Goal: Ask a question: Seek information or help from site administrators or community

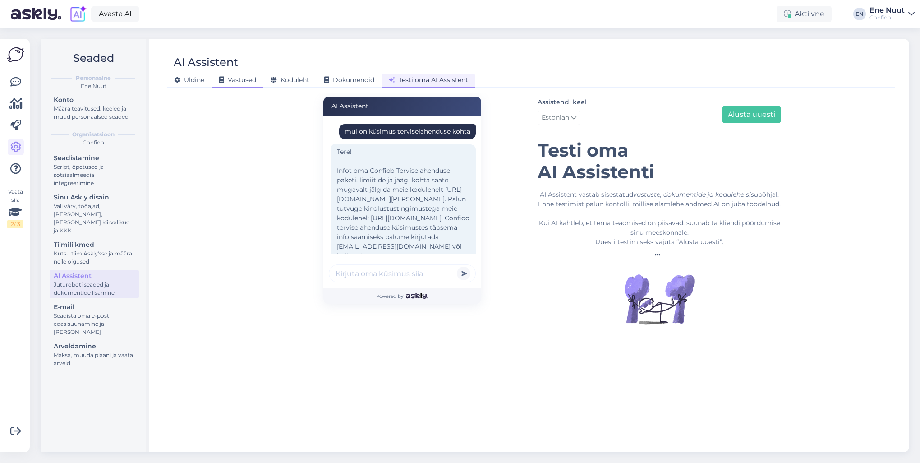
scroll to position [417, 0]
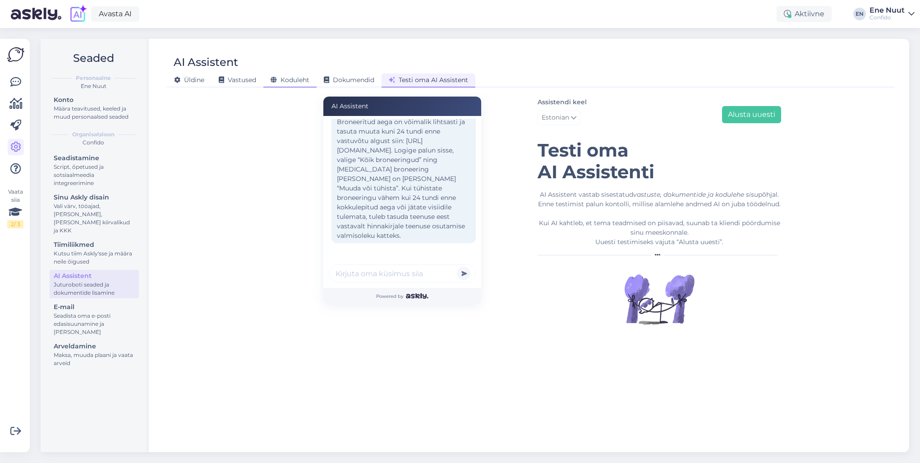
click at [299, 79] on span "Koduleht" at bounding box center [290, 80] width 39 height 8
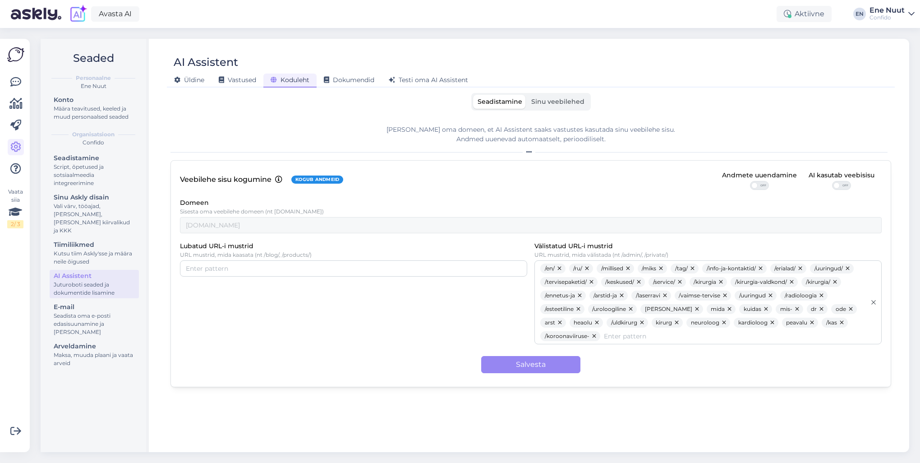
click at [563, 103] on span "Sinu veebilehed" at bounding box center [557, 101] width 53 height 8
click at [527, 95] on input "Sinu veebilehed" at bounding box center [527, 95] width 0 height 0
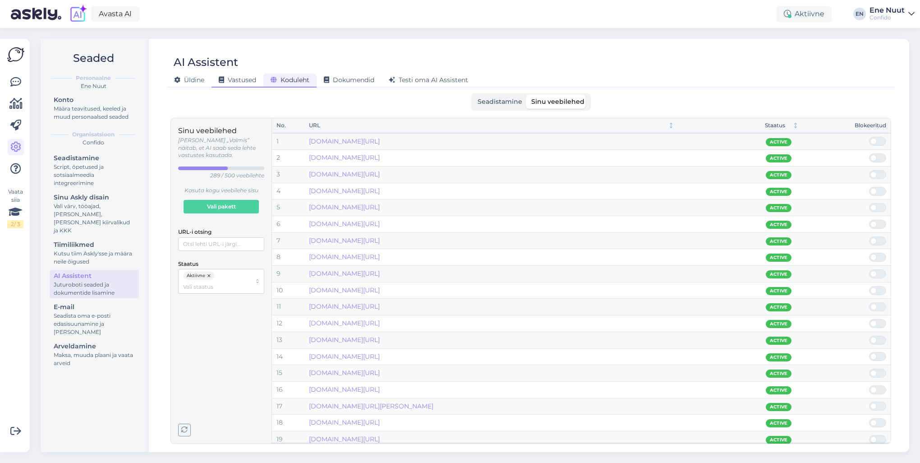
click at [240, 82] on span "Vastused" at bounding box center [237, 80] width 37 height 8
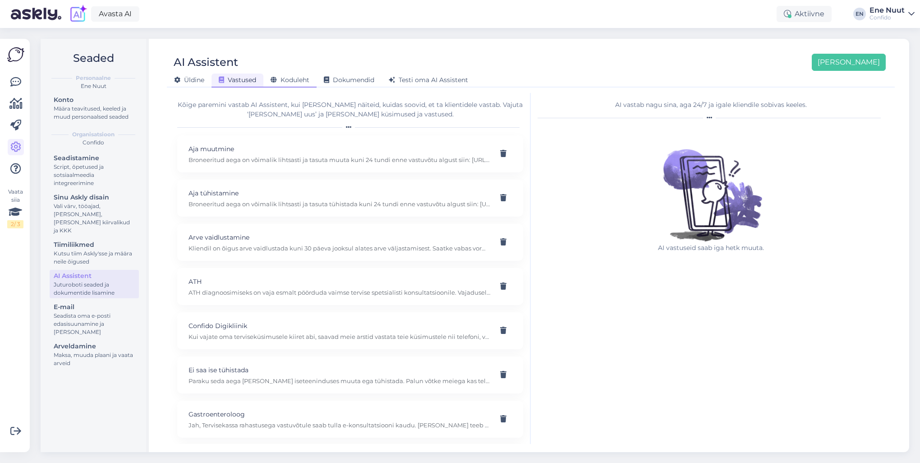
click at [296, 77] on span "Koduleht" at bounding box center [290, 80] width 39 height 8
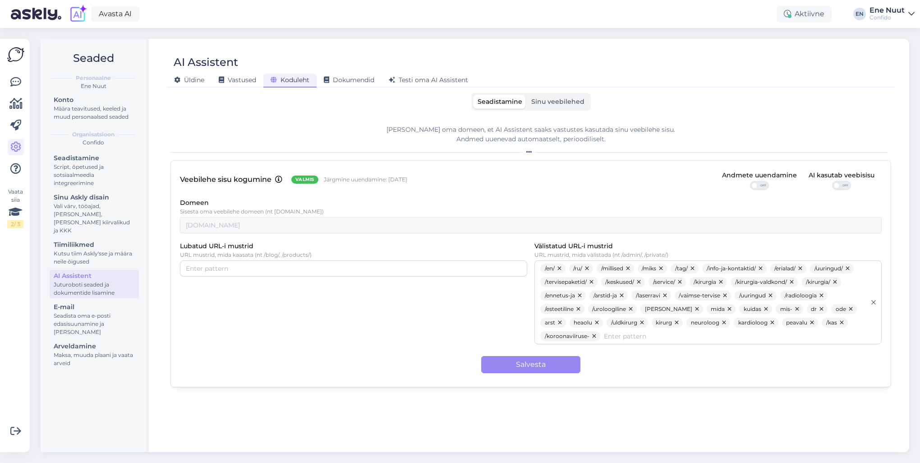
click at [550, 98] on span "Sinu veebilehed" at bounding box center [557, 101] width 53 height 8
click at [527, 95] on input "Sinu veebilehed" at bounding box center [527, 95] width 0 height 0
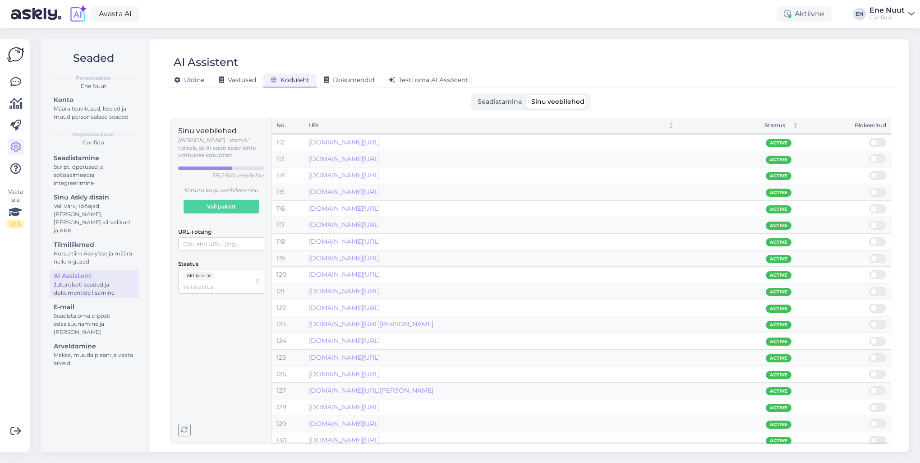
scroll to position [1971, 0]
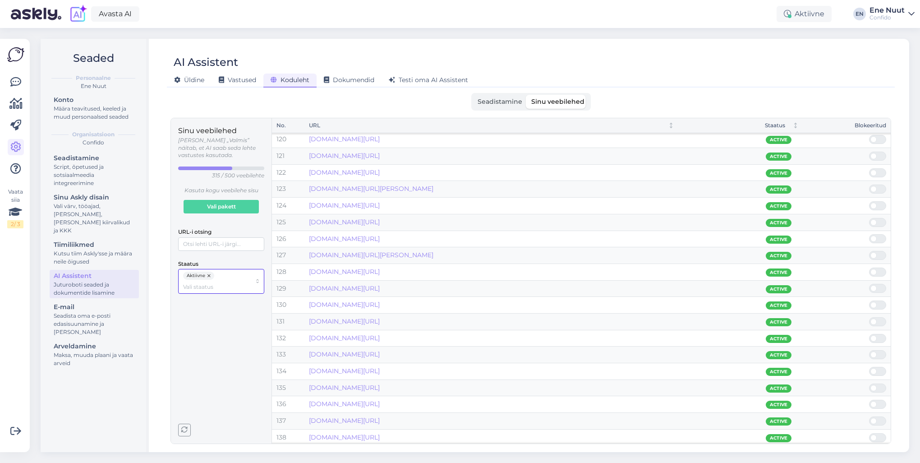
click at [192, 282] on input "Staatus" at bounding box center [217, 286] width 68 height 9
click at [201, 309] on span "Mitteaktiivne" at bounding box center [201, 308] width 35 height 8
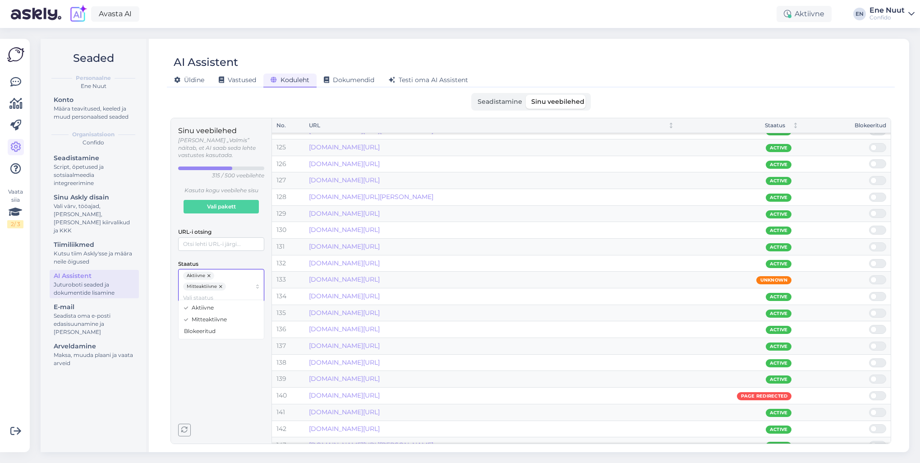
scroll to position [2061, 0]
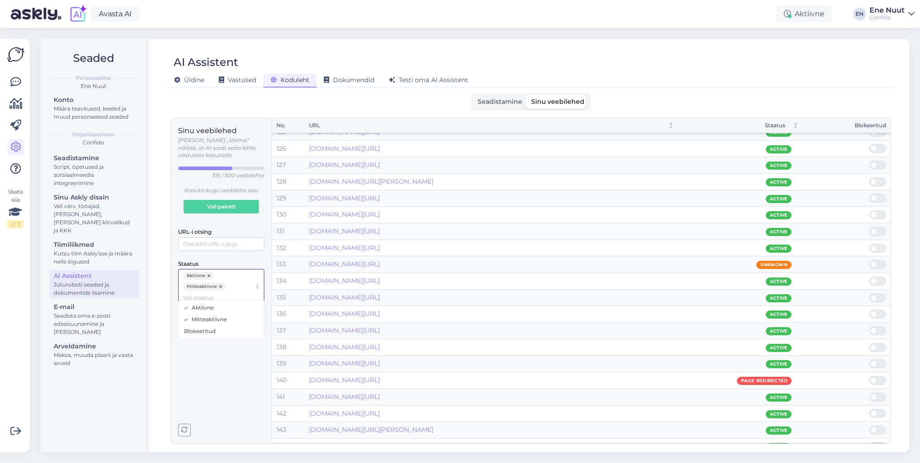
click at [207, 272] on button "button" at bounding box center [209, 276] width 9 height 8
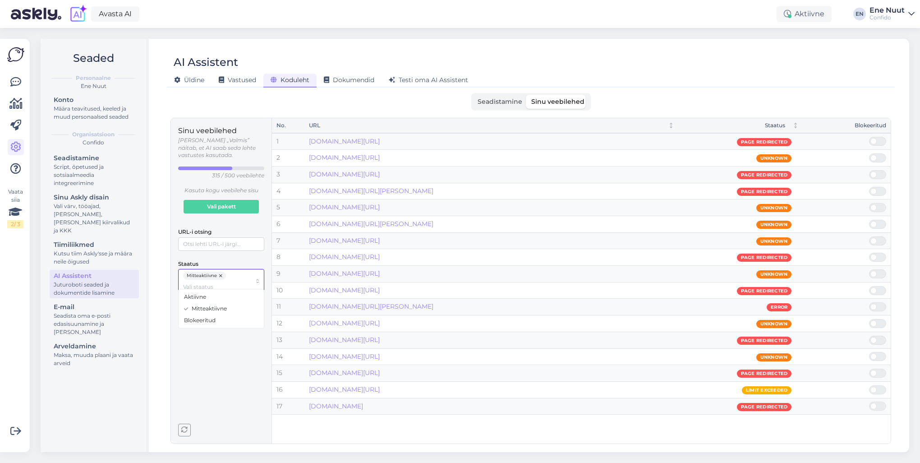
scroll to position [0, 0]
click at [218, 282] on input "Staatus" at bounding box center [217, 286] width 68 height 9
click at [213, 282] on input "Staatus" at bounding box center [217, 286] width 68 height 9
click at [195, 295] on span "Aktiivne" at bounding box center [195, 297] width 22 height 8
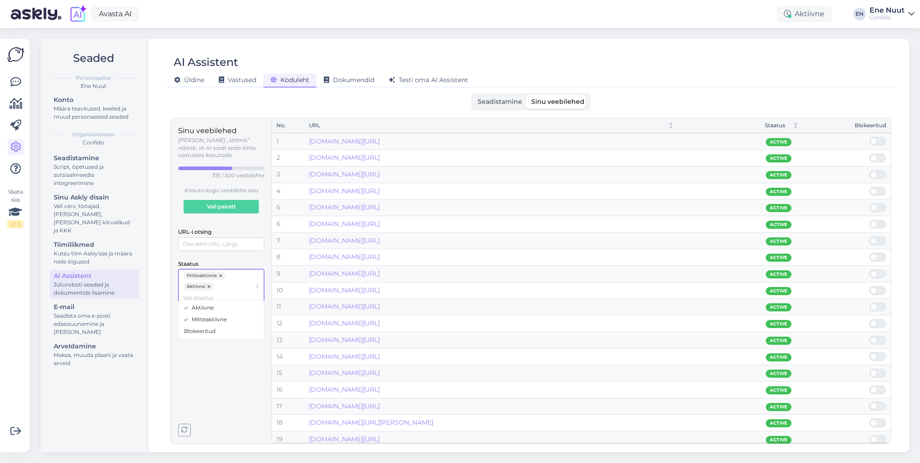
click at [221, 272] on button "button" at bounding box center [221, 276] width 9 height 8
click at [380, 140] on link "[DOMAIN_NAME][URL]" at bounding box center [344, 141] width 71 height 8
click at [380, 158] on link "[DOMAIN_NAME][URL]" at bounding box center [344, 157] width 71 height 8
click at [878, 156] on span at bounding box center [882, 158] width 11 height 8
click at [869, 153] on input "checkbox" at bounding box center [869, 153] width 0 height 0
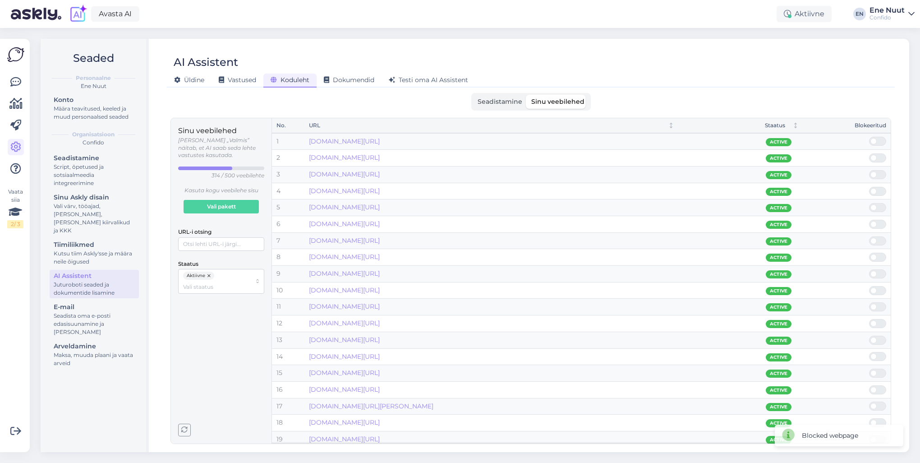
click at [875, 160] on span at bounding box center [873, 158] width 6 height 6
click at [869, 153] on input "checkbox" at bounding box center [869, 153] width 0 height 0
click at [875, 160] on span at bounding box center [873, 158] width 6 height 6
click at [869, 153] on input "checkbox" at bounding box center [869, 153] width 0 height 0
click at [380, 161] on link "[DOMAIN_NAME][URL]" at bounding box center [344, 157] width 71 height 8
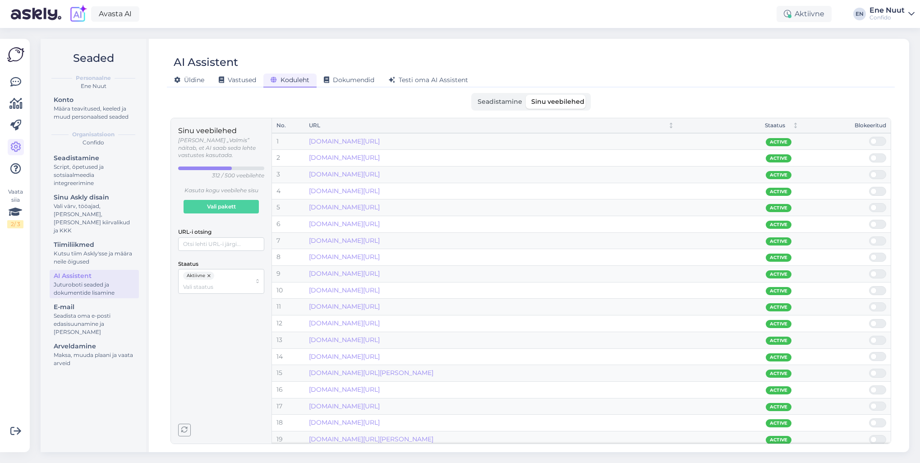
click at [879, 157] on span at bounding box center [882, 158] width 11 height 8
click at [869, 153] on input "checkbox" at bounding box center [869, 153] width 0 height 0
click at [878, 157] on span at bounding box center [882, 158] width 11 height 8
click at [869, 153] on input "checkbox" at bounding box center [869, 153] width 0 height 0
click at [380, 155] on link "[DOMAIN_NAME][URL]" at bounding box center [344, 157] width 71 height 8
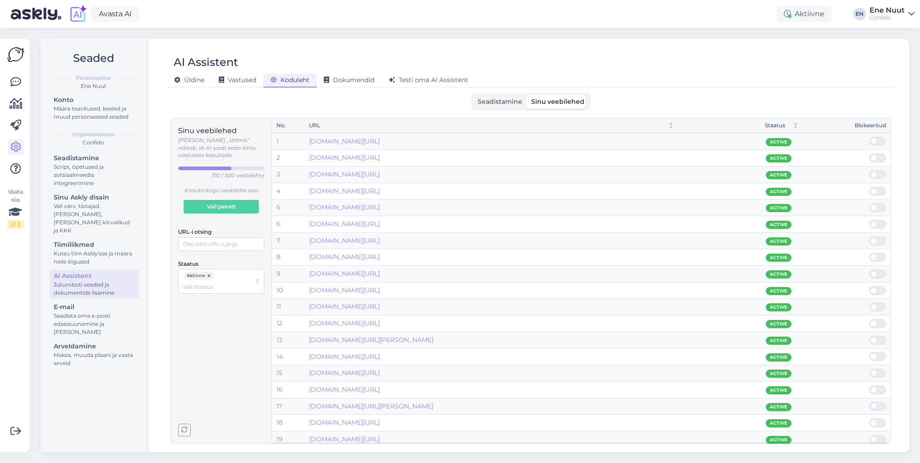
click at [877, 189] on span at bounding box center [882, 191] width 11 height 8
click at [869, 187] on input "checkbox" at bounding box center [869, 187] width 0 height 0
click at [873, 190] on span at bounding box center [873, 191] width 6 height 6
click at [869, 187] on input "checkbox" at bounding box center [869, 187] width 0 height 0
click at [873, 190] on span at bounding box center [873, 191] width 6 height 6
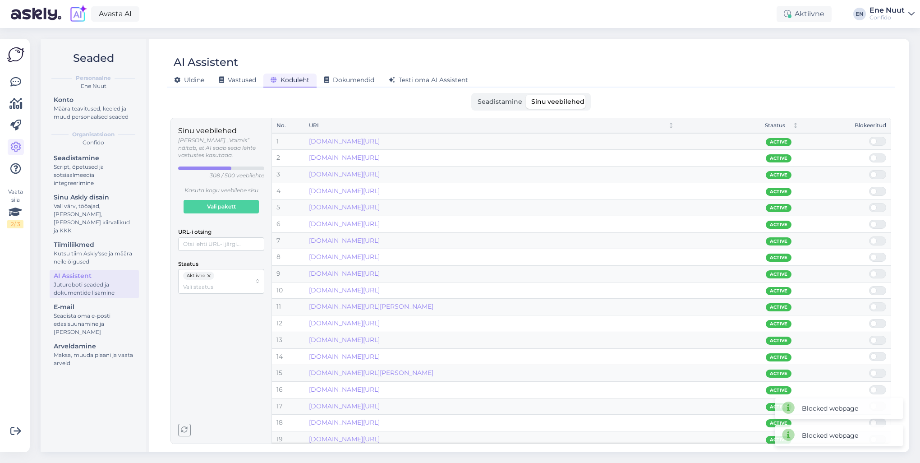
click at [869, 187] on input "checkbox" at bounding box center [869, 187] width 0 height 0
click at [872, 189] on span at bounding box center [873, 191] width 6 height 6
click at [869, 187] on input "checkbox" at bounding box center [869, 187] width 0 height 0
click at [882, 207] on span at bounding box center [882, 207] width 11 height 8
click at [869, 203] on input "checkbox" at bounding box center [869, 203] width 0 height 0
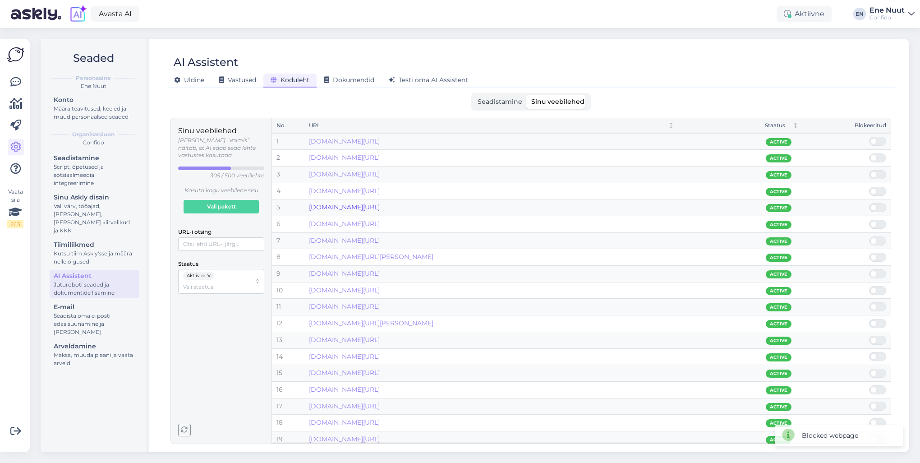
click at [380, 207] on link "[DOMAIN_NAME][URL]" at bounding box center [344, 207] width 71 height 8
click at [878, 204] on span at bounding box center [882, 207] width 11 height 8
click at [869, 203] on input "checkbox" at bounding box center [869, 203] width 0 height 0
click at [380, 207] on link "[DOMAIN_NAME][URL]" at bounding box center [344, 207] width 71 height 8
click at [873, 223] on span at bounding box center [873, 224] width 6 height 6
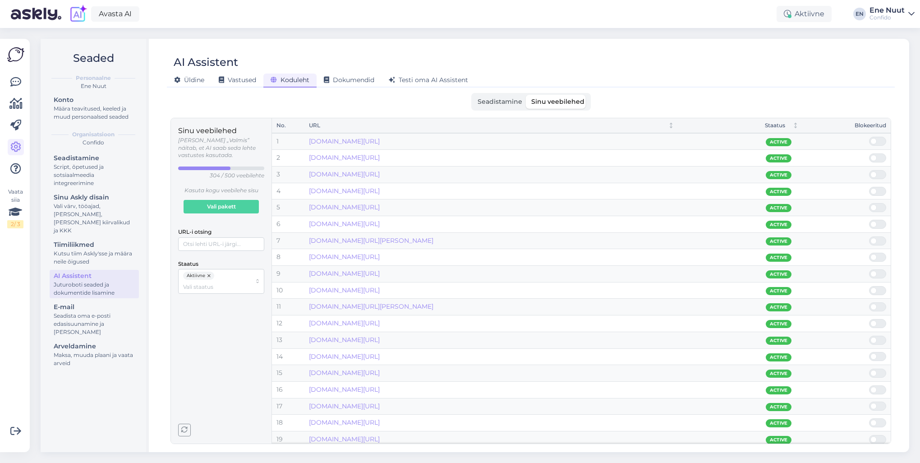
click at [869, 220] on input "checkbox" at bounding box center [869, 220] width 0 height 0
click at [875, 224] on span at bounding box center [873, 224] width 6 height 6
click at [869, 220] on input "checkbox" at bounding box center [869, 220] width 0 height 0
click at [875, 225] on span at bounding box center [873, 224] width 6 height 6
click at [869, 220] on input "checkbox" at bounding box center [869, 220] width 0 height 0
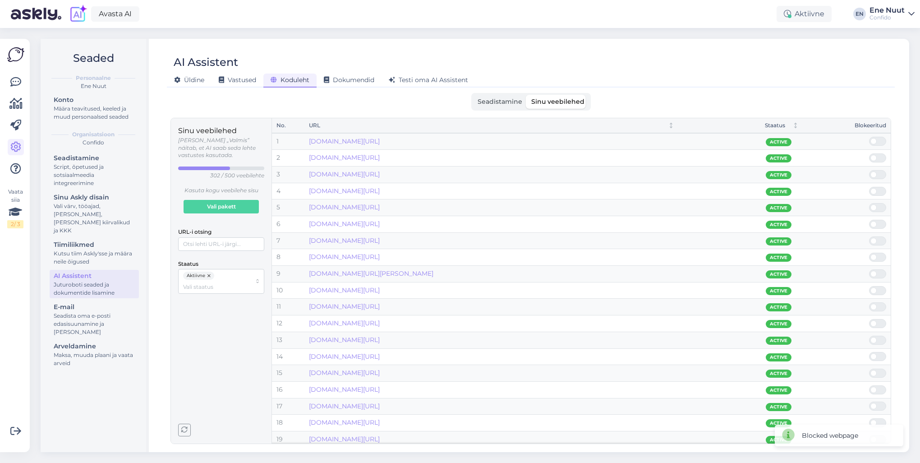
click at [875, 225] on span at bounding box center [873, 224] width 6 height 6
click at [869, 220] on input "checkbox" at bounding box center [869, 220] width 0 height 0
click at [875, 223] on span at bounding box center [873, 224] width 6 height 6
click at [869, 220] on input "checkbox" at bounding box center [869, 220] width 0 height 0
click at [380, 224] on link "[DOMAIN_NAME][URL]" at bounding box center [344, 224] width 71 height 8
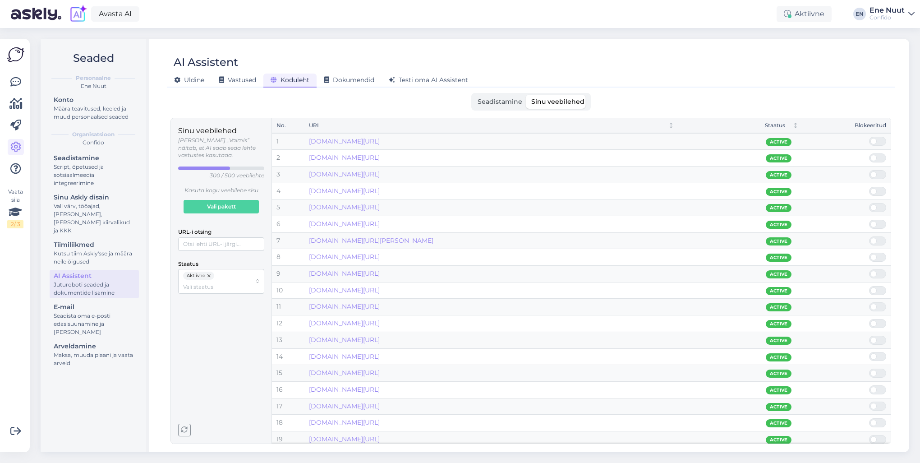
click at [879, 223] on span at bounding box center [882, 224] width 11 height 8
click at [869, 220] on input "checkbox" at bounding box center [869, 220] width 0 height 0
click at [433, 223] on link "[DOMAIN_NAME][URL][PERSON_NAME]" at bounding box center [371, 224] width 124 height 8
click at [877, 222] on span at bounding box center [882, 224] width 11 height 8
click at [869, 220] on input "checkbox" at bounding box center [869, 220] width 0 height 0
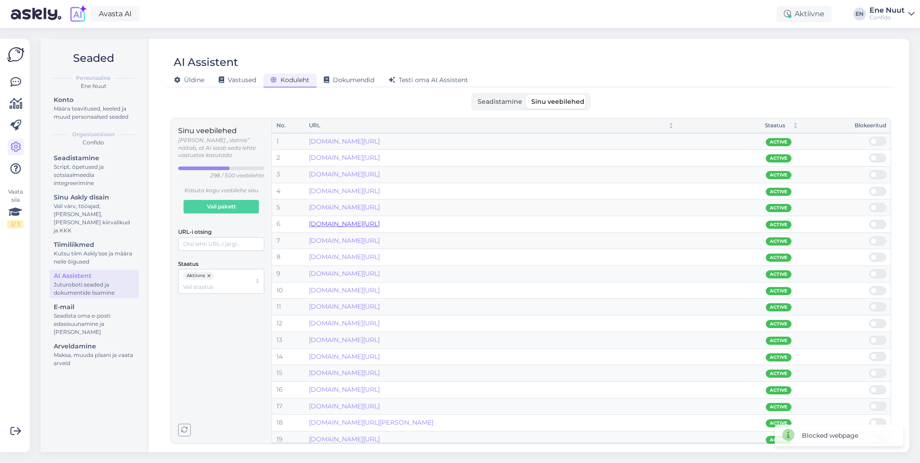
click at [380, 224] on link "[DOMAIN_NAME][URL]" at bounding box center [344, 224] width 71 height 8
click at [873, 239] on span at bounding box center [873, 241] width 6 height 6
click at [869, 236] on input "checkbox" at bounding box center [869, 236] width 0 height 0
click at [878, 241] on span at bounding box center [882, 241] width 11 height 8
click at [869, 236] on input "checkbox" at bounding box center [869, 236] width 0 height 0
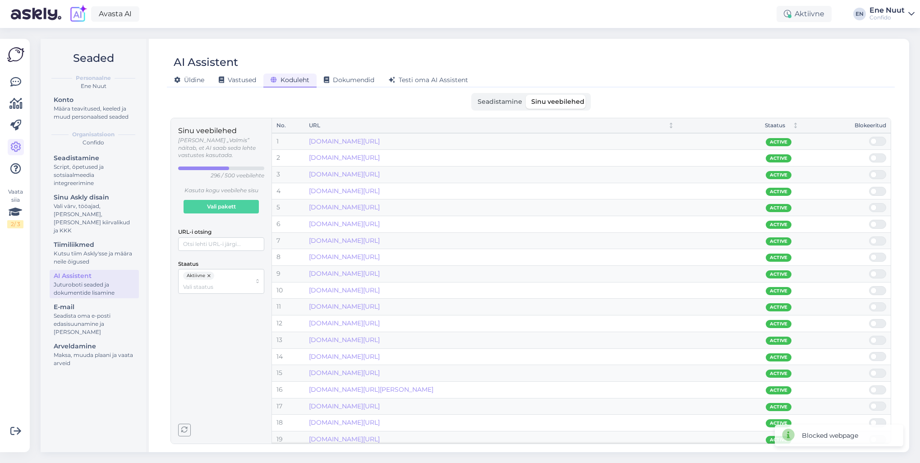
click at [876, 241] on span at bounding box center [873, 241] width 6 height 6
click at [869, 236] on input "checkbox" at bounding box center [869, 236] width 0 height 0
click at [876, 241] on span at bounding box center [873, 241] width 6 height 6
click at [869, 236] on input "checkbox" at bounding box center [869, 236] width 0 height 0
click at [371, 239] on link "[DOMAIN_NAME][URL]" at bounding box center [344, 240] width 71 height 8
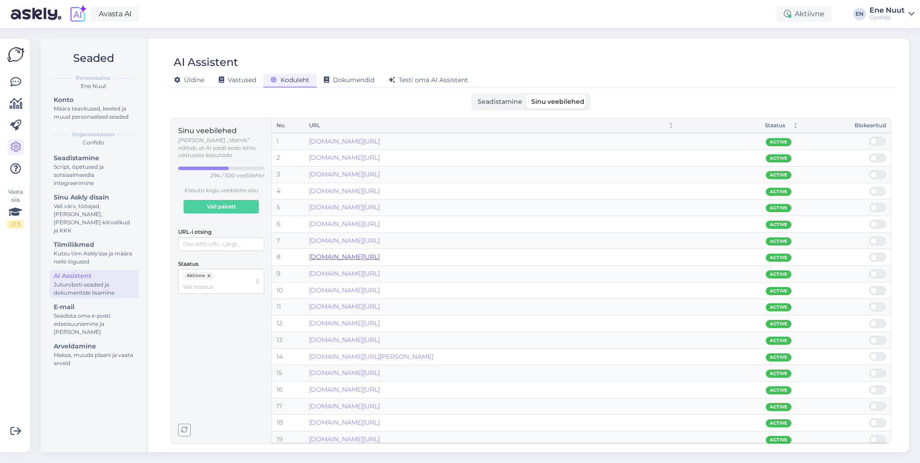
click at [377, 256] on link "[DOMAIN_NAME][URL]" at bounding box center [344, 257] width 71 height 8
click at [878, 272] on span at bounding box center [882, 274] width 11 height 8
click at [869, 269] on input "checkbox" at bounding box center [869, 269] width 0 height 0
click at [879, 276] on span at bounding box center [882, 274] width 11 height 8
click at [869, 269] on input "checkbox" at bounding box center [869, 269] width 0 height 0
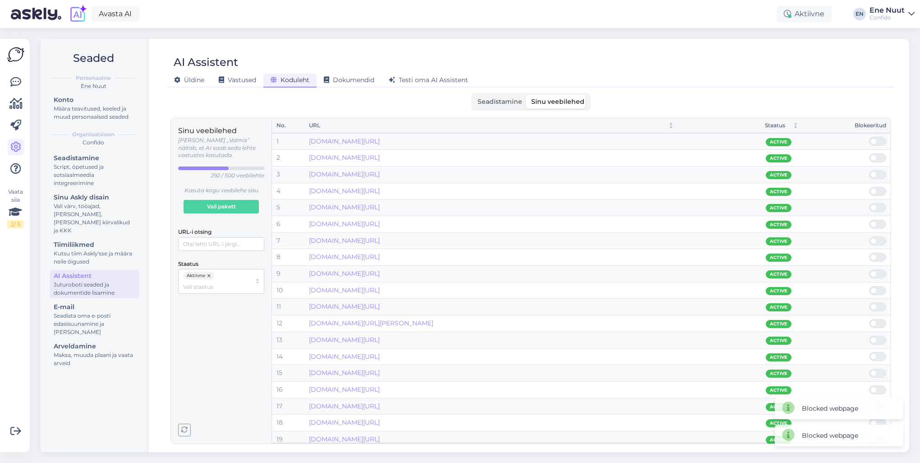
click at [879, 276] on span at bounding box center [882, 274] width 11 height 8
click at [869, 269] on input "checkbox" at bounding box center [869, 269] width 0 height 0
click at [879, 276] on span at bounding box center [882, 274] width 11 height 8
click at [869, 269] on input "checkbox" at bounding box center [869, 269] width 0 height 0
click at [380, 274] on link "[DOMAIN_NAME][URL]" at bounding box center [344, 273] width 71 height 8
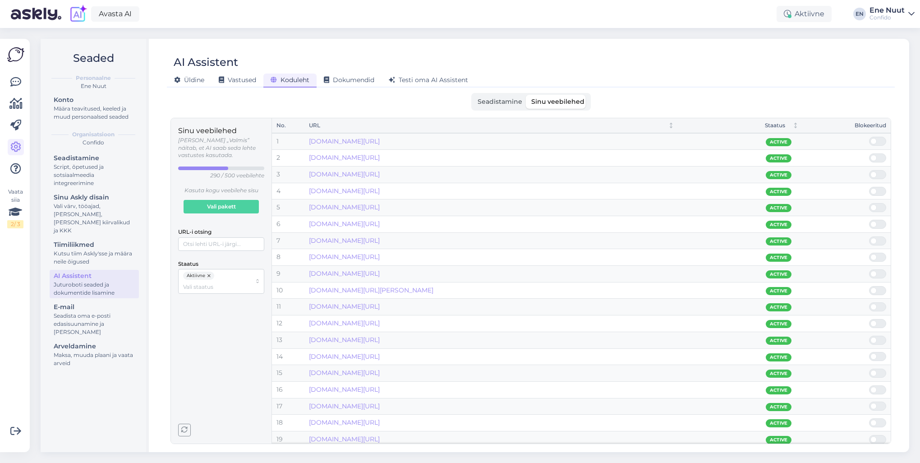
click at [882, 290] on span at bounding box center [882, 290] width 11 height 8
click at [869, 286] on input "checkbox" at bounding box center [869, 286] width 0 height 0
click at [877, 290] on span at bounding box center [882, 290] width 11 height 8
click at [869, 286] on input "checkbox" at bounding box center [869, 286] width 0 height 0
click at [877, 290] on span at bounding box center [882, 290] width 11 height 8
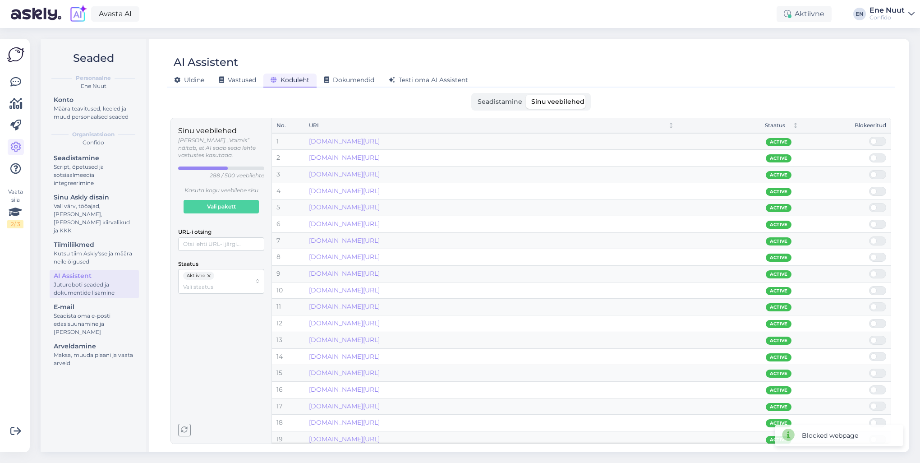
click at [869, 286] on input "checkbox" at bounding box center [869, 286] width 0 height 0
click at [877, 290] on span at bounding box center [882, 290] width 11 height 8
click at [869, 286] on input "checkbox" at bounding box center [869, 286] width 0 height 0
click at [876, 289] on span at bounding box center [873, 290] width 6 height 6
click at [869, 286] on input "checkbox" at bounding box center [869, 286] width 0 height 0
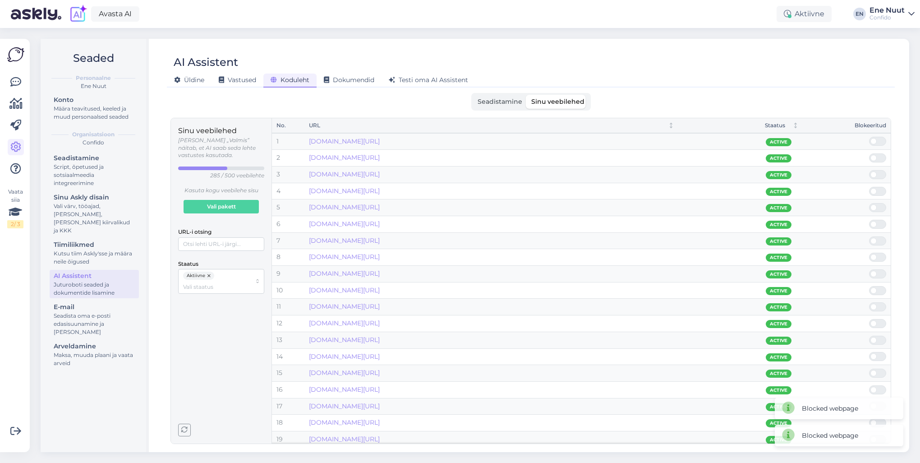
click at [876, 289] on span at bounding box center [873, 290] width 6 height 6
click at [869, 286] on input "checkbox" at bounding box center [869, 286] width 0 height 0
click at [876, 289] on span at bounding box center [873, 290] width 6 height 6
click at [869, 286] on input "checkbox" at bounding box center [869, 286] width 0 height 0
click at [380, 290] on link "[DOMAIN_NAME][URL]" at bounding box center [344, 290] width 71 height 8
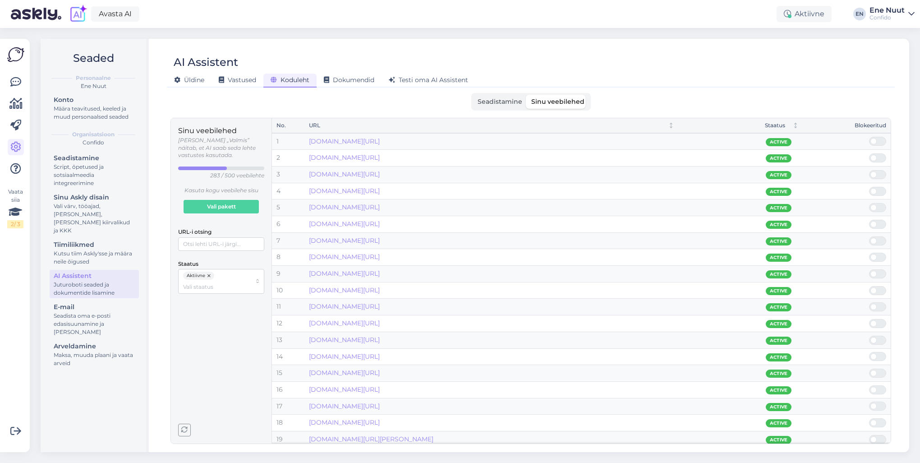
click at [875, 289] on span at bounding box center [873, 290] width 6 height 6
click at [869, 286] on input "checkbox" at bounding box center [869, 286] width 0 height 0
click at [875, 289] on span at bounding box center [873, 290] width 6 height 6
click at [869, 286] on input "checkbox" at bounding box center [869, 286] width 0 height 0
click at [875, 289] on span at bounding box center [873, 290] width 6 height 6
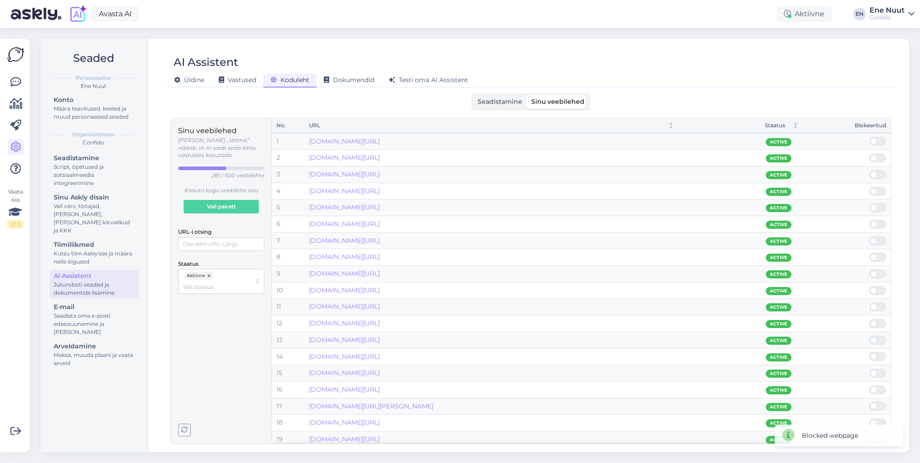
click at [869, 286] on input "checkbox" at bounding box center [869, 286] width 0 height 0
click at [875, 289] on span at bounding box center [873, 290] width 6 height 6
click at [869, 286] on input "checkbox" at bounding box center [869, 286] width 0 height 0
click at [877, 304] on span at bounding box center [882, 307] width 11 height 8
click at [869, 302] on input "checkbox" at bounding box center [869, 302] width 0 height 0
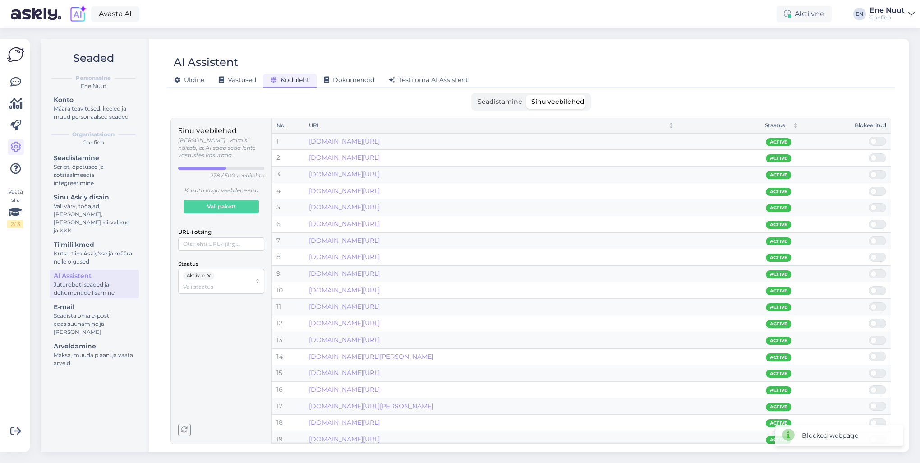
click at [877, 304] on span at bounding box center [882, 307] width 11 height 8
click at [869, 302] on input "checkbox" at bounding box center [869, 302] width 0 height 0
click at [380, 307] on link "[DOMAIN_NAME][URL]" at bounding box center [344, 306] width 71 height 8
click at [877, 322] on span at bounding box center [882, 323] width 11 height 8
click at [869, 319] on input "checkbox" at bounding box center [869, 319] width 0 height 0
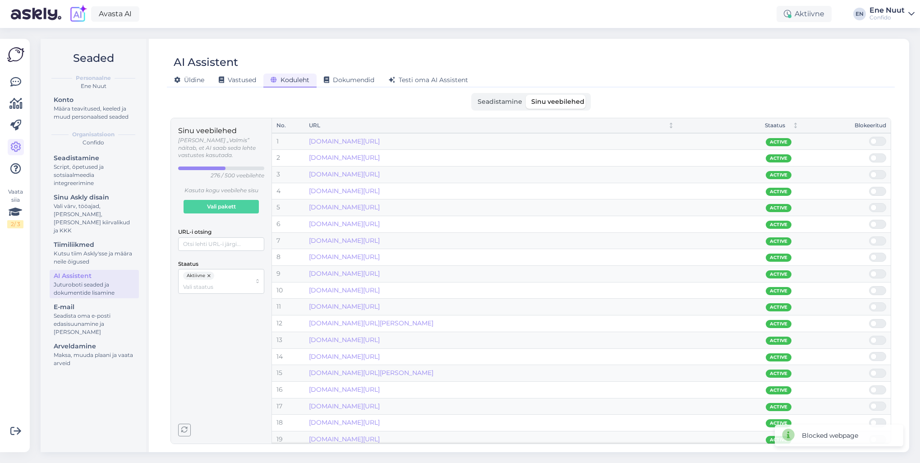
click at [879, 321] on span at bounding box center [882, 323] width 11 height 8
click at [869, 319] on input "checkbox" at bounding box center [869, 319] width 0 height 0
click at [879, 321] on span at bounding box center [882, 323] width 11 height 8
click at [869, 319] on input "checkbox" at bounding box center [869, 319] width 0 height 0
click at [380, 320] on link "[DOMAIN_NAME][URL]" at bounding box center [344, 323] width 71 height 8
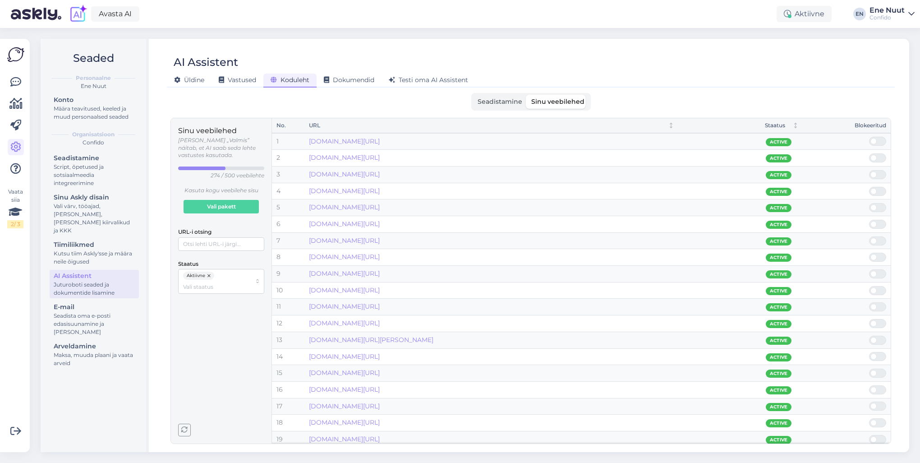
click at [875, 337] on span at bounding box center [873, 340] width 6 height 6
click at [869, 336] on input "checkbox" at bounding box center [869, 336] width 0 height 0
click at [875, 337] on span at bounding box center [873, 340] width 6 height 6
click at [869, 336] on input "checkbox" at bounding box center [869, 336] width 0 height 0
click at [875, 337] on span at bounding box center [873, 340] width 6 height 6
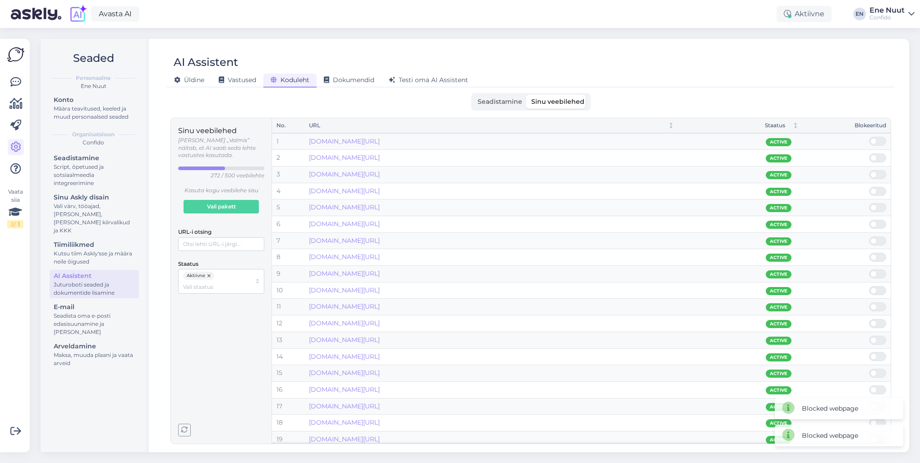
click at [869, 336] on input "checkbox" at bounding box center [869, 336] width 0 height 0
click at [875, 337] on span at bounding box center [873, 340] width 6 height 6
click at [869, 336] on input "checkbox" at bounding box center [869, 336] width 0 height 0
click at [367, 340] on link "[DOMAIN_NAME][URL]" at bounding box center [344, 340] width 71 height 8
click at [875, 337] on span at bounding box center [873, 340] width 6 height 6
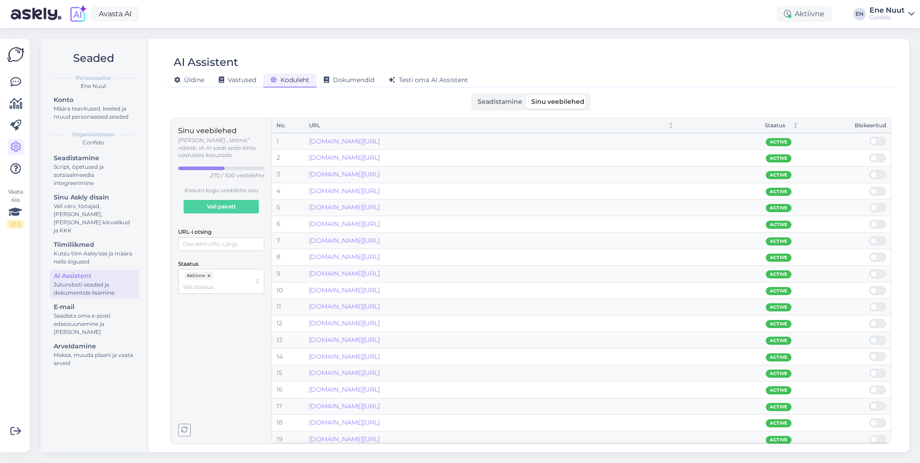
click at [869, 336] on input "checkbox" at bounding box center [869, 336] width 0 height 0
click at [875, 337] on span at bounding box center [873, 340] width 6 height 6
click at [869, 336] on input "checkbox" at bounding box center [869, 336] width 0 height 0
click at [372, 355] on link "[DOMAIN_NAME][URL]" at bounding box center [344, 356] width 71 height 8
click at [879, 370] on span at bounding box center [882, 373] width 11 height 8
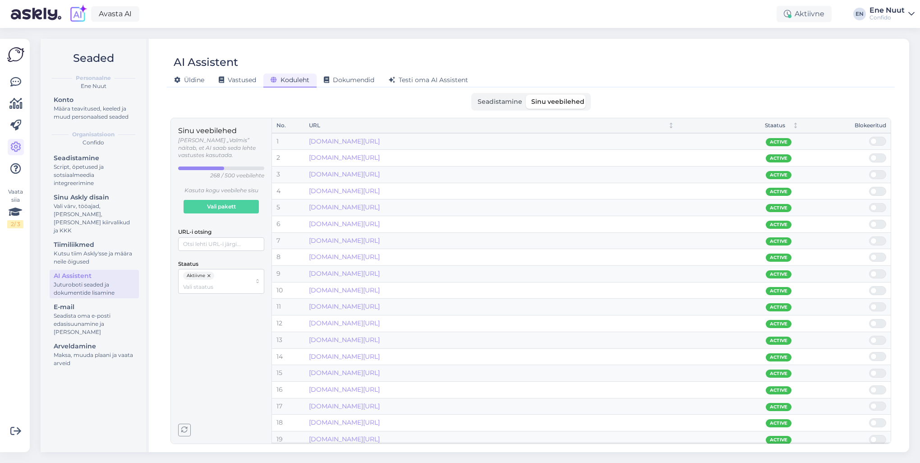
click at [869, 368] on input "checkbox" at bounding box center [869, 368] width 0 height 0
click at [878, 370] on span at bounding box center [882, 373] width 11 height 8
click at [869, 368] on input "checkbox" at bounding box center [869, 368] width 0 height 0
click at [878, 370] on span at bounding box center [882, 373] width 11 height 8
click at [869, 368] on input "checkbox" at bounding box center [869, 368] width 0 height 0
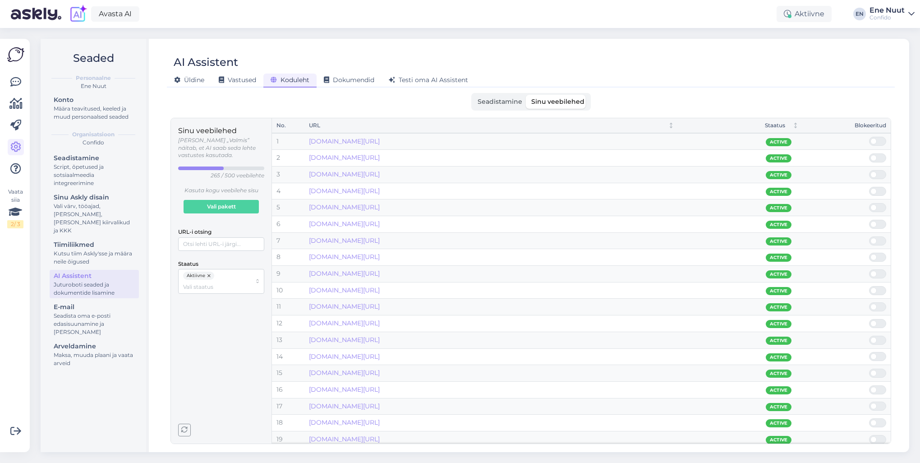
click at [875, 405] on span at bounding box center [873, 406] width 6 height 6
click at [869, 401] on input "checkbox" at bounding box center [869, 401] width 0 height 0
click at [875, 405] on span at bounding box center [873, 406] width 6 height 6
click at [869, 401] on input "checkbox" at bounding box center [869, 401] width 0 height 0
click at [875, 405] on span at bounding box center [873, 406] width 6 height 6
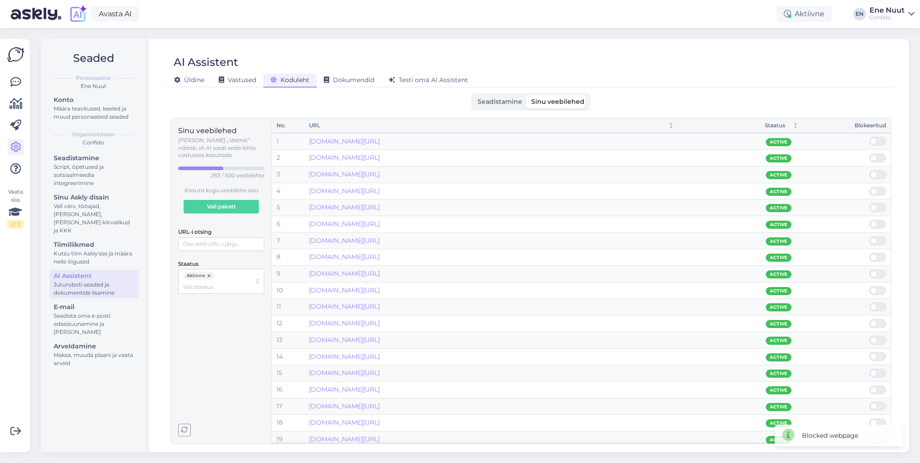
click at [869, 401] on input "checkbox" at bounding box center [869, 401] width 0 height 0
click at [875, 405] on div "Blocked webpage" at bounding box center [839, 408] width 129 height 22
click at [879, 406] on span at bounding box center [882, 406] width 11 height 8
click at [869, 401] on input "checkbox" at bounding box center [869, 401] width 0 height 0
click at [380, 408] on link "[DOMAIN_NAME][URL]" at bounding box center [344, 406] width 71 height 8
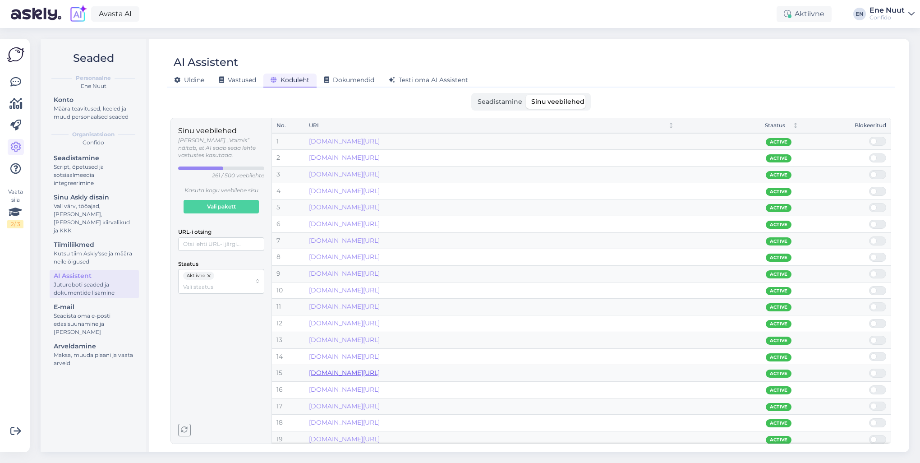
click at [380, 371] on link "[DOMAIN_NAME][URL]" at bounding box center [344, 372] width 71 height 8
click at [380, 372] on link "[DOMAIN_NAME][URL]" at bounding box center [344, 372] width 71 height 8
click at [876, 371] on span at bounding box center [873, 373] width 6 height 6
click at [869, 368] on input "checkbox" at bounding box center [869, 368] width 0 height 0
click at [882, 403] on span at bounding box center [882, 406] width 11 height 8
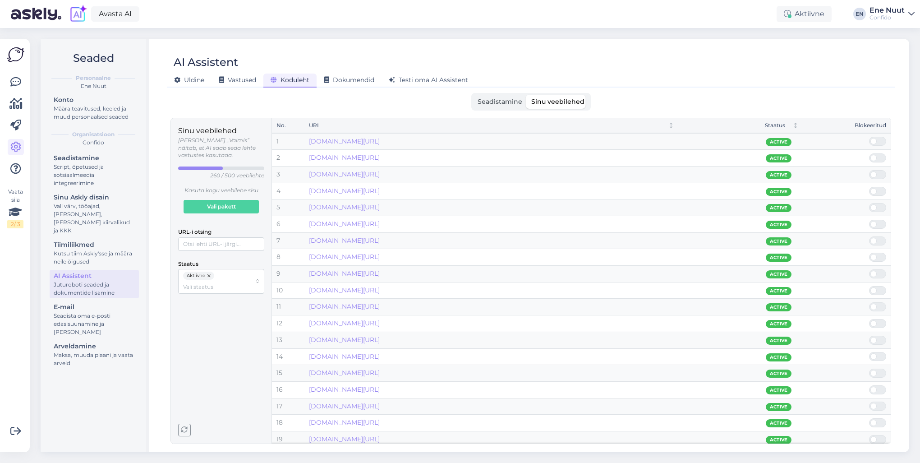
click at [869, 401] on input "checkbox" at bounding box center [869, 401] width 0 height 0
click at [882, 403] on span at bounding box center [882, 406] width 11 height 8
click at [869, 401] on input "checkbox" at bounding box center [869, 401] width 0 height 0
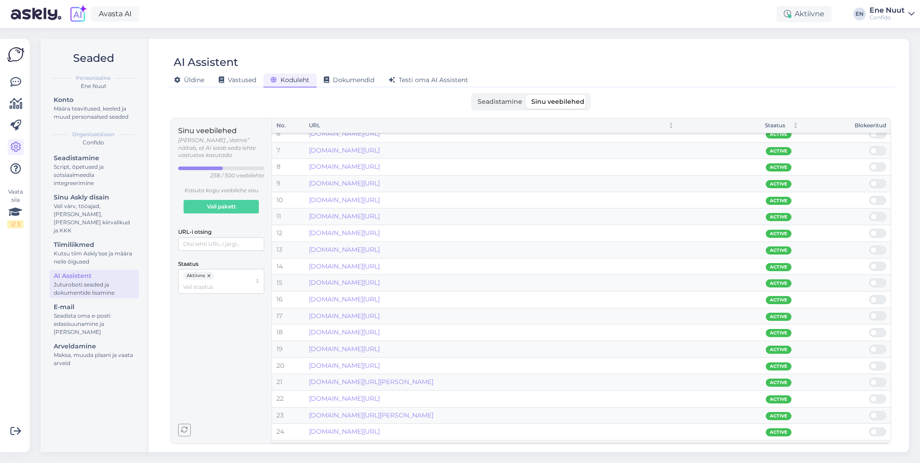
click at [873, 331] on span at bounding box center [873, 332] width 6 height 6
click at [869, 328] on input "checkbox" at bounding box center [869, 328] width 0 height 0
click at [380, 351] on link "[DOMAIN_NAME][URL]" at bounding box center [344, 349] width 71 height 8
click at [875, 347] on span at bounding box center [873, 349] width 6 height 6
click at [869, 345] on input "checkbox" at bounding box center [869, 345] width 0 height 0
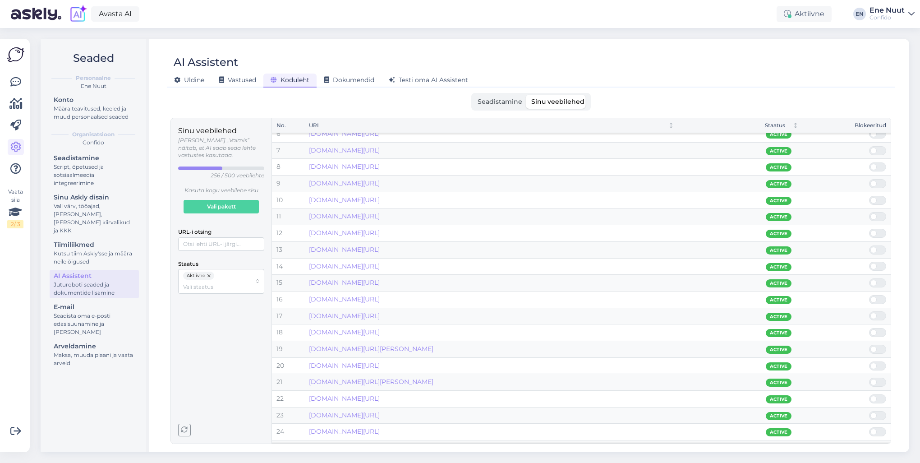
click at [877, 330] on span at bounding box center [882, 332] width 11 height 8
click at [869, 328] on input "checkbox" at bounding box center [869, 328] width 0 height 0
click at [405, 331] on link "[DOMAIN_NAME][URL][PERSON_NAME]" at bounding box center [371, 332] width 124 height 8
click at [873, 331] on span at bounding box center [873, 332] width 6 height 6
click at [869, 328] on input "checkbox" at bounding box center [869, 328] width 0 height 0
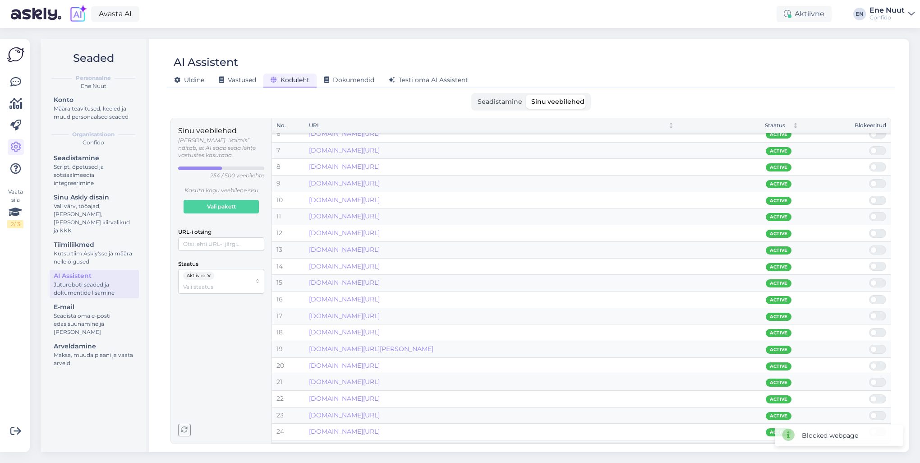
click at [879, 347] on span at bounding box center [882, 349] width 11 height 8
click at [869, 345] on input "checkbox" at bounding box center [869, 345] width 0 height 0
click at [879, 347] on span at bounding box center [882, 349] width 11 height 8
click at [869, 345] on input "checkbox" at bounding box center [869, 345] width 0 height 0
click at [875, 381] on span at bounding box center [873, 382] width 6 height 6
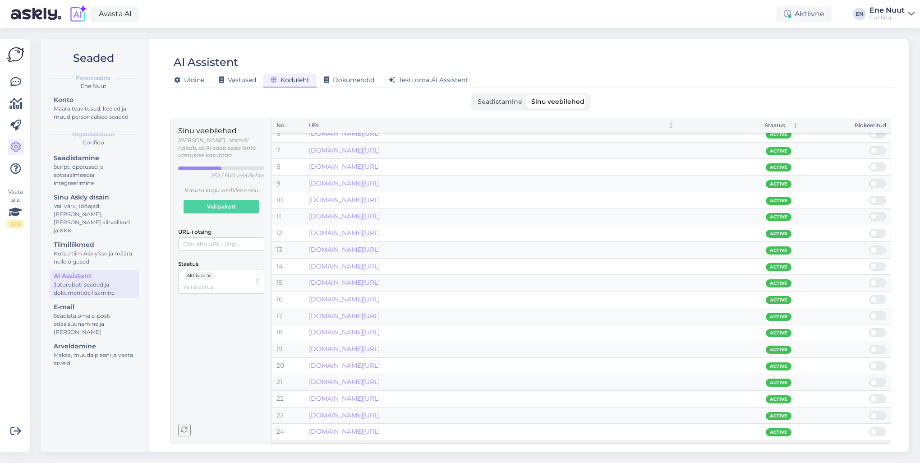
click at [869, 378] on input "checkbox" at bounding box center [869, 378] width 0 height 0
click at [875, 379] on span at bounding box center [873, 382] width 6 height 6
click at [869, 378] on input "checkbox" at bounding box center [869, 378] width 0 height 0
click at [874, 399] on span at bounding box center [873, 399] width 6 height 6
click at [869, 394] on input "checkbox" at bounding box center [869, 394] width 0 height 0
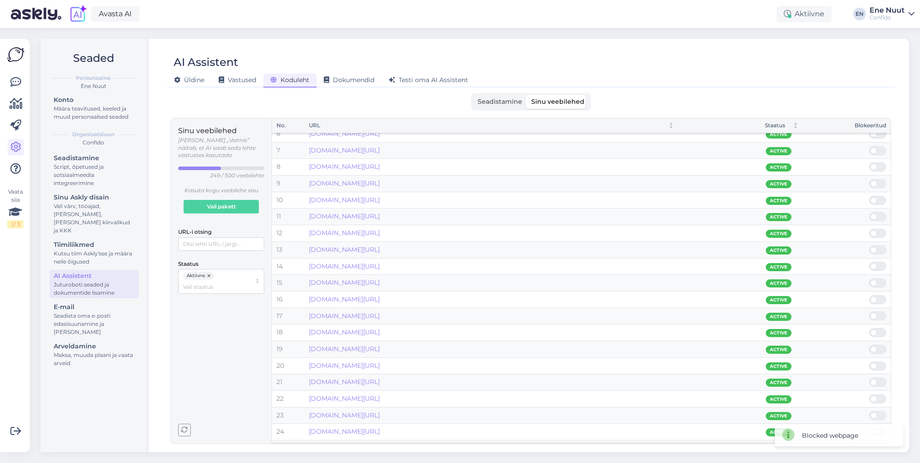
click at [878, 397] on span at bounding box center [882, 399] width 11 height 8
click at [869, 394] on input "checkbox" at bounding box center [869, 394] width 0 height 0
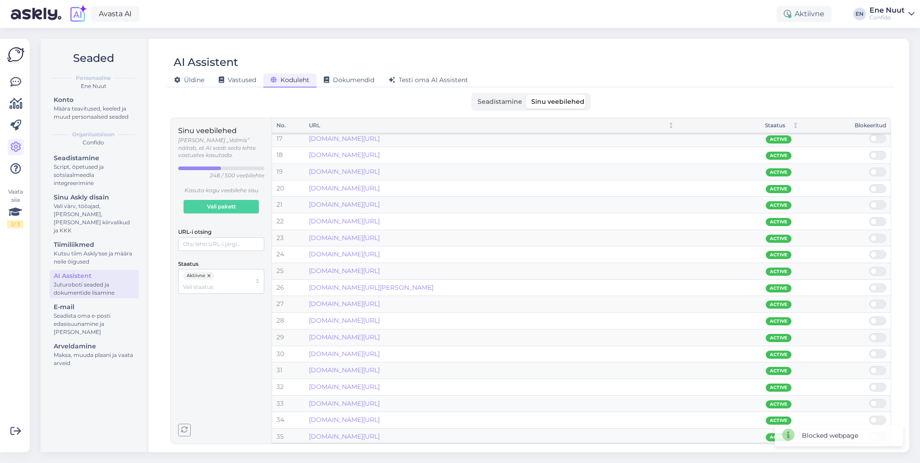
scroll to position [316, 0]
click at [873, 187] on span at bounding box center [873, 190] width 6 height 6
click at [869, 185] on input "checkbox" at bounding box center [869, 185] width 0 height 0
click at [878, 189] on span at bounding box center [882, 190] width 11 height 8
click at [869, 185] on input "checkbox" at bounding box center [869, 185] width 0 height 0
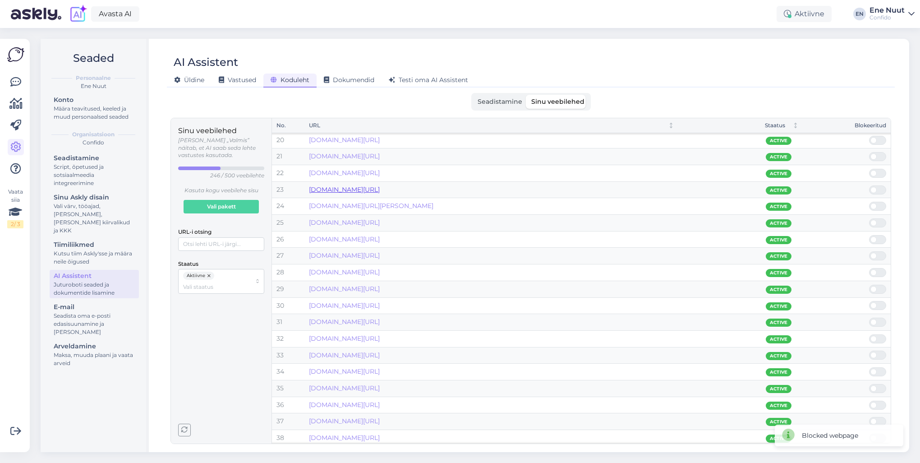
click at [380, 190] on link "[DOMAIN_NAME][URL]" at bounding box center [344, 189] width 71 height 8
click at [878, 239] on span at bounding box center [882, 239] width 11 height 8
click at [869, 235] on input "checkbox" at bounding box center [869, 235] width 0 height 0
click at [877, 238] on span at bounding box center [882, 239] width 11 height 8
click at [869, 235] on input "checkbox" at bounding box center [869, 235] width 0 height 0
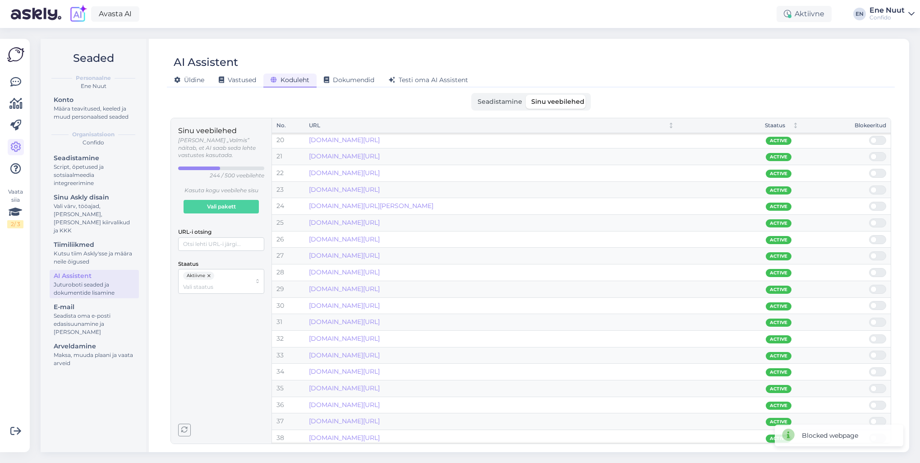
click at [876, 239] on span at bounding box center [873, 239] width 6 height 6
click at [869, 235] on input "checkbox" at bounding box center [869, 235] width 0 height 0
click at [876, 239] on span at bounding box center [873, 239] width 6 height 6
click at [869, 235] on input "checkbox" at bounding box center [869, 235] width 0 height 0
click at [874, 272] on span at bounding box center [873, 272] width 6 height 6
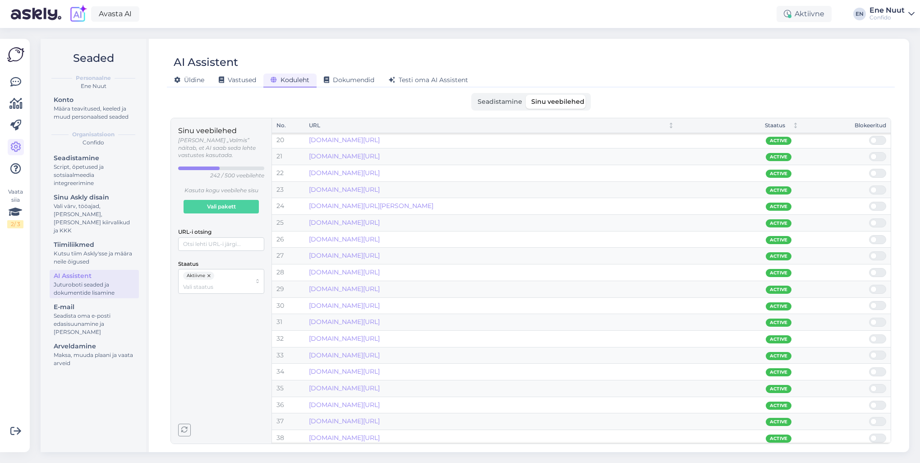
click at [869, 268] on input "checkbox" at bounding box center [869, 268] width 0 height 0
click at [876, 272] on span at bounding box center [873, 272] width 6 height 6
click at [869, 268] on input "checkbox" at bounding box center [869, 268] width 0 height 0
click at [876, 272] on span at bounding box center [873, 272] width 6 height 6
click at [869, 268] on input "checkbox" at bounding box center [869, 268] width 0 height 0
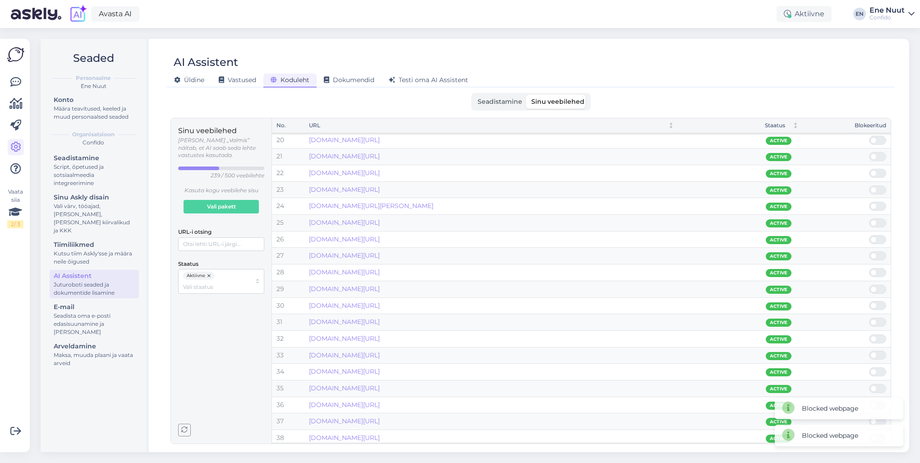
click at [876, 272] on span at bounding box center [873, 272] width 6 height 6
click at [869, 268] on input "checkbox" at bounding box center [869, 268] width 0 height 0
click at [876, 272] on span at bounding box center [873, 272] width 6 height 6
click at [869, 268] on input "checkbox" at bounding box center [869, 268] width 0 height 0
click at [383, 284] on div "[DOMAIN_NAME][URL]" at bounding box center [491, 289] width 365 height 10
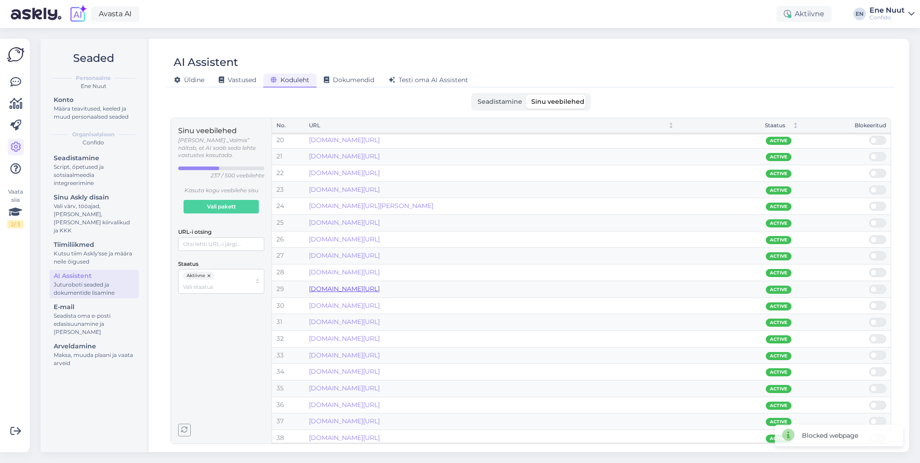
click at [380, 287] on link "[DOMAIN_NAME][URL]" at bounding box center [344, 289] width 71 height 8
click at [878, 304] on span at bounding box center [882, 305] width 11 height 8
click at [869, 301] on input "checkbox" at bounding box center [869, 301] width 0 height 0
click at [878, 305] on span at bounding box center [882, 305] width 11 height 8
click at [869, 301] on input "checkbox" at bounding box center [869, 301] width 0 height 0
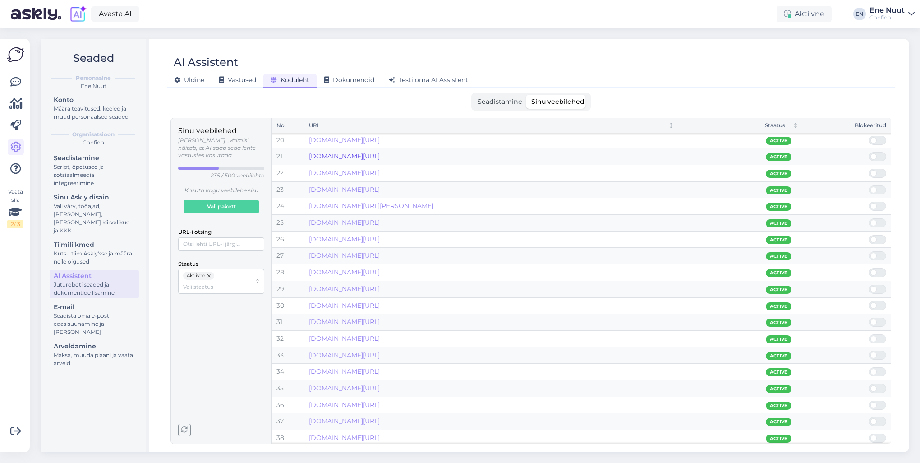
click at [380, 157] on link "[DOMAIN_NAME][URL]" at bounding box center [344, 156] width 71 height 8
click at [875, 204] on span at bounding box center [873, 206] width 6 height 6
click at [869, 202] on input "checkbox" at bounding box center [869, 202] width 0 height 0
click at [380, 202] on link "[DOMAIN_NAME][URL]" at bounding box center [344, 206] width 71 height 8
click at [380, 285] on link "[DOMAIN_NAME][URL]" at bounding box center [344, 289] width 71 height 8
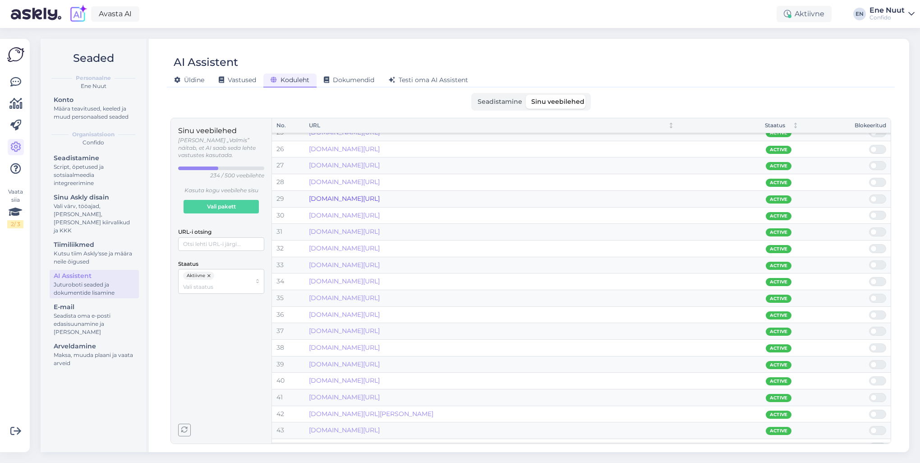
scroll to position [451, 0]
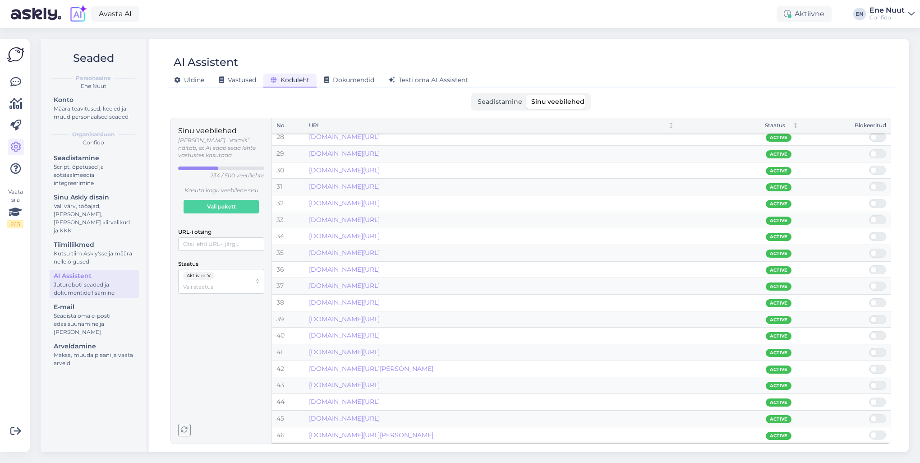
click at [880, 185] on span at bounding box center [882, 187] width 11 height 8
click at [869, 182] on input "checkbox" at bounding box center [869, 182] width 0 height 0
click at [880, 185] on span at bounding box center [882, 187] width 11 height 8
click at [869, 182] on input "checkbox" at bounding box center [869, 182] width 0 height 0
click at [880, 185] on span at bounding box center [882, 187] width 11 height 8
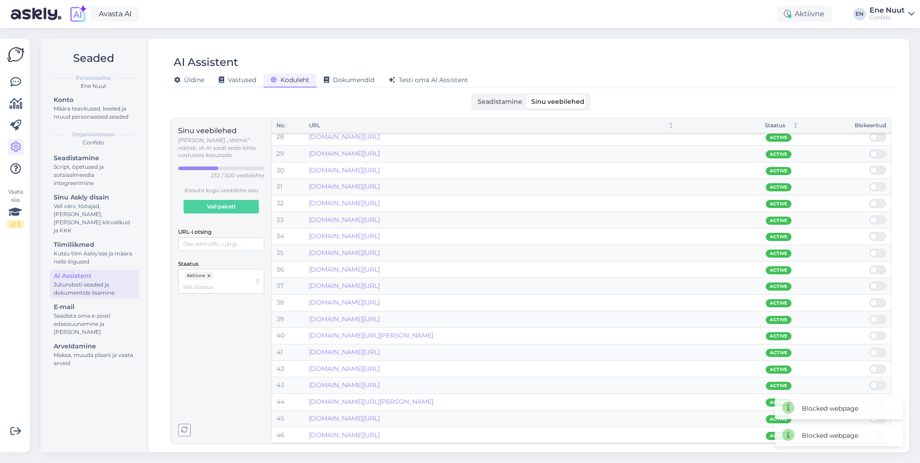
click at [869, 182] on input "checkbox" at bounding box center [869, 182] width 0 height 0
click at [881, 218] on span at bounding box center [882, 220] width 11 height 8
click at [869, 215] on input "checkbox" at bounding box center [869, 215] width 0 height 0
click at [881, 218] on span at bounding box center [882, 220] width 11 height 8
click at [869, 215] on input "checkbox" at bounding box center [869, 215] width 0 height 0
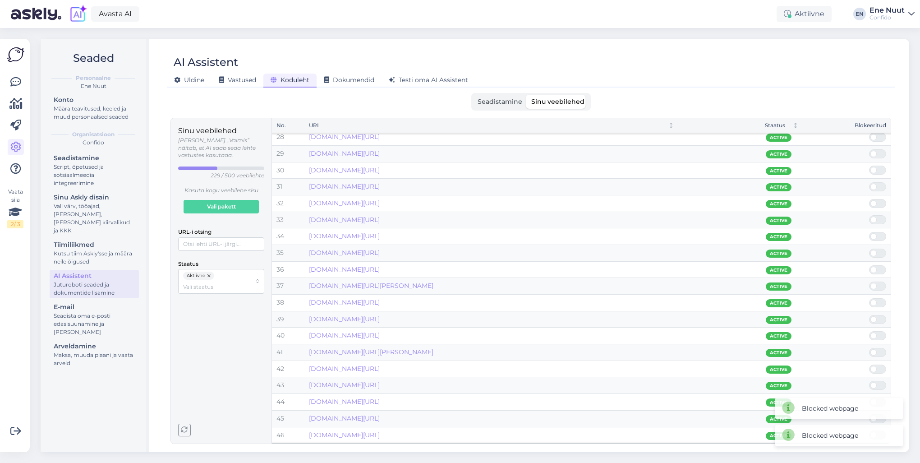
click at [881, 218] on span at bounding box center [882, 220] width 11 height 8
click at [869, 215] on input "checkbox" at bounding box center [869, 215] width 0 height 0
click at [881, 218] on span at bounding box center [882, 220] width 11 height 8
click at [869, 215] on input "checkbox" at bounding box center [869, 215] width 0 height 0
click at [881, 218] on span at bounding box center [882, 220] width 11 height 8
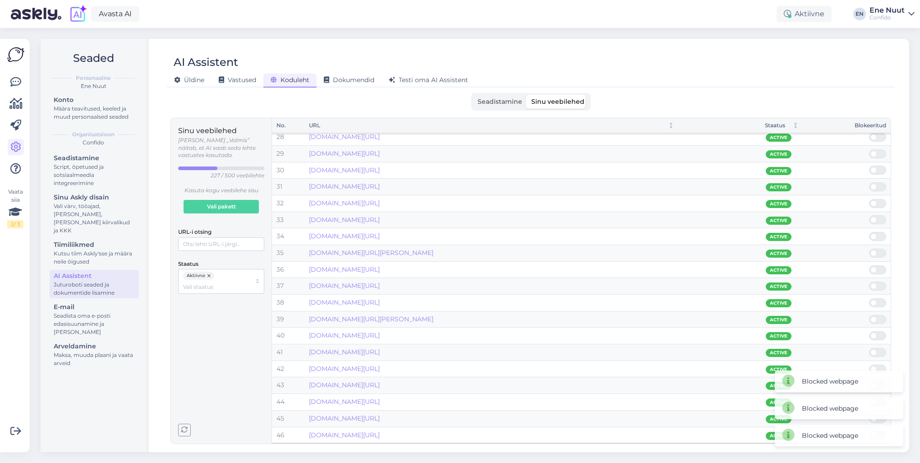
click at [869, 215] on input "checkbox" at bounding box center [869, 215] width 0 height 0
click at [880, 235] on span at bounding box center [882, 236] width 11 height 8
click at [869, 232] on input "checkbox" at bounding box center [869, 232] width 0 height 0
click at [880, 235] on span at bounding box center [882, 236] width 11 height 8
click at [869, 232] on input "checkbox" at bounding box center [869, 232] width 0 height 0
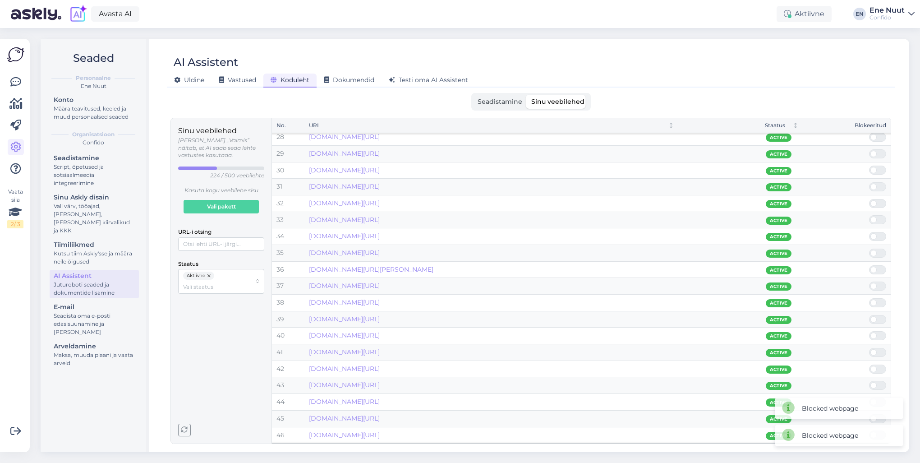
click at [880, 235] on span at bounding box center [882, 236] width 11 height 8
click at [869, 232] on input "checkbox" at bounding box center [869, 232] width 0 height 0
click at [875, 250] on span at bounding box center [873, 253] width 6 height 6
click at [869, 249] on input "checkbox" at bounding box center [869, 249] width 0 height 0
click at [875, 250] on span at bounding box center [873, 253] width 6 height 6
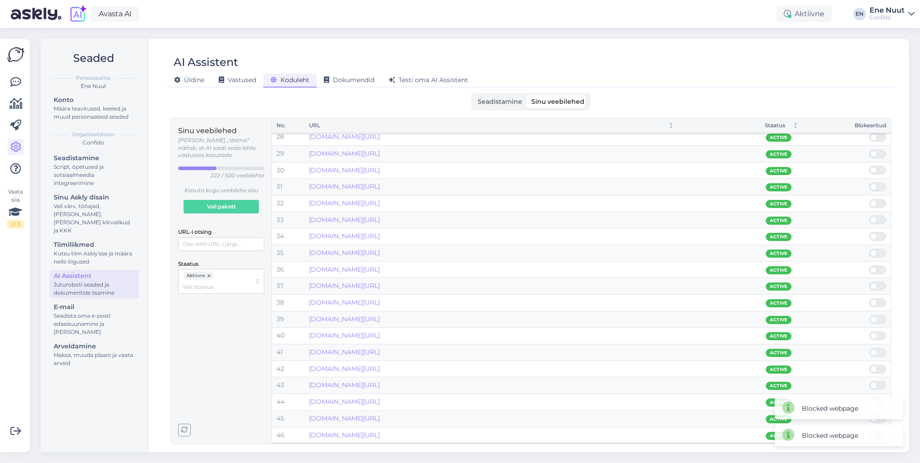
click at [869, 249] on input "checkbox" at bounding box center [869, 249] width 0 height 0
click at [875, 250] on span at bounding box center [873, 253] width 6 height 6
click at [869, 249] on input "checkbox" at bounding box center [869, 249] width 0 height 0
click at [380, 253] on link "[DOMAIN_NAME][URL]" at bounding box center [344, 253] width 71 height 8
click at [380, 301] on link "[DOMAIN_NAME][URL]" at bounding box center [344, 302] width 71 height 8
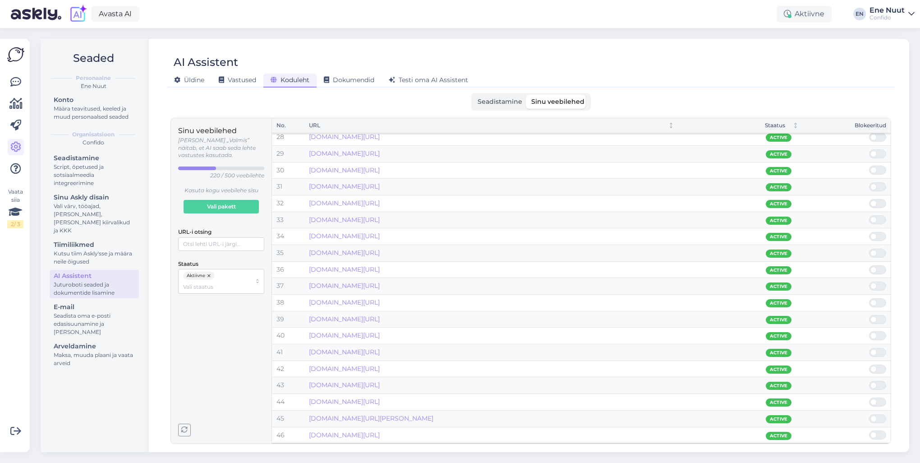
click at [878, 318] on span at bounding box center [882, 319] width 11 height 8
click at [869, 315] on input "checkbox" at bounding box center [869, 315] width 0 height 0
click at [880, 317] on span at bounding box center [882, 319] width 11 height 8
click at [869, 315] on input "checkbox" at bounding box center [869, 315] width 0 height 0
click at [380, 318] on link "[DOMAIN_NAME][URL]" at bounding box center [344, 319] width 71 height 8
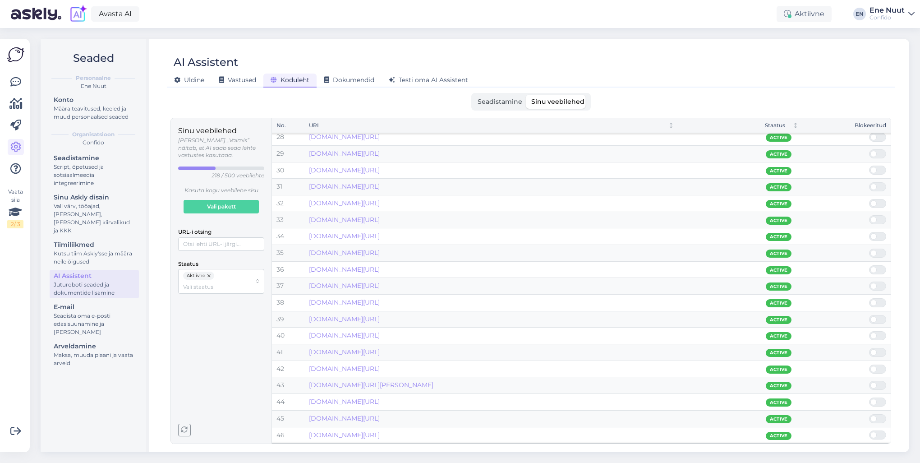
click at [875, 333] on span at bounding box center [873, 335] width 6 height 6
click at [869, 331] on input "checkbox" at bounding box center [869, 331] width 0 height 0
click at [878, 351] on span at bounding box center [882, 352] width 11 height 8
click at [869, 348] on input "checkbox" at bounding box center [869, 348] width 0 height 0
click at [879, 351] on span at bounding box center [882, 352] width 11 height 8
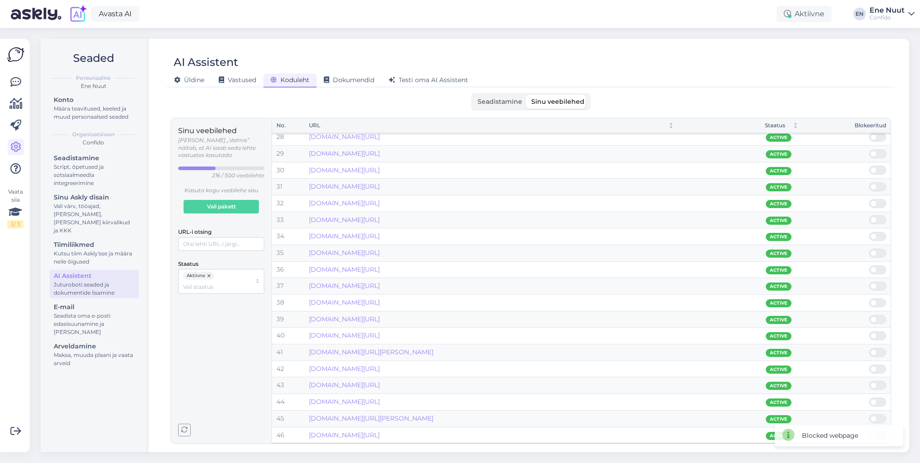
click at [869, 348] on input "checkbox" at bounding box center [869, 348] width 0 height 0
click at [881, 368] on span at bounding box center [882, 369] width 11 height 8
click at [869, 364] on input "checkbox" at bounding box center [869, 364] width 0 height 0
click at [380, 364] on link "[DOMAIN_NAME][URL]" at bounding box center [344, 368] width 71 height 8
click at [881, 366] on span at bounding box center [882, 369] width 11 height 8
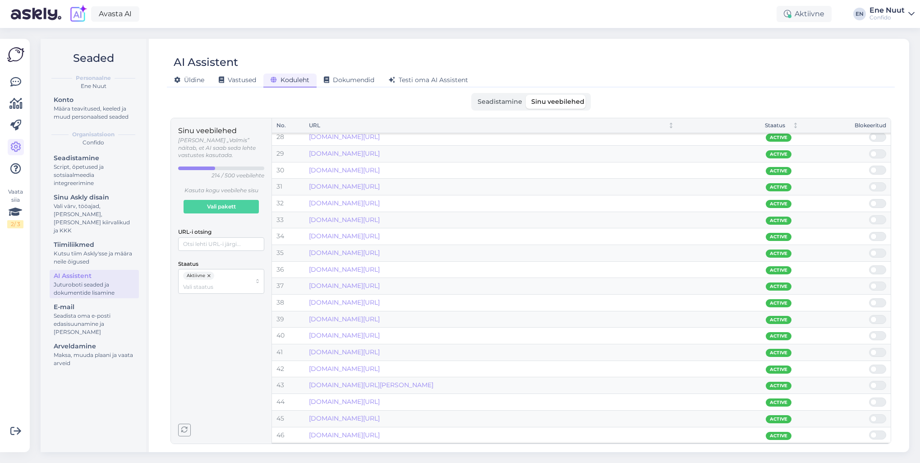
click at [869, 364] on input "checkbox" at bounding box center [869, 364] width 0 height 0
click at [881, 367] on span at bounding box center [882, 369] width 11 height 8
click at [869, 364] on input "checkbox" at bounding box center [869, 364] width 0 height 0
click at [881, 367] on span at bounding box center [882, 369] width 11 height 8
click at [869, 364] on input "checkbox" at bounding box center [869, 364] width 0 height 0
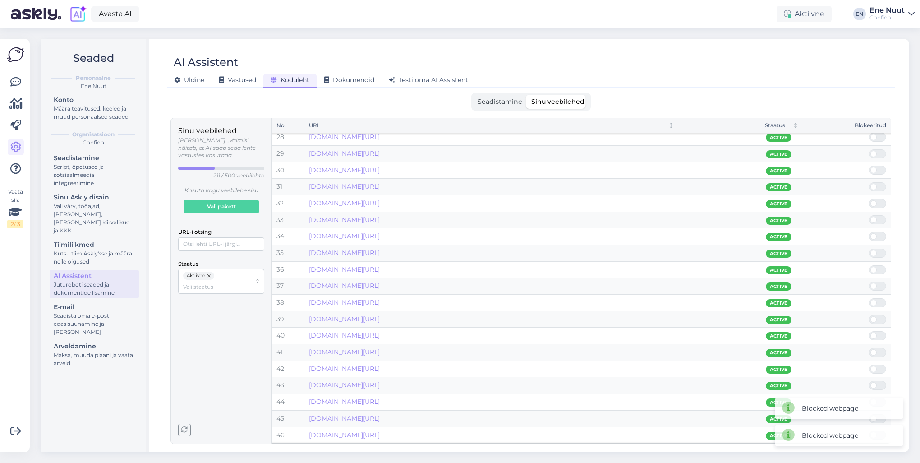
click at [881, 367] on span at bounding box center [882, 369] width 11 height 8
click at [869, 364] on input "checkbox" at bounding box center [869, 364] width 0 height 0
click at [881, 367] on div "Blocked webpage Blocked webpage Blocked webpage" at bounding box center [838, 408] width 139 height 87
click at [880, 367] on span at bounding box center [882, 369] width 11 height 8
click at [869, 364] on input "checkbox" at bounding box center [869, 364] width 0 height 0
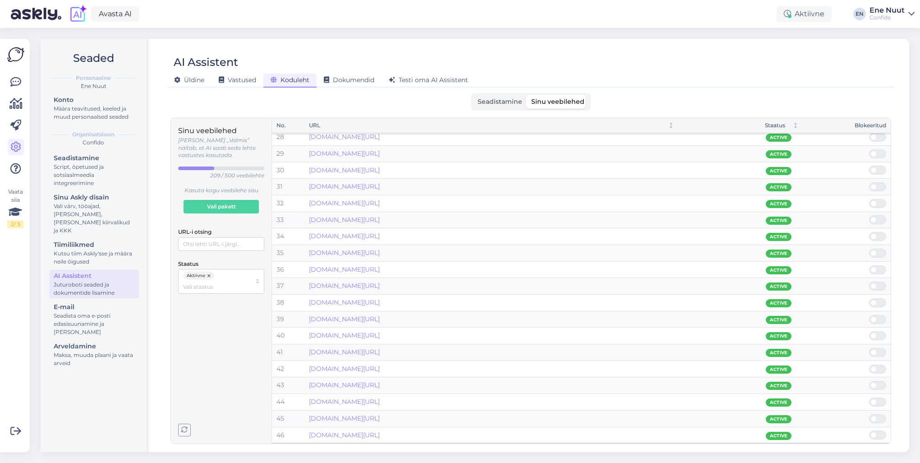
click at [876, 382] on span at bounding box center [873, 385] width 6 height 6
click at [869, 381] on input "checkbox" at bounding box center [869, 381] width 0 height 0
click at [189, 272] on span "Aktiivne" at bounding box center [196, 276] width 18 height 8
click at [190, 306] on span "Mitteaktiivne" at bounding box center [201, 308] width 35 height 8
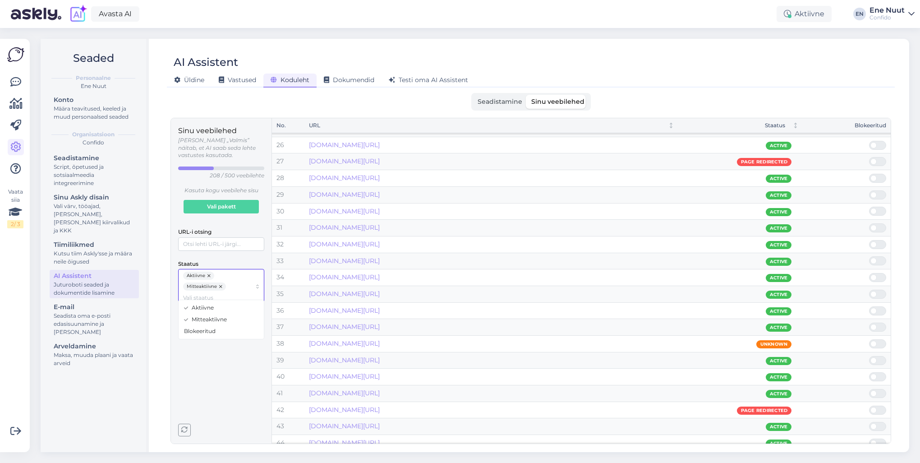
scroll to position [422, 0]
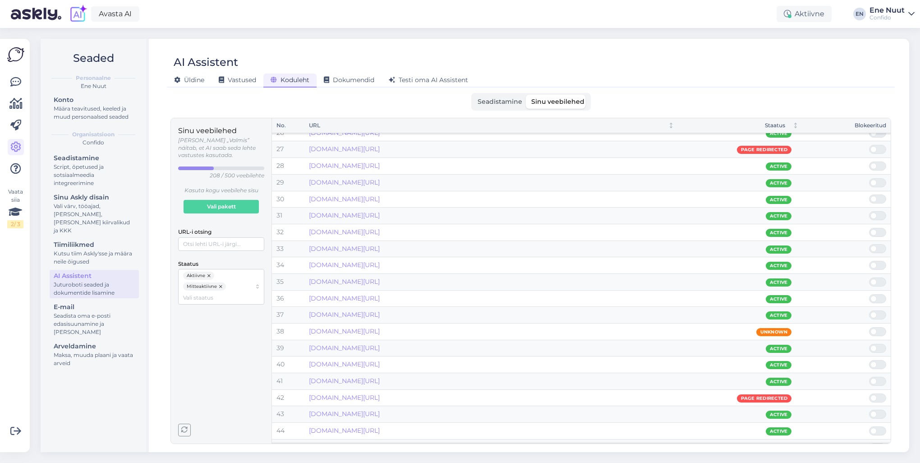
click at [878, 396] on span at bounding box center [882, 398] width 11 height 8
click at [869, 393] on input "checkbox" at bounding box center [869, 393] width 0 height 0
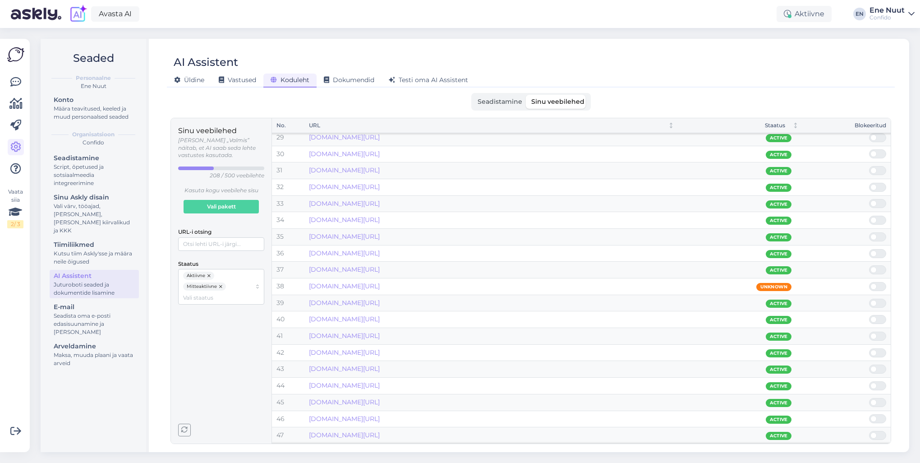
click at [210, 272] on button "button" at bounding box center [209, 276] width 9 height 8
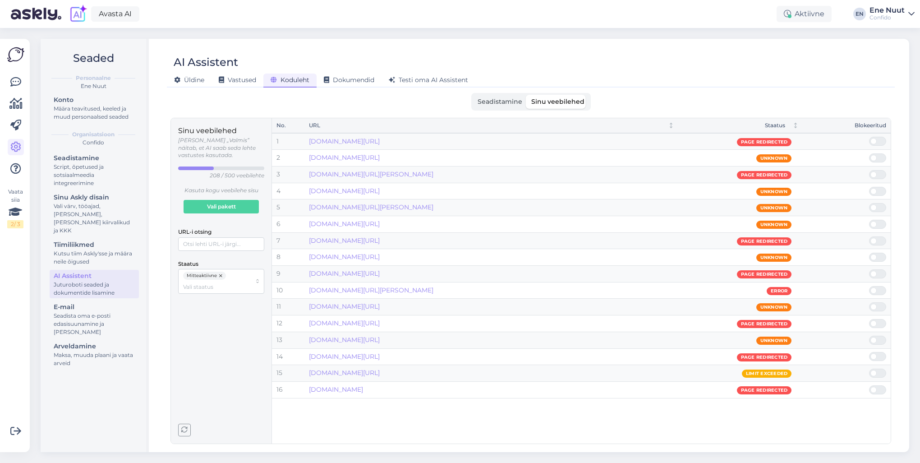
click at [878, 157] on span at bounding box center [882, 158] width 11 height 8
click at [869, 153] on input "checkbox" at bounding box center [869, 153] width 0 height 0
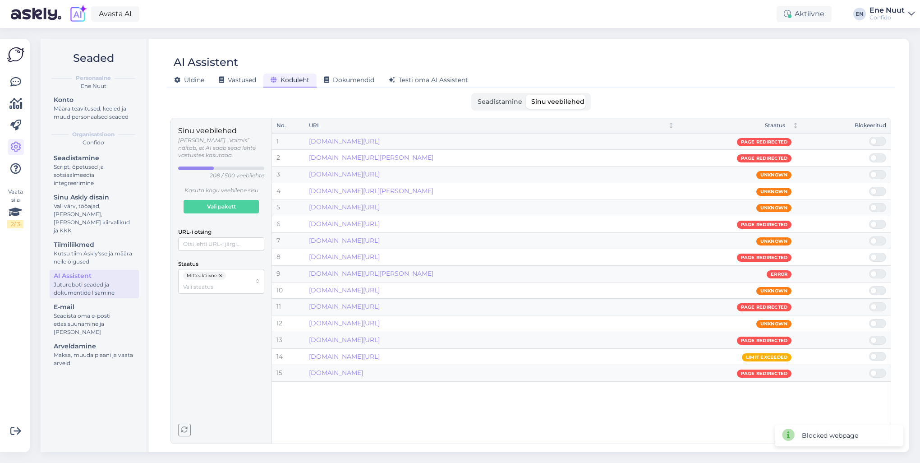
click at [878, 157] on span at bounding box center [882, 158] width 11 height 8
click at [869, 153] on input "checkbox" at bounding box center [869, 153] width 0 height 0
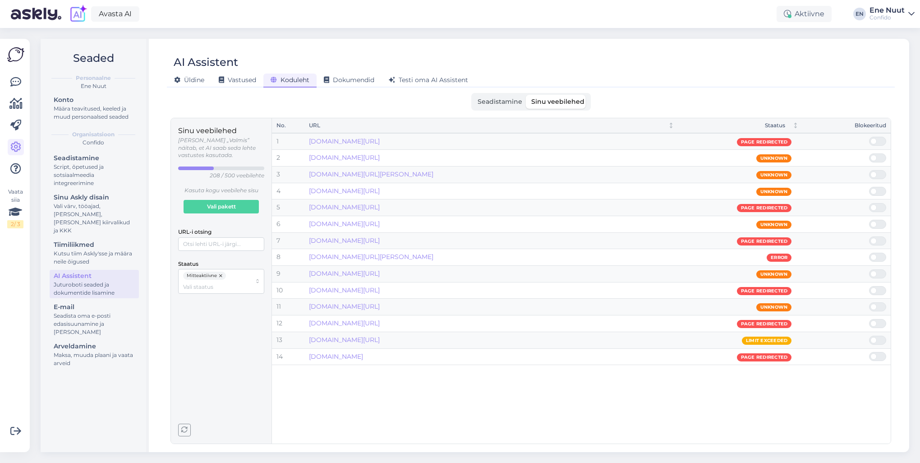
click at [878, 158] on span at bounding box center [882, 158] width 11 height 8
click at [869, 153] on input "checkbox" at bounding box center [869, 153] width 0 height 0
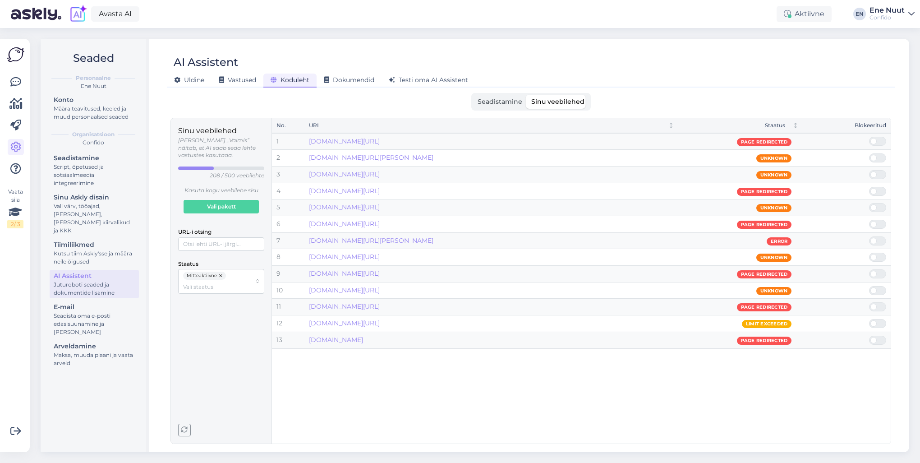
click at [875, 207] on span at bounding box center [873, 207] width 6 height 6
click at [869, 203] on input "checkbox" at bounding box center [869, 203] width 0 height 0
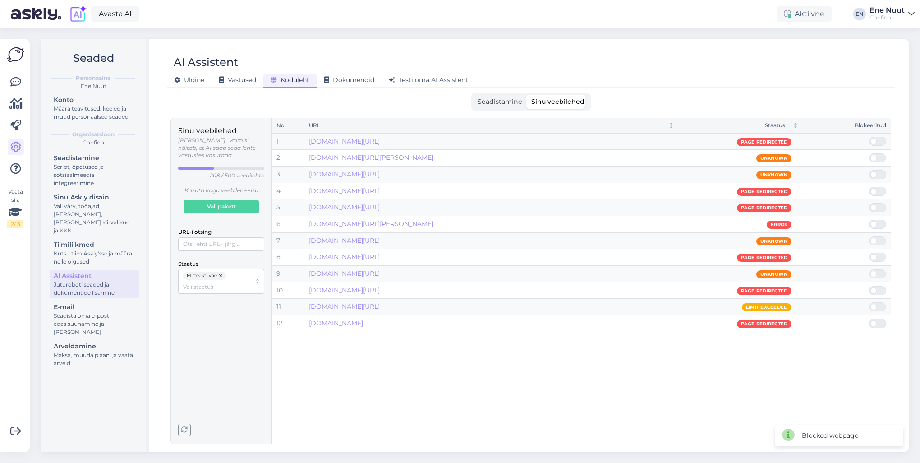
click at [874, 207] on span at bounding box center [873, 207] width 6 height 6
click at [869, 203] on input "checkbox" at bounding box center [869, 203] width 0 height 0
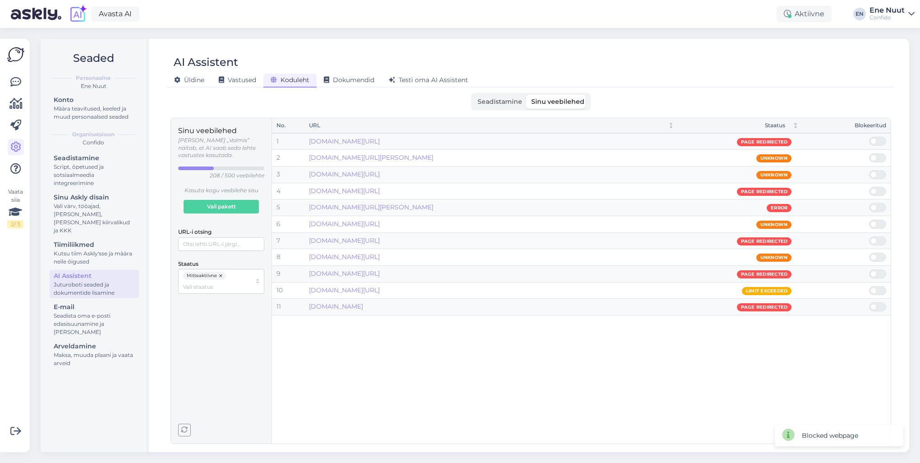
click at [880, 223] on span at bounding box center [882, 224] width 11 height 8
click at [869, 220] on input "checkbox" at bounding box center [869, 220] width 0 height 0
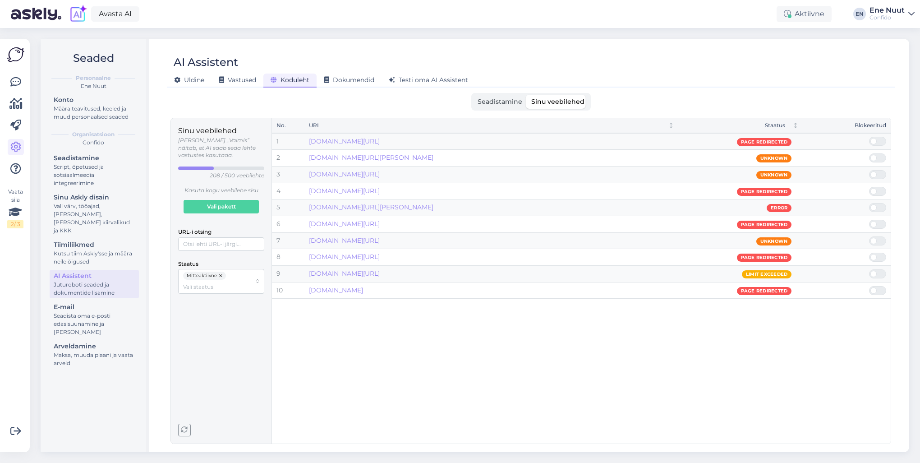
click at [483, 102] on span "Seadistamine" at bounding box center [500, 101] width 45 height 8
click at [473, 95] on input "Seadistamine" at bounding box center [473, 95] width 0 height 0
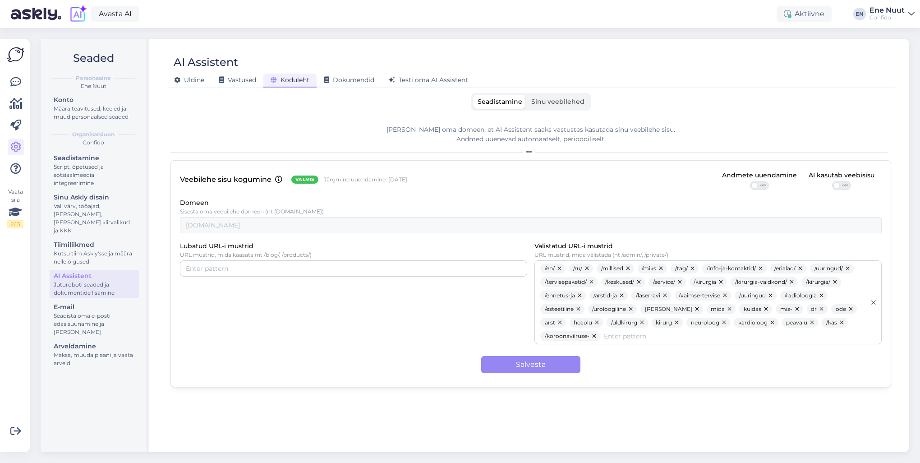
click at [562, 100] on span "Sinu veebilehed" at bounding box center [557, 101] width 53 height 8
click at [527, 95] on input "Sinu veebilehed" at bounding box center [527, 95] width 0 height 0
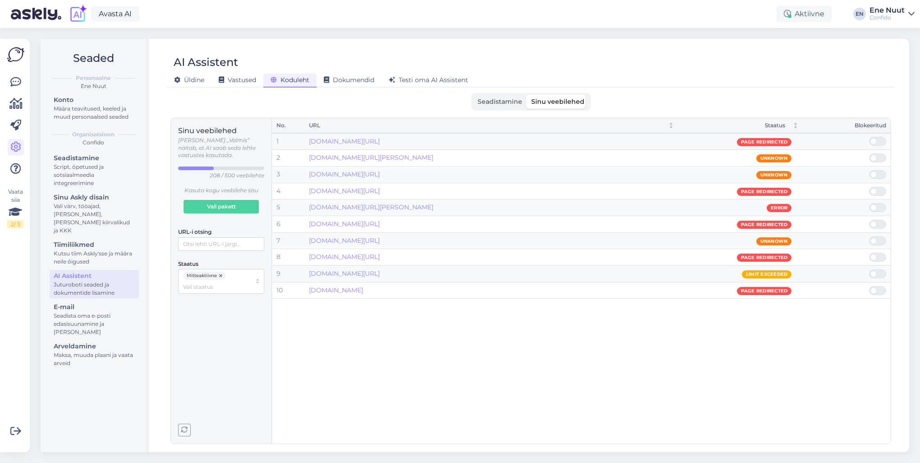
click at [221, 272] on button "button" at bounding box center [221, 276] width 9 height 8
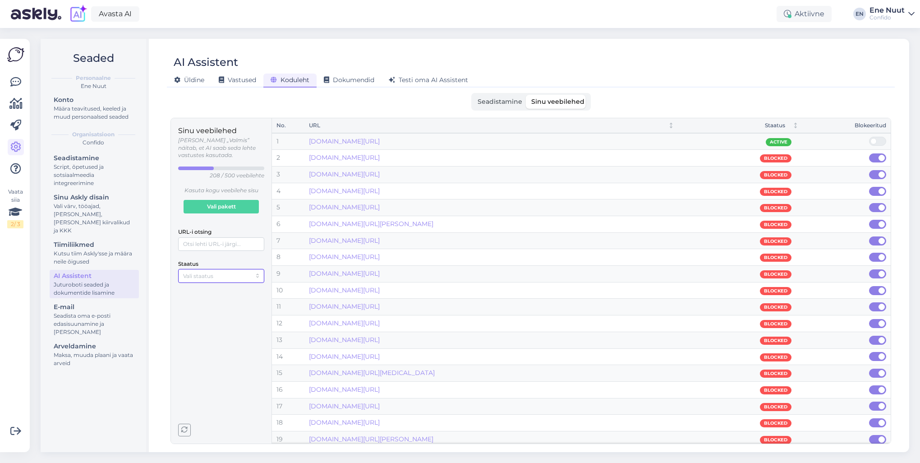
click at [209, 272] on input "Staatus" at bounding box center [217, 276] width 68 height 9
click at [209, 288] on div "Aktiivne" at bounding box center [221, 287] width 82 height 12
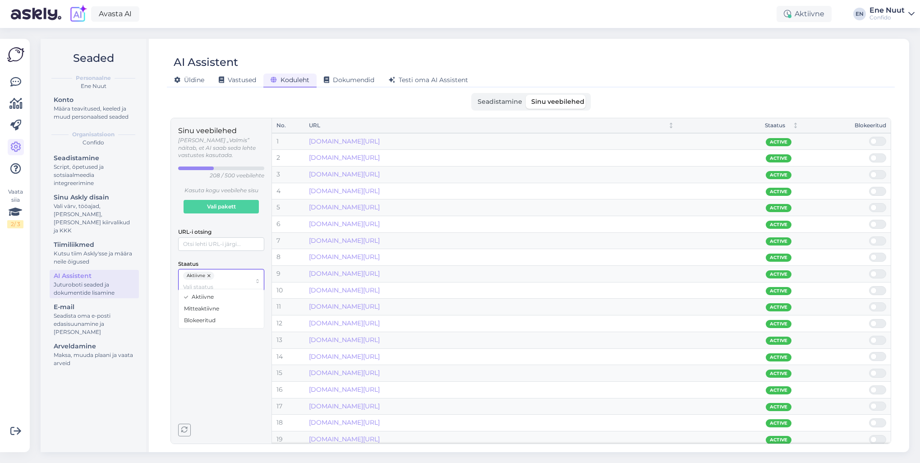
click at [207, 272] on button "button" at bounding box center [209, 276] width 9 height 8
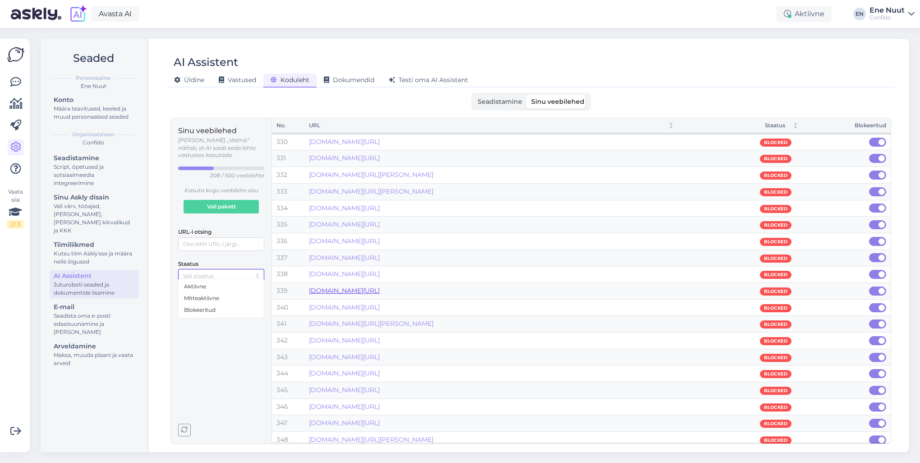
scroll to position [5453, 0]
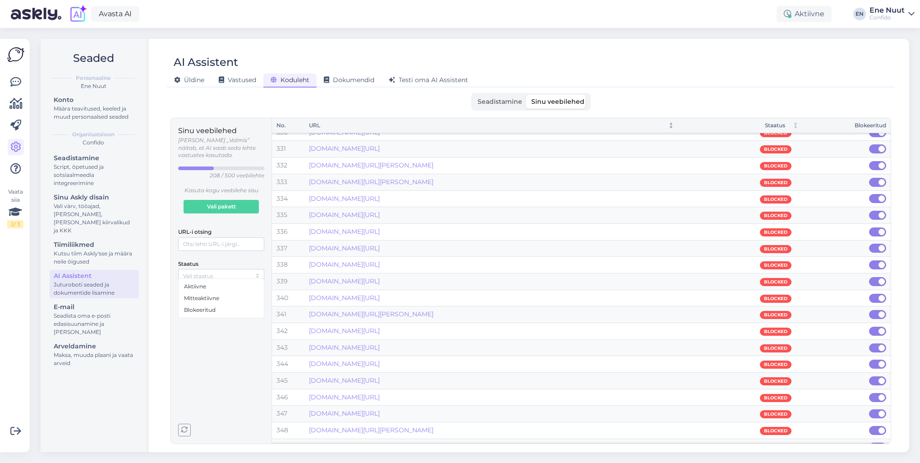
click at [672, 127] on icon "Not sorted" at bounding box center [671, 127] width 2 height 1
click at [796, 127] on icon "Not sorted" at bounding box center [796, 125] width 0 height 5
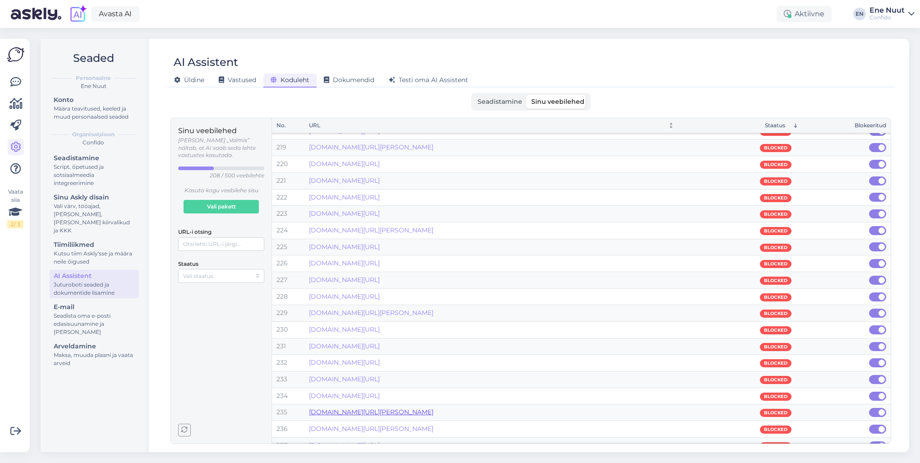
scroll to position [3667, 0]
click at [209, 272] on input "Staatus" at bounding box center [217, 276] width 68 height 9
click at [204, 288] on span "Aktiivne" at bounding box center [195, 286] width 22 height 8
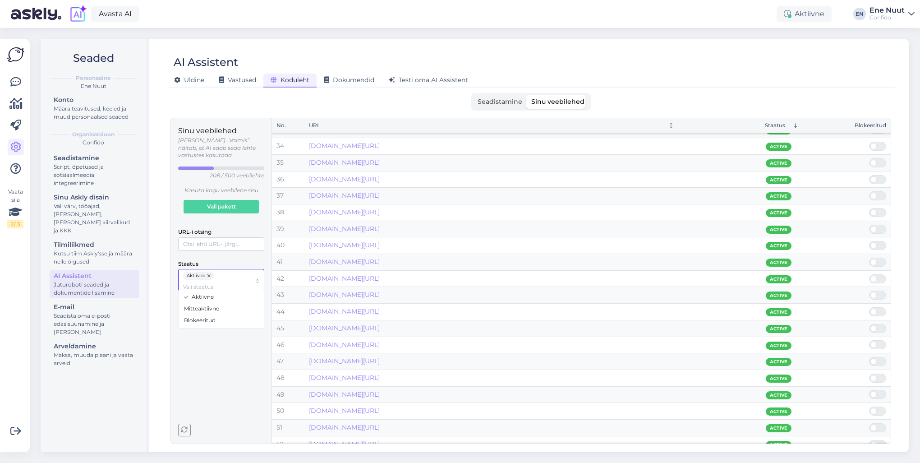
scroll to position [586, 0]
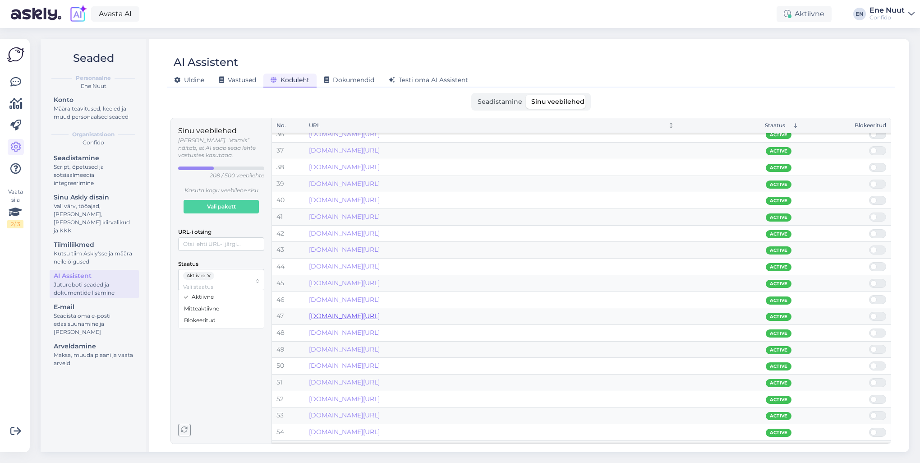
click at [380, 315] on link "[DOMAIN_NAME][URL]" at bounding box center [344, 316] width 71 height 8
click at [875, 380] on span at bounding box center [873, 382] width 6 height 6
click at [869, 378] on input "checkbox" at bounding box center [869, 378] width 0 height 0
click at [379, 380] on link "[DOMAIN_NAME][URL]" at bounding box center [344, 382] width 71 height 8
click at [876, 412] on span at bounding box center [873, 415] width 6 height 6
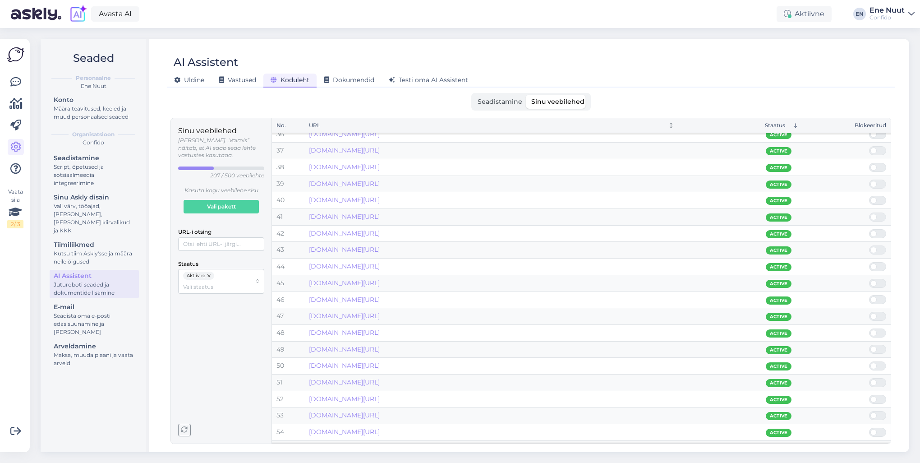
click at [869, 411] on input "checkbox" at bounding box center [869, 411] width 0 height 0
click at [876, 412] on span at bounding box center [873, 415] width 6 height 6
click at [869, 411] on input "checkbox" at bounding box center [869, 411] width 0 height 0
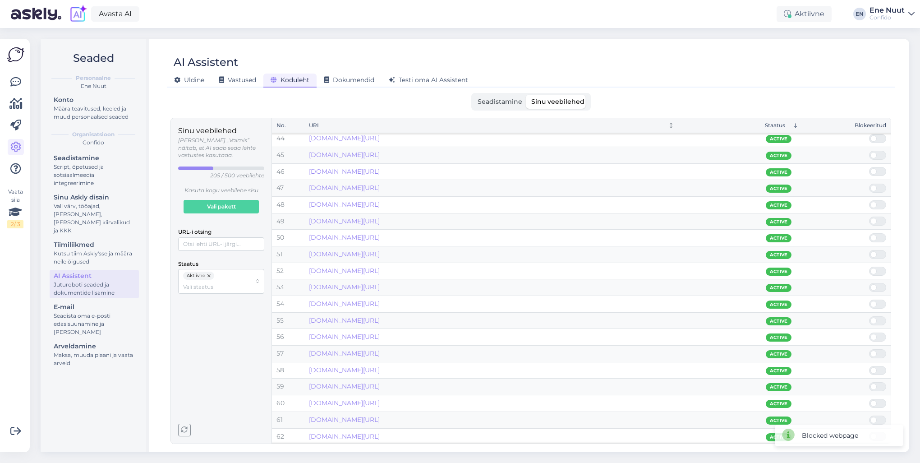
scroll to position [722, 0]
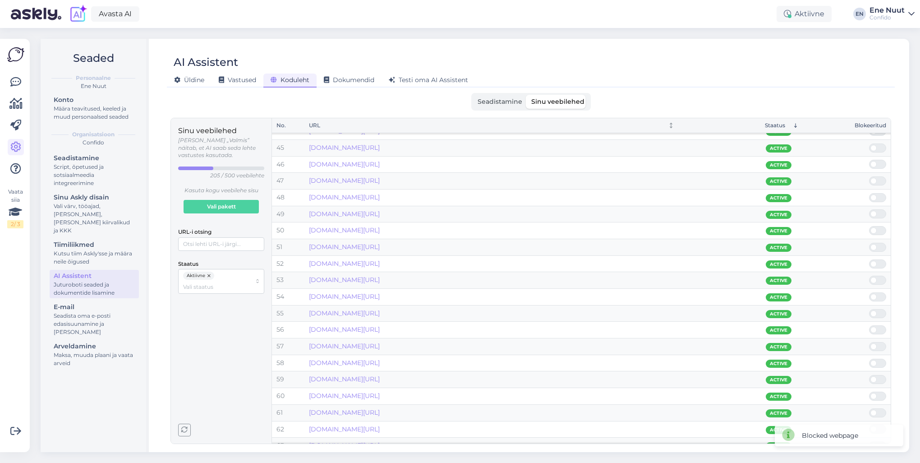
click at [877, 294] on span at bounding box center [882, 297] width 11 height 8
click at [869, 292] on input "checkbox" at bounding box center [869, 292] width 0 height 0
click at [877, 309] on span at bounding box center [882, 313] width 11 height 8
click at [869, 309] on input "checkbox" at bounding box center [869, 309] width 0 height 0
click at [879, 310] on span at bounding box center [882, 313] width 11 height 8
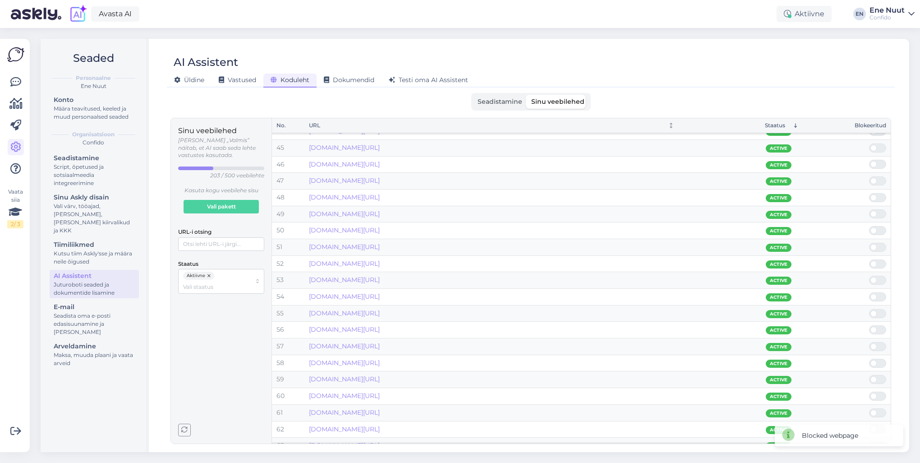
click at [869, 309] on input "checkbox" at bounding box center [869, 309] width 0 height 0
click at [879, 327] on span at bounding box center [882, 330] width 11 height 8
click at [869, 325] on input "checkbox" at bounding box center [869, 325] width 0 height 0
click at [380, 326] on link "[DOMAIN_NAME][URL]" at bounding box center [344, 329] width 71 height 8
click at [875, 344] on span at bounding box center [873, 346] width 6 height 6
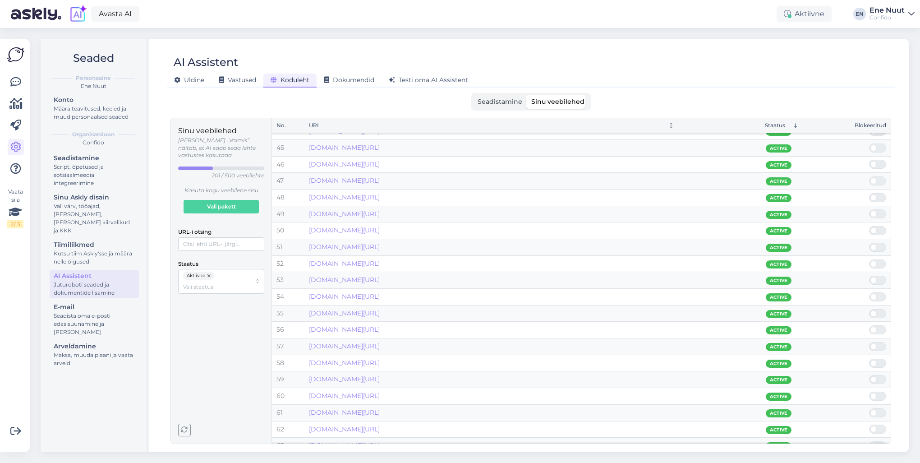
click at [869, 342] on input "checkbox" at bounding box center [869, 342] width 0 height 0
click at [872, 360] on span at bounding box center [873, 363] width 6 height 6
click at [869, 359] on input "checkbox" at bounding box center [869, 359] width 0 height 0
click at [877, 360] on span at bounding box center [882, 363] width 11 height 8
click at [869, 359] on input "checkbox" at bounding box center [869, 359] width 0 height 0
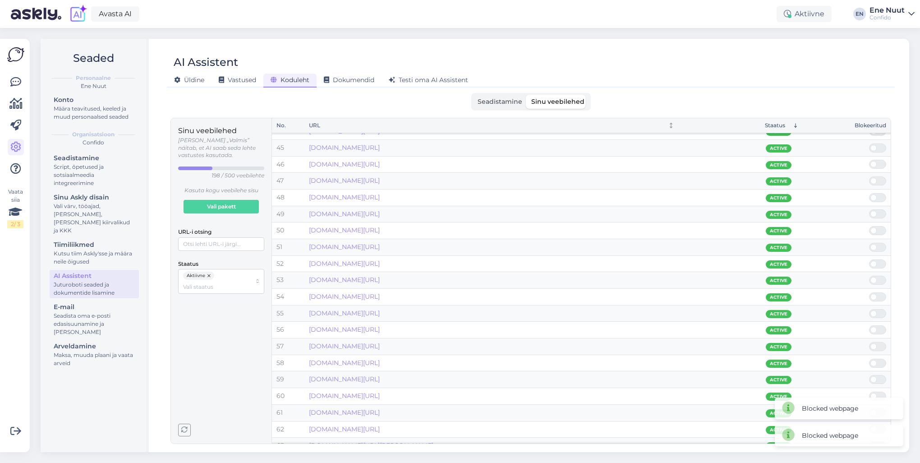
click at [877, 360] on span at bounding box center [882, 363] width 11 height 8
click at [869, 359] on input "checkbox" at bounding box center [869, 359] width 0 height 0
click at [875, 395] on span at bounding box center [873, 396] width 6 height 6
click at [869, 391] on input "checkbox" at bounding box center [869, 391] width 0 height 0
click at [875, 395] on span at bounding box center [873, 396] width 6 height 6
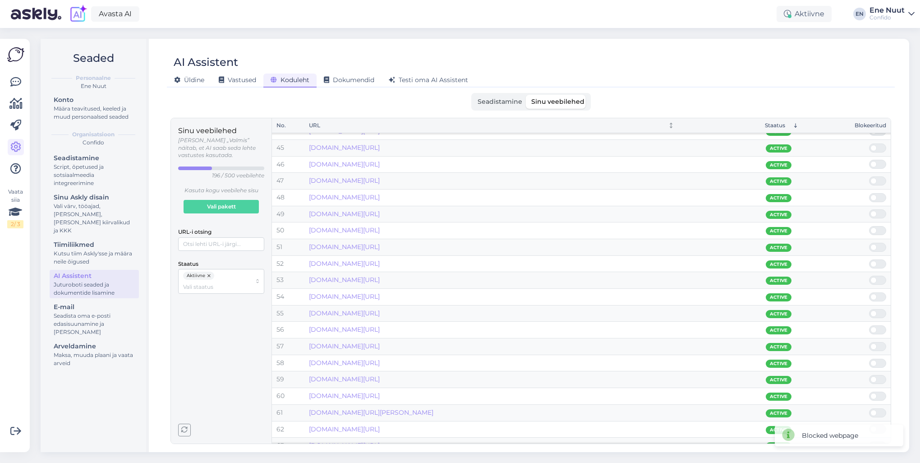
click at [869, 391] on input "checkbox" at bounding box center [869, 391] width 0 height 0
click at [875, 395] on div "Blocked webpage Blocked webpage" at bounding box center [838, 422] width 139 height 60
click at [880, 392] on span at bounding box center [882, 396] width 11 height 8
click at [869, 391] on input "checkbox" at bounding box center [869, 391] width 0 height 0
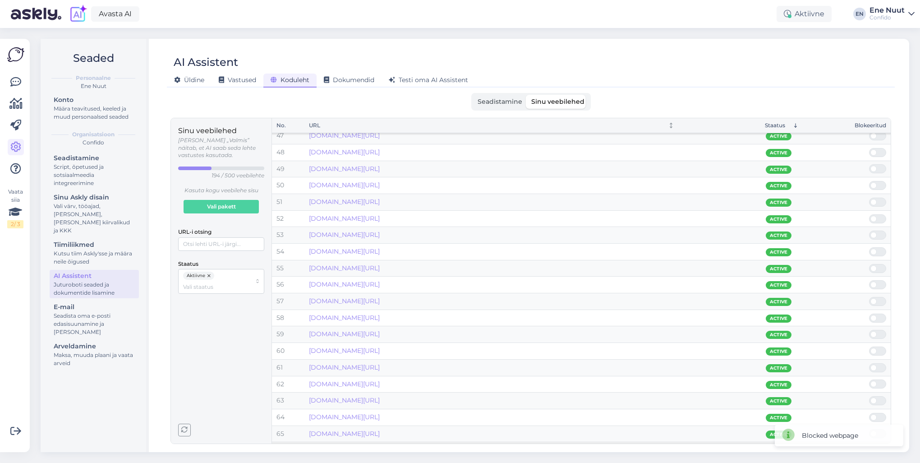
scroll to position [857, 0]
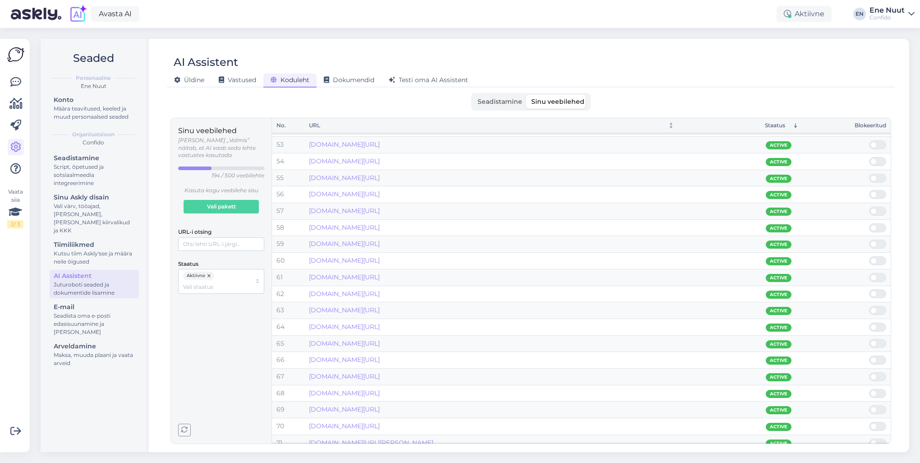
click at [879, 292] on span at bounding box center [882, 294] width 11 height 8
click at [869, 289] on input "checkbox" at bounding box center [869, 289] width 0 height 0
click at [879, 291] on span at bounding box center [882, 294] width 11 height 8
click at [869, 289] on input "checkbox" at bounding box center [869, 289] width 0 height 0
click at [880, 324] on span at bounding box center [882, 327] width 11 height 8
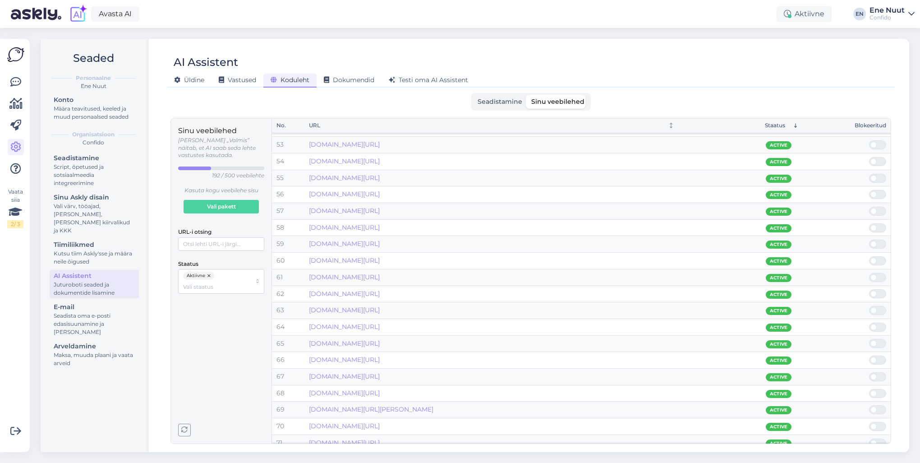
click at [869, 322] on input "checkbox" at bounding box center [869, 322] width 0 height 0
click at [878, 340] on span at bounding box center [882, 343] width 11 height 8
click at [869, 339] on input "checkbox" at bounding box center [869, 339] width 0 height 0
click at [880, 341] on span at bounding box center [882, 343] width 11 height 8
click at [869, 339] on input "checkbox" at bounding box center [869, 339] width 0 height 0
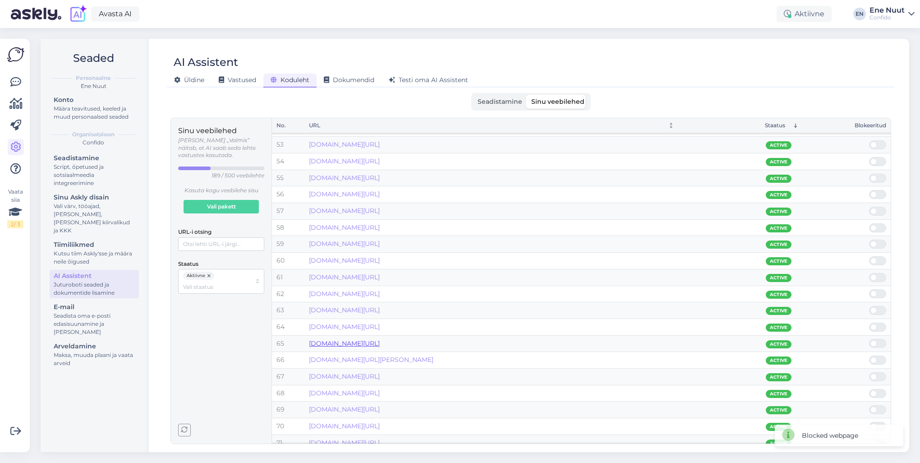
click at [380, 339] on link "[DOMAIN_NAME][URL]" at bounding box center [344, 343] width 71 height 8
click at [879, 340] on span at bounding box center [882, 343] width 11 height 8
click at [869, 339] on input "checkbox" at bounding box center [869, 339] width 0 height 0
click at [879, 340] on span at bounding box center [882, 343] width 11 height 8
click at [869, 339] on input "checkbox" at bounding box center [869, 339] width 0 height 0
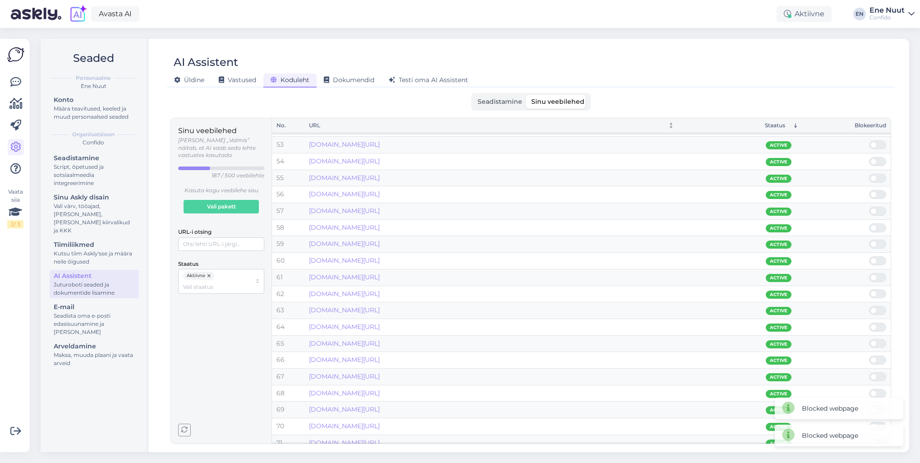
click at [879, 339] on span at bounding box center [882, 343] width 11 height 8
click at [869, 339] on input "checkbox" at bounding box center [869, 339] width 0 height 0
click at [878, 357] on span at bounding box center [882, 360] width 11 height 8
click at [869, 355] on input "checkbox" at bounding box center [869, 355] width 0 height 0
click at [380, 357] on link "[DOMAIN_NAME][URL]" at bounding box center [344, 359] width 71 height 8
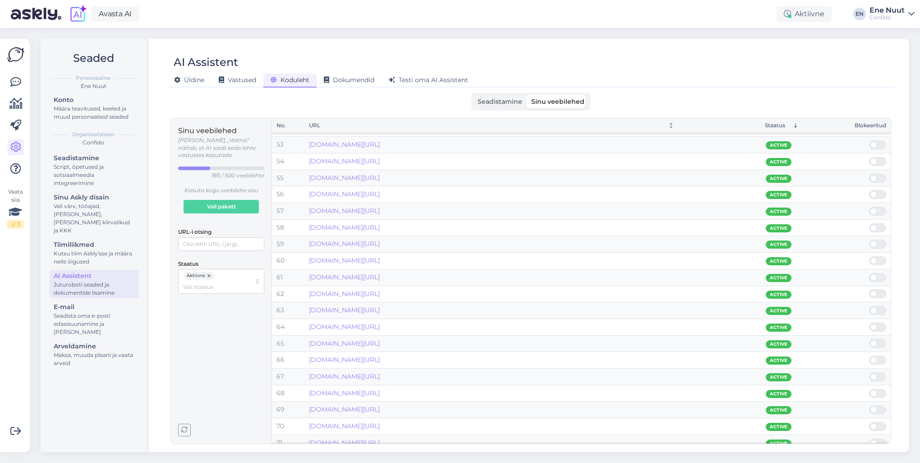
click at [875, 357] on span at bounding box center [873, 360] width 6 height 6
click at [869, 355] on input "checkbox" at bounding box center [869, 355] width 0 height 0
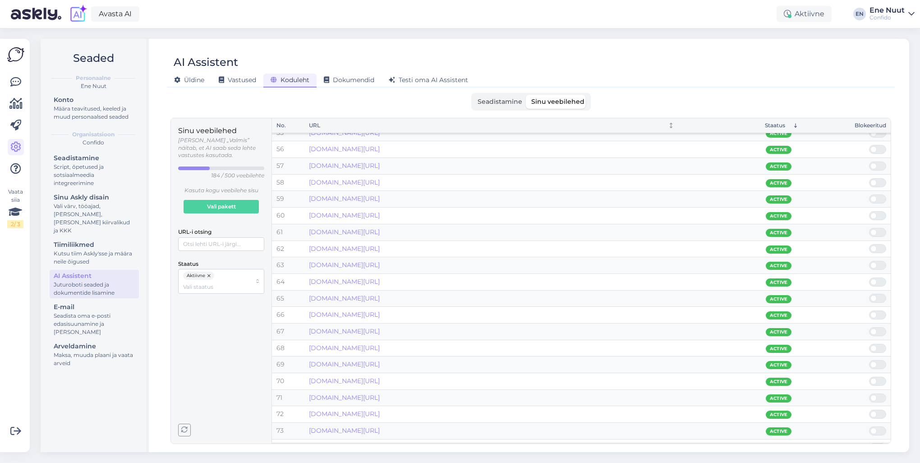
click at [879, 312] on span at bounding box center [882, 315] width 11 height 8
click at [869, 310] on input "checkbox" at bounding box center [869, 310] width 0 height 0
click at [879, 327] on span at bounding box center [882, 331] width 11 height 8
click at [869, 327] on input "checkbox" at bounding box center [869, 327] width 0 height 0
click at [875, 328] on span at bounding box center [873, 331] width 6 height 6
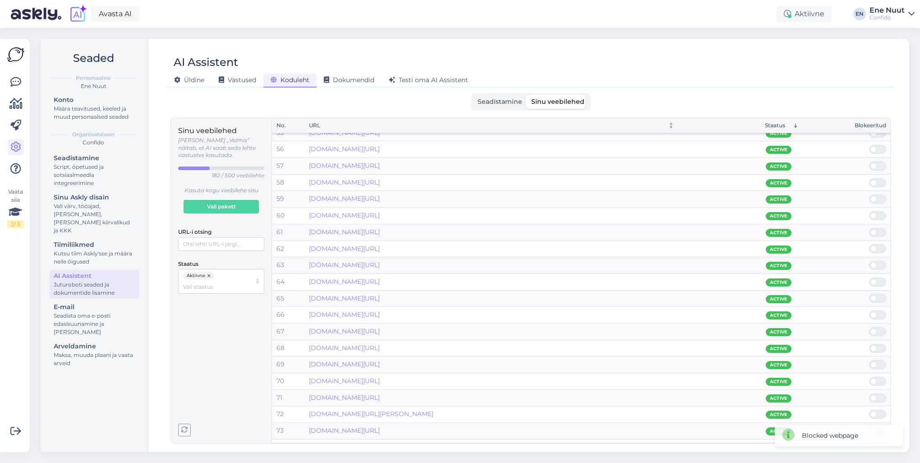
click at [869, 327] on input "checkbox" at bounding box center [869, 327] width 0 height 0
click at [374, 360] on link "[DOMAIN_NAME][URL]" at bounding box center [344, 364] width 71 height 8
click at [873, 362] on span at bounding box center [873, 364] width 6 height 6
click at [869, 360] on input "checkbox" at bounding box center [869, 360] width 0 height 0
click at [873, 362] on span at bounding box center [873, 364] width 6 height 6
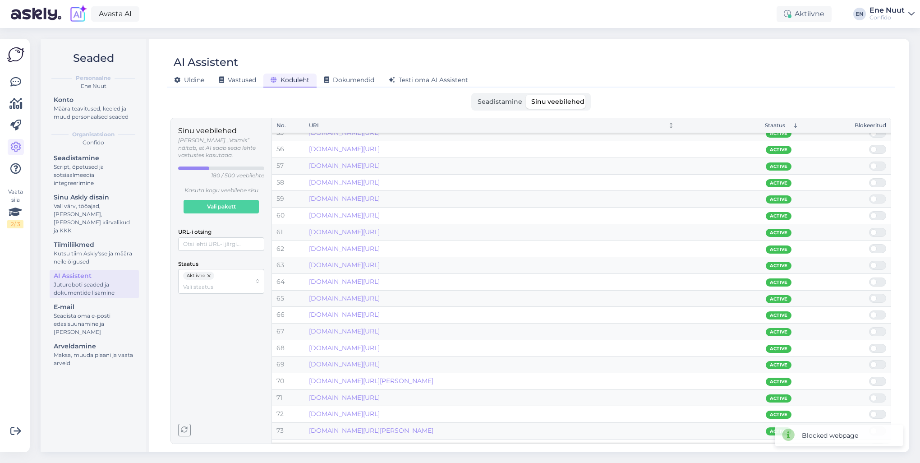
click at [869, 360] on input "checkbox" at bounding box center [869, 360] width 0 height 0
click at [426, 363] on link "[DOMAIN_NAME][URL][PERSON_NAME]" at bounding box center [371, 364] width 124 height 8
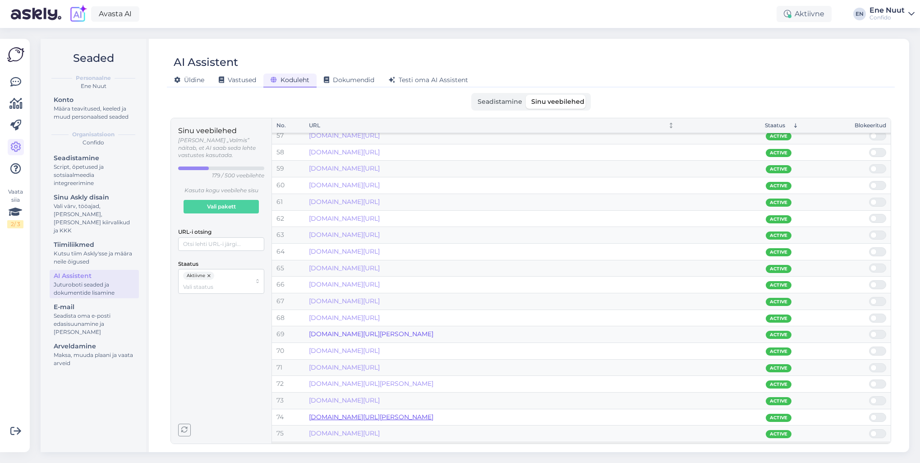
scroll to position [947, 0]
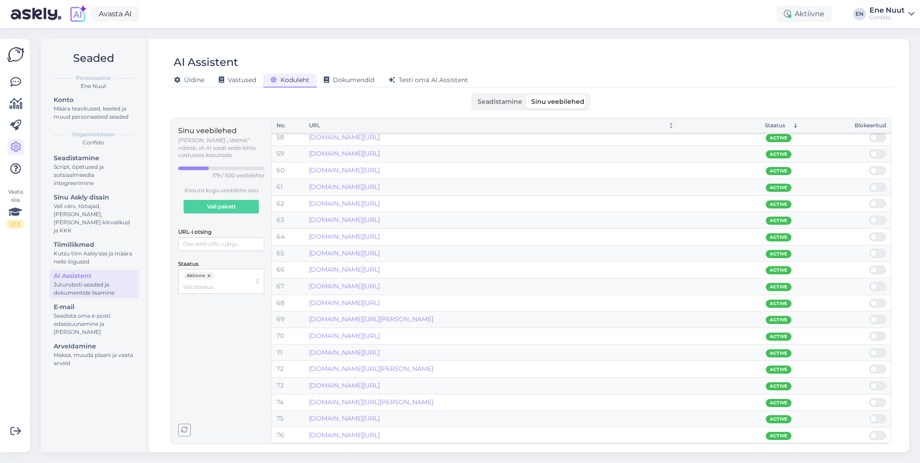
click at [875, 350] on span at bounding box center [873, 353] width 6 height 6
click at [869, 348] on input "checkbox" at bounding box center [869, 348] width 0 height 0
click at [875, 350] on span at bounding box center [873, 353] width 6 height 6
click at [869, 348] on input "checkbox" at bounding box center [869, 348] width 0 height 0
click at [875, 350] on span at bounding box center [873, 353] width 6 height 6
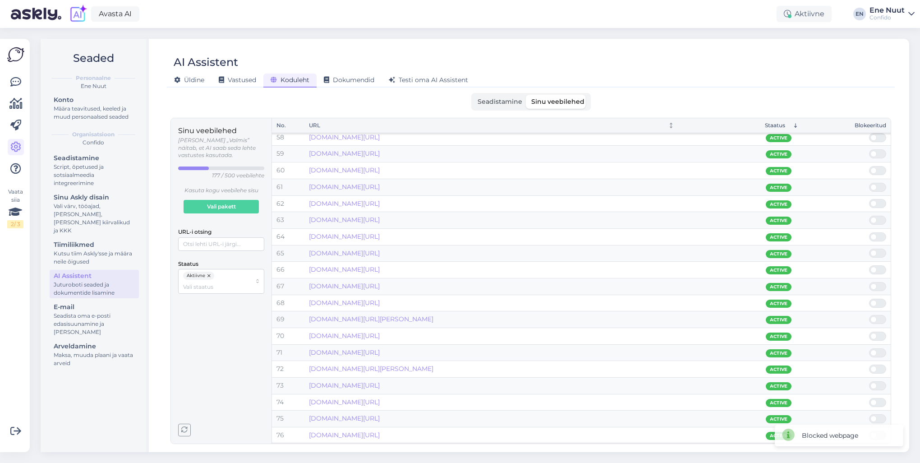
click at [869, 348] on input "checkbox" at bounding box center [869, 348] width 0 height 0
click at [875, 350] on span at bounding box center [873, 353] width 6 height 6
click at [869, 348] on input "checkbox" at bounding box center [869, 348] width 0 height 0
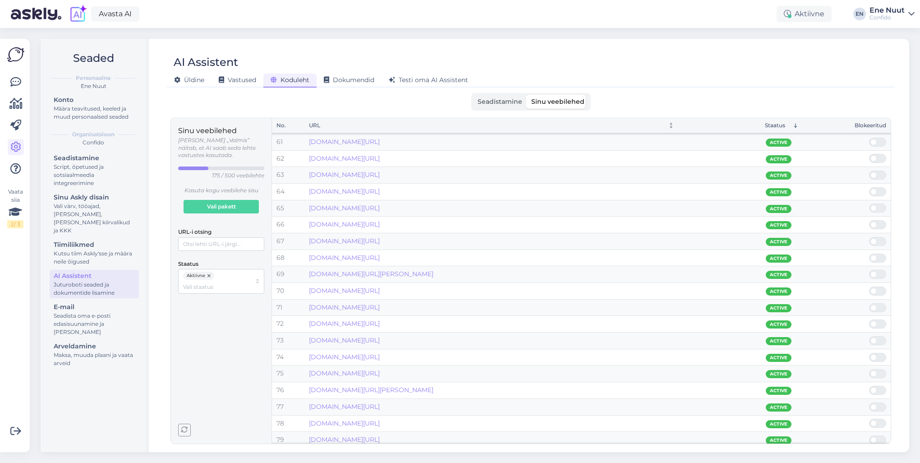
click at [878, 355] on span at bounding box center [882, 357] width 11 height 8
click at [869, 353] on input "checkbox" at bounding box center [869, 353] width 0 height 0
click at [408, 369] on link "[DOMAIN_NAME][URL][PERSON_NAME]" at bounding box center [371, 373] width 124 height 8
click at [877, 371] on span at bounding box center [882, 373] width 11 height 8
click at [869, 369] on input "checkbox" at bounding box center [869, 369] width 0 height 0
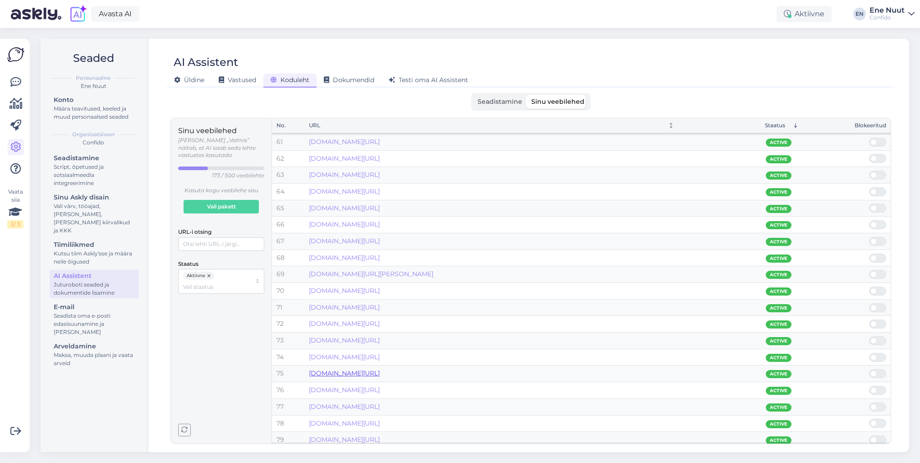
click at [380, 370] on link "[DOMAIN_NAME][URL]" at bounding box center [344, 373] width 71 height 8
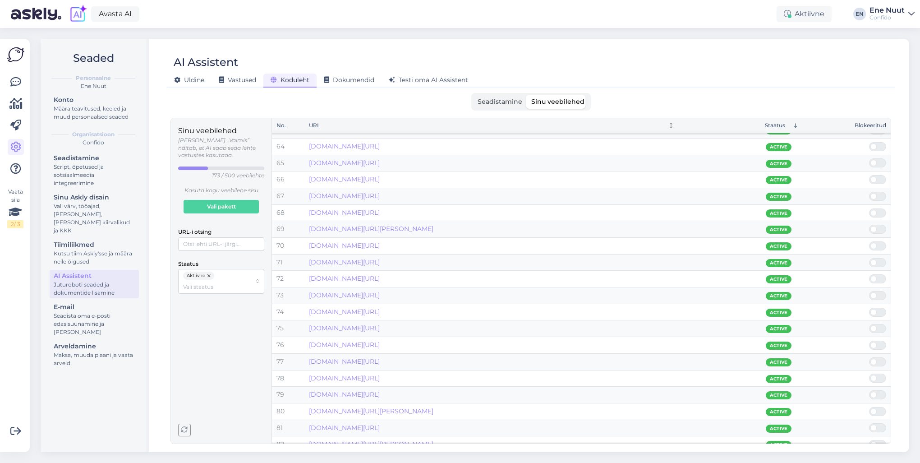
click at [882, 324] on span at bounding box center [882, 328] width 11 height 8
click at [869, 324] on input "checkbox" at bounding box center [869, 324] width 0 height 0
click at [876, 327] on span at bounding box center [873, 328] width 6 height 6
click at [869, 324] on input "checkbox" at bounding box center [869, 324] width 0 height 0
click at [876, 327] on span at bounding box center [873, 328] width 6 height 6
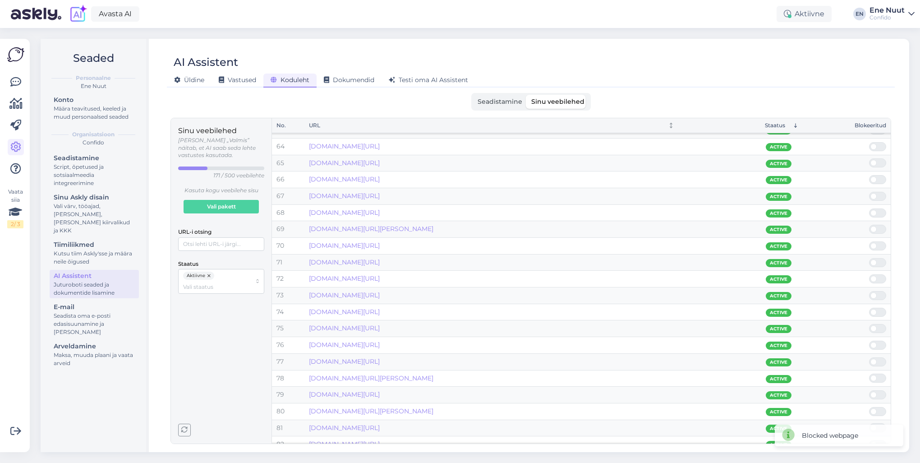
click at [869, 324] on input "checkbox" at bounding box center [869, 324] width 0 height 0
click at [876, 327] on span at bounding box center [873, 328] width 6 height 6
click at [869, 324] on input "checkbox" at bounding box center [869, 324] width 0 height 0
click at [875, 342] on span at bounding box center [873, 345] width 6 height 6
click at [869, 341] on input "checkbox" at bounding box center [869, 341] width 0 height 0
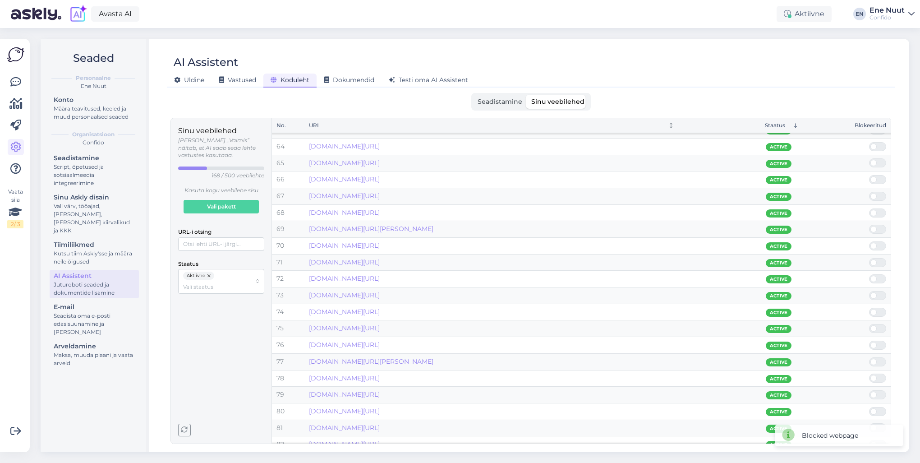
click at [875, 342] on span at bounding box center [873, 345] width 6 height 6
click at [869, 341] on input "checkbox" at bounding box center [869, 341] width 0 height 0
click at [875, 342] on span at bounding box center [873, 345] width 6 height 6
click at [869, 341] on input "checkbox" at bounding box center [869, 341] width 0 height 0
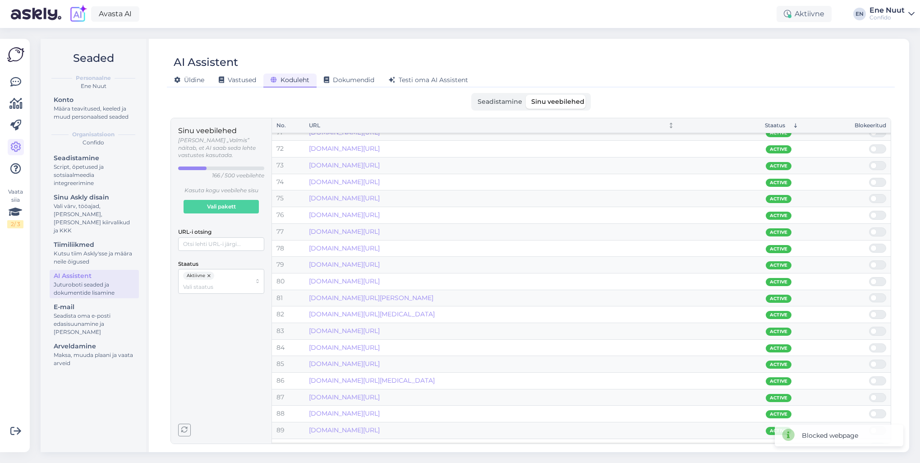
scroll to position [1173, 0]
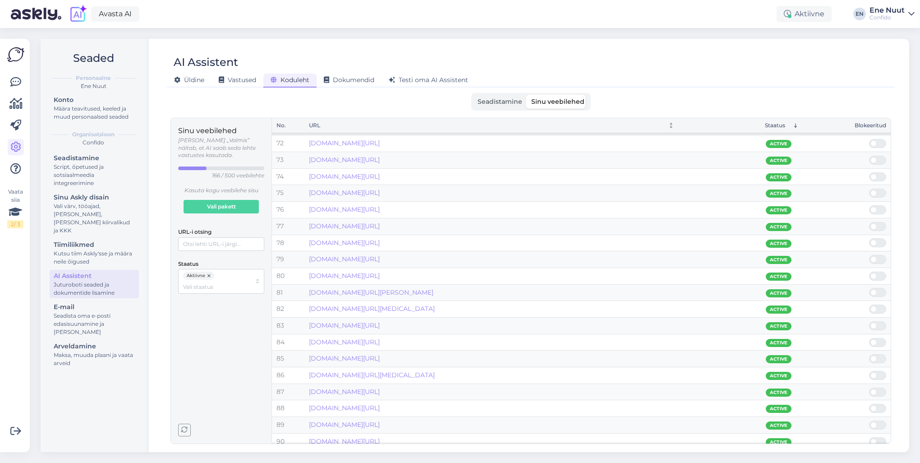
click at [876, 239] on span at bounding box center [873, 242] width 6 height 6
click at [869, 238] on input "checkbox" at bounding box center [869, 238] width 0 height 0
click at [877, 272] on span at bounding box center [882, 276] width 11 height 8
click at [869, 272] on input "checkbox" at bounding box center [869, 272] width 0 height 0
click at [878, 274] on span at bounding box center [882, 276] width 11 height 8
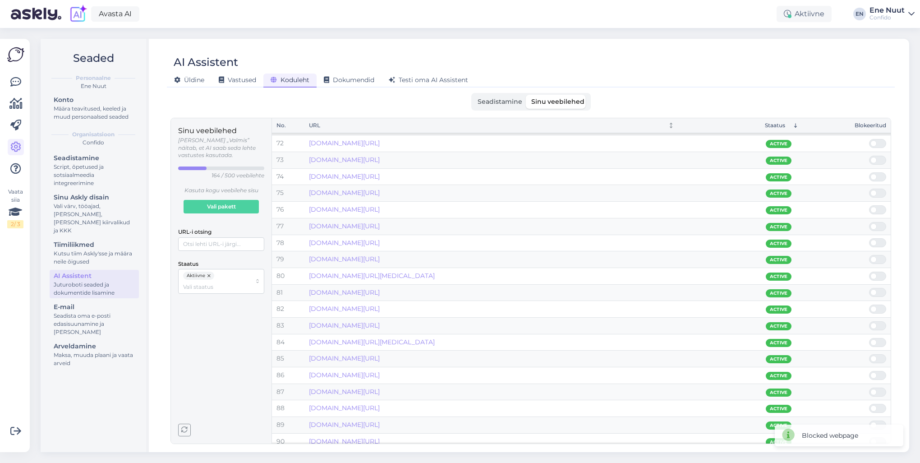
click at [869, 272] on input "checkbox" at bounding box center [869, 272] width 0 height 0
click at [875, 289] on span at bounding box center [873, 292] width 6 height 6
click at [869, 288] on input "checkbox" at bounding box center [869, 288] width 0 height 0
click at [875, 289] on span at bounding box center [873, 292] width 6 height 6
click at [869, 288] on input "checkbox" at bounding box center [869, 288] width 0 height 0
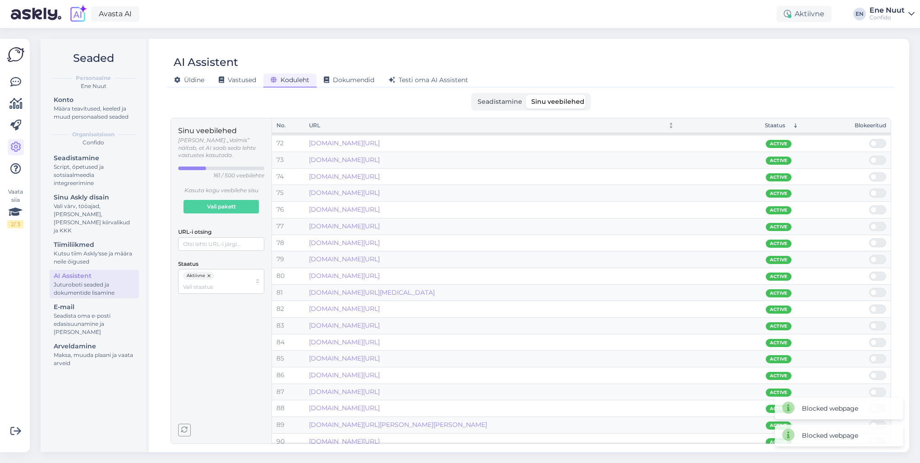
click at [875, 289] on span at bounding box center [873, 292] width 6 height 6
click at [869, 288] on input "checkbox" at bounding box center [869, 288] width 0 height 0
click at [871, 291] on span at bounding box center [873, 292] width 6 height 6
click at [869, 288] on input "checkbox" at bounding box center [869, 288] width 0 height 0
click at [871, 291] on span at bounding box center [873, 292] width 6 height 6
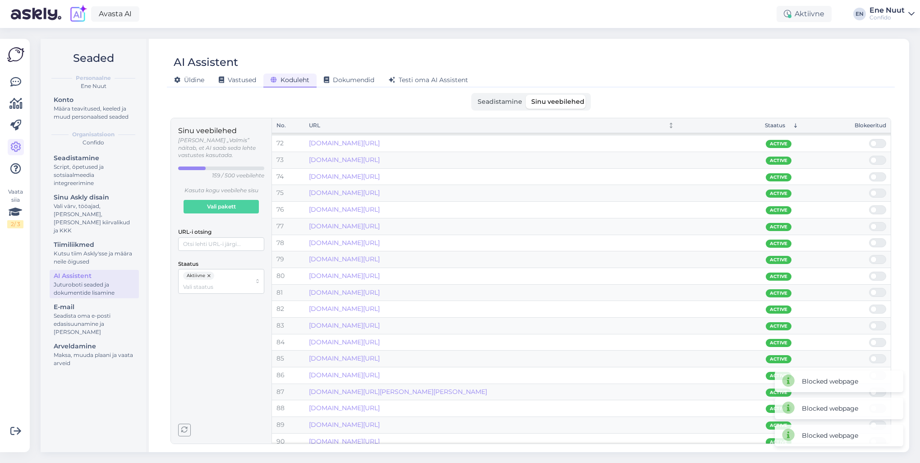
click at [869, 288] on input "checkbox" at bounding box center [869, 288] width 0 height 0
click at [871, 291] on span at bounding box center [873, 292] width 6 height 6
click at [869, 288] on input "checkbox" at bounding box center [869, 288] width 0 height 0
click at [871, 291] on span at bounding box center [873, 292] width 6 height 6
click at [869, 288] on input "checkbox" at bounding box center [869, 288] width 0 height 0
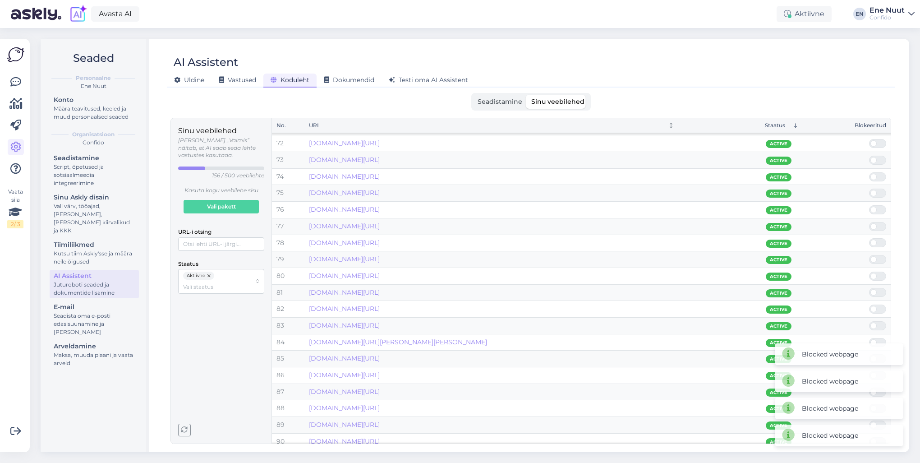
click at [871, 291] on span at bounding box center [873, 292] width 6 height 6
click at [869, 288] on input "checkbox" at bounding box center [869, 288] width 0 height 0
click at [871, 291] on span at bounding box center [873, 292] width 6 height 6
click at [869, 288] on input "checkbox" at bounding box center [869, 288] width 0 height 0
click at [380, 290] on link "[DOMAIN_NAME][URL]" at bounding box center [344, 292] width 71 height 8
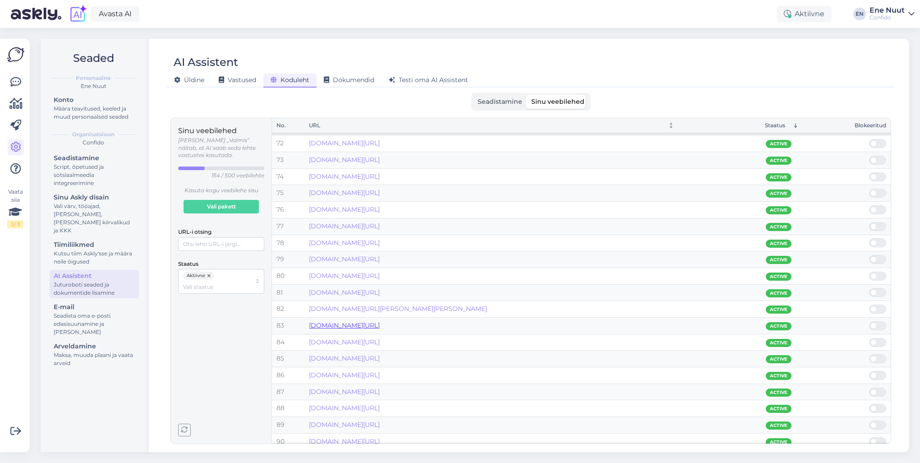
click at [380, 321] on link "[DOMAIN_NAME][URL]" at bounding box center [344, 325] width 71 height 8
click at [873, 355] on span at bounding box center [873, 358] width 6 height 6
click at [869, 354] on input "checkbox" at bounding box center [869, 354] width 0 height 0
click at [876, 355] on span at bounding box center [873, 358] width 6 height 6
click at [869, 354] on input "checkbox" at bounding box center [869, 354] width 0 height 0
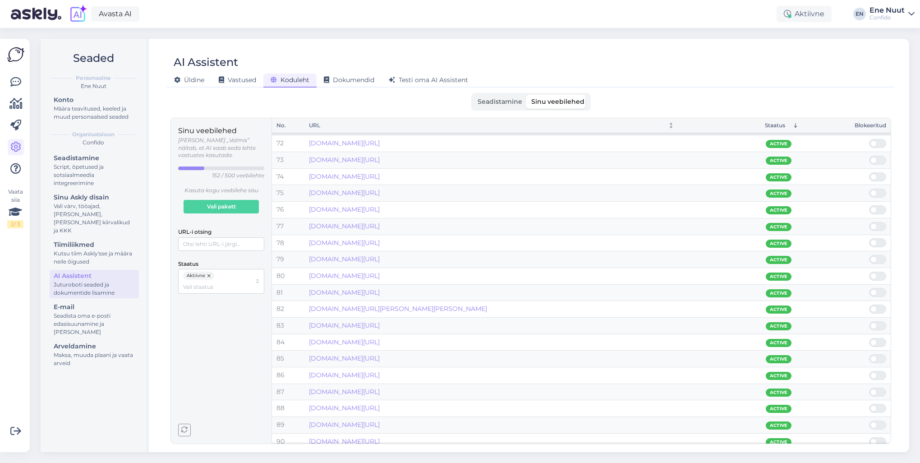
click at [876, 355] on span at bounding box center [873, 358] width 6 height 6
click at [869, 354] on input "checkbox" at bounding box center [869, 354] width 0 height 0
click at [879, 389] on span at bounding box center [882, 392] width 11 height 8
click at [869, 387] on input "checkbox" at bounding box center [869, 387] width 0 height 0
click at [879, 404] on span at bounding box center [882, 408] width 11 height 8
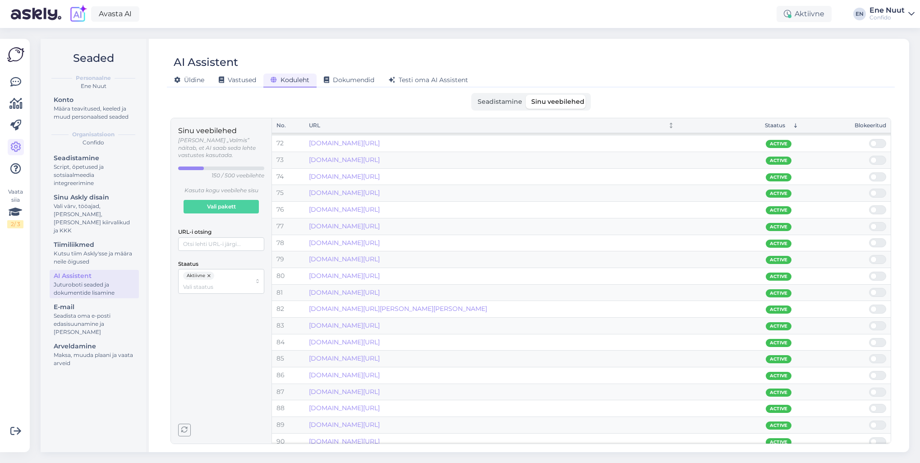
click at [869, 404] on input "checkbox" at bounding box center [869, 404] width 0 height 0
click at [881, 407] on span at bounding box center [882, 408] width 11 height 8
click at [869, 404] on input "checkbox" at bounding box center [869, 404] width 0 height 0
click at [880, 269] on span at bounding box center [882, 273] width 11 height 8
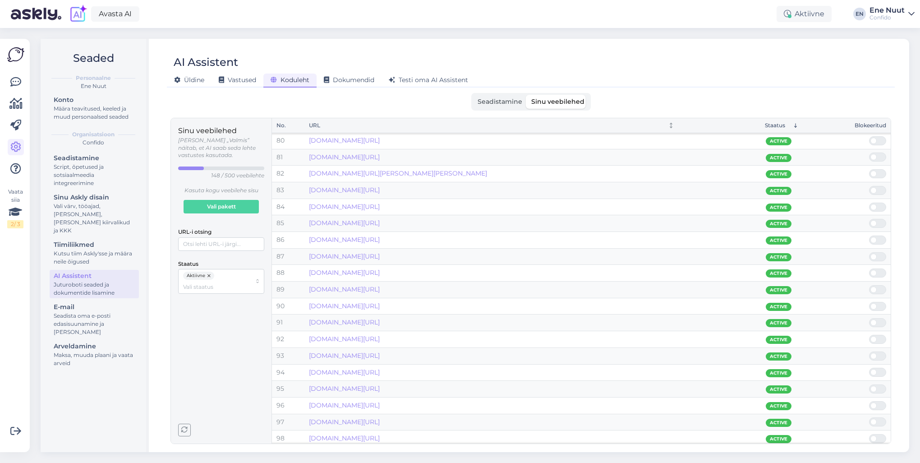
click at [869, 268] on input "checkbox" at bounding box center [869, 268] width 0 height 0
click at [879, 269] on span at bounding box center [882, 273] width 11 height 8
click at [869, 268] on input "checkbox" at bounding box center [869, 268] width 0 height 0
click at [879, 269] on span at bounding box center [882, 273] width 11 height 8
click at [869, 268] on input "checkbox" at bounding box center [869, 268] width 0 height 0
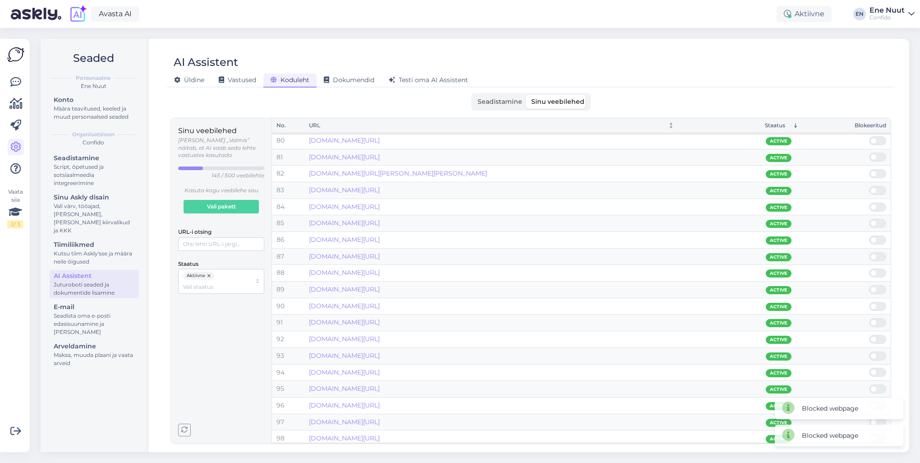
click at [879, 269] on span at bounding box center [882, 273] width 11 height 8
click at [869, 268] on input "checkbox" at bounding box center [869, 268] width 0 height 0
click at [879, 269] on span at bounding box center [882, 273] width 11 height 8
click at [869, 268] on input "checkbox" at bounding box center [869, 268] width 0 height 0
click at [881, 318] on span at bounding box center [882, 322] width 11 height 8
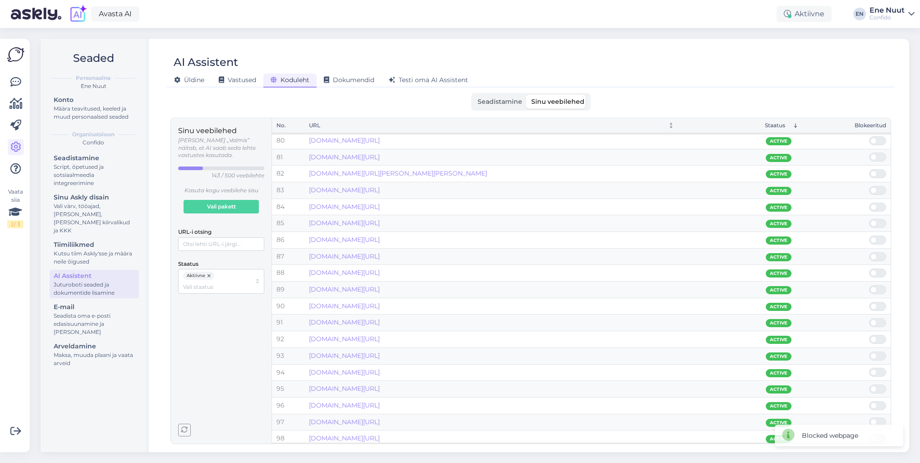
click at [869, 318] on input "checkbox" at bounding box center [869, 318] width 0 height 0
click at [877, 320] on span at bounding box center [882, 322] width 11 height 8
click at [869, 318] on input "checkbox" at bounding box center [869, 318] width 0 height 0
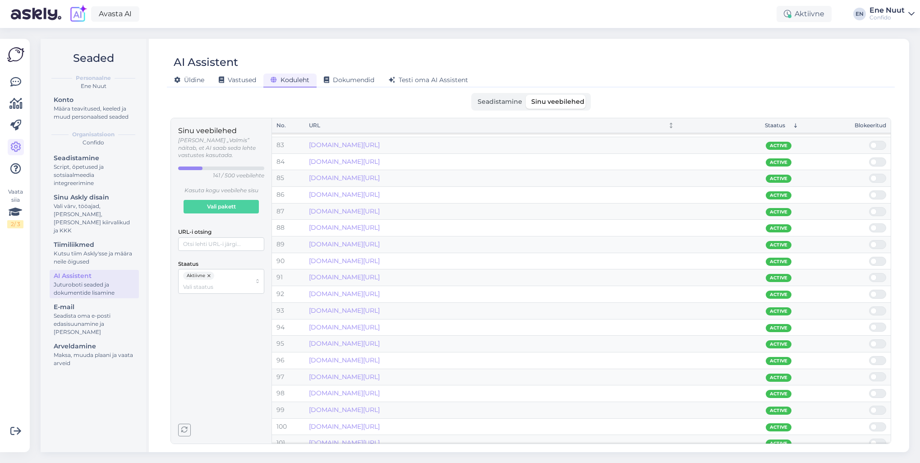
click at [878, 356] on span at bounding box center [882, 360] width 11 height 8
click at [869, 356] on input "checkbox" at bounding box center [869, 356] width 0 height 0
click at [877, 358] on span at bounding box center [882, 360] width 11 height 8
click at [869, 356] on input "checkbox" at bounding box center [869, 356] width 0 height 0
click at [877, 358] on span at bounding box center [882, 360] width 11 height 8
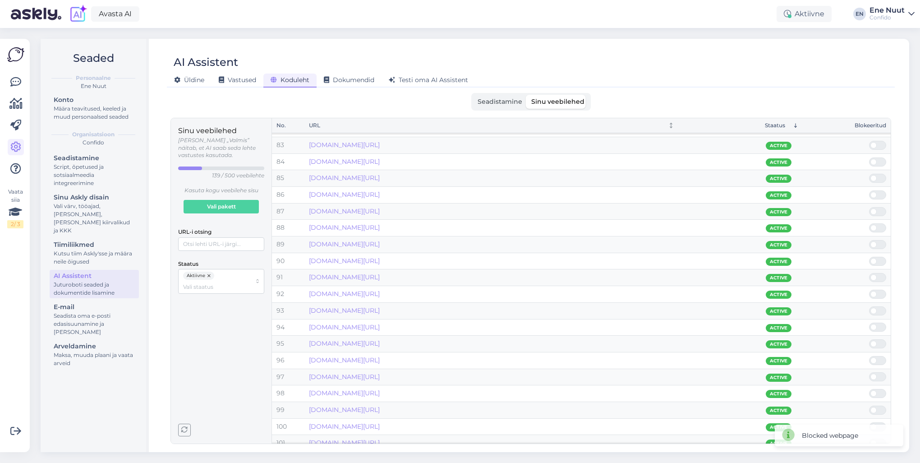
click at [869, 356] on input "checkbox" at bounding box center [869, 356] width 0 height 0
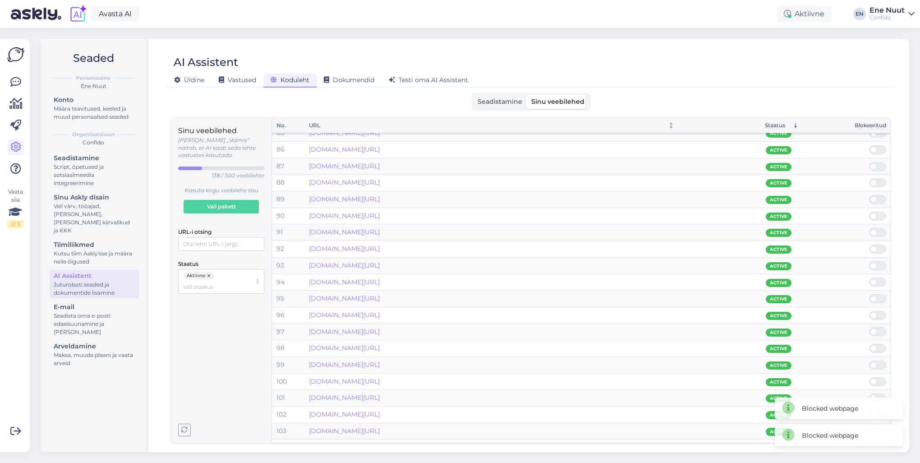
scroll to position [1443, 0]
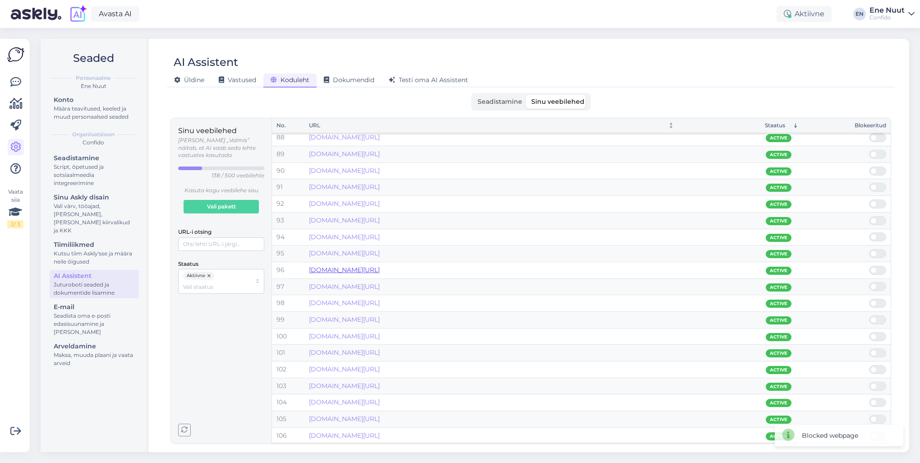
click at [380, 266] on link "[DOMAIN_NAME][URL]" at bounding box center [344, 270] width 71 height 8
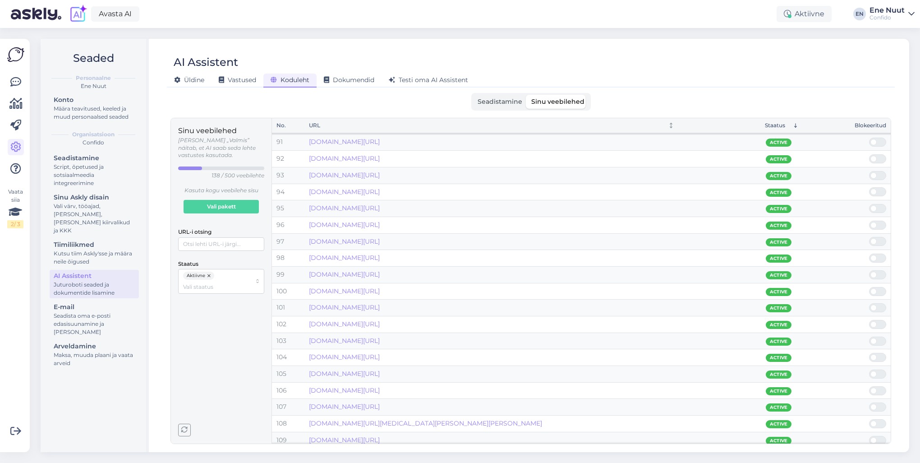
click at [877, 238] on span at bounding box center [882, 241] width 11 height 8
click at [869, 237] on input "checkbox" at bounding box center [869, 237] width 0 height 0
click at [880, 239] on span at bounding box center [882, 241] width 11 height 8
click at [869, 237] on input "checkbox" at bounding box center [869, 237] width 0 height 0
click at [879, 238] on span at bounding box center [882, 241] width 11 height 8
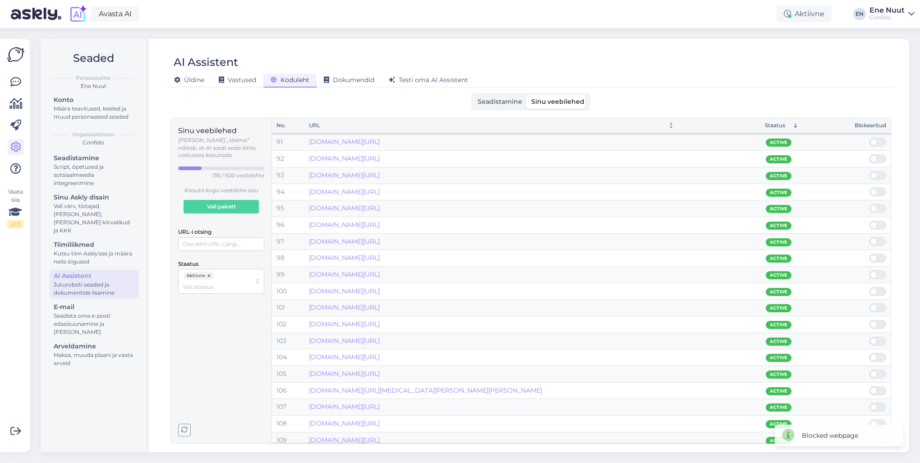
click at [869, 237] on input "checkbox" at bounding box center [869, 237] width 0 height 0
click at [879, 238] on span at bounding box center [882, 241] width 11 height 8
click at [869, 237] on input "checkbox" at bounding box center [869, 237] width 0 height 0
click at [375, 253] on link "[DOMAIN_NAME][URL]" at bounding box center [344, 257] width 71 height 8
click at [881, 254] on span at bounding box center [882, 258] width 11 height 8
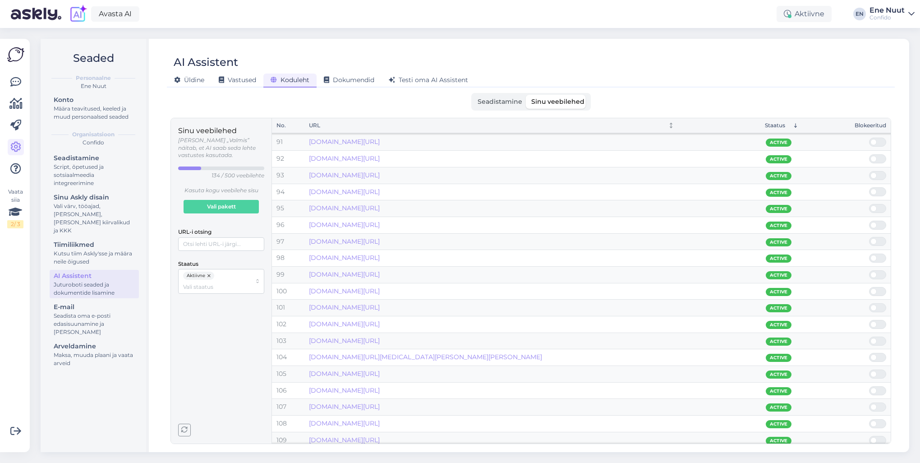
click at [869, 253] on input "checkbox" at bounding box center [869, 253] width 0 height 0
click at [881, 254] on span at bounding box center [882, 258] width 11 height 8
click at [869, 253] on input "checkbox" at bounding box center [869, 253] width 0 height 0
click at [874, 255] on span at bounding box center [873, 258] width 6 height 6
click at [869, 253] on input "checkbox" at bounding box center [869, 253] width 0 height 0
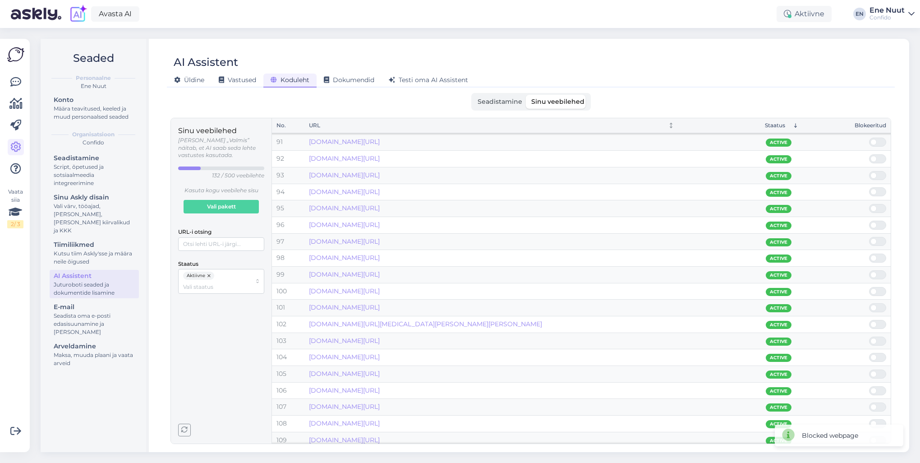
click at [882, 254] on span at bounding box center [882, 258] width 11 height 8
click at [869, 253] on input "checkbox" at bounding box center [869, 253] width 0 height 0
click at [882, 254] on span at bounding box center [882, 258] width 11 height 8
click at [869, 253] on input "checkbox" at bounding box center [869, 253] width 0 height 0
click at [882, 254] on span at bounding box center [882, 258] width 11 height 8
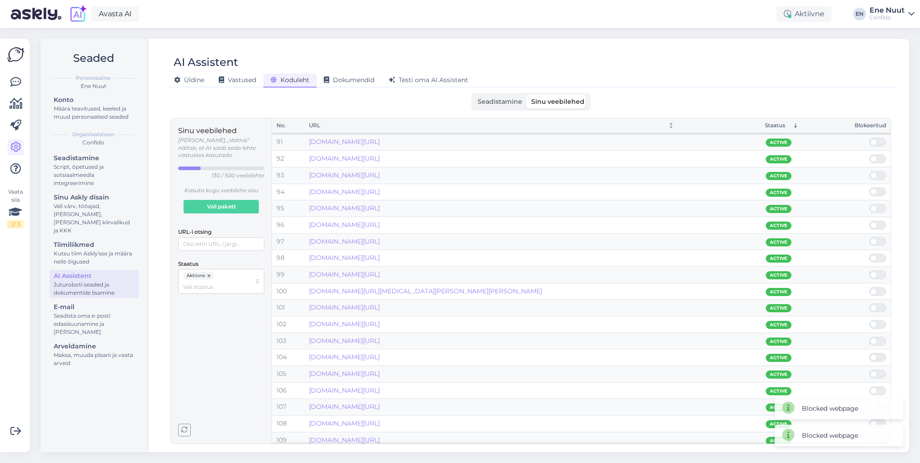
click at [869, 253] on input "checkbox" at bounding box center [869, 253] width 0 height 0
click at [882, 254] on span at bounding box center [882, 258] width 11 height 8
click at [869, 253] on input "checkbox" at bounding box center [869, 253] width 0 height 0
click at [882, 254] on span at bounding box center [882, 258] width 11 height 8
click at [869, 253] on input "checkbox" at bounding box center [869, 253] width 0 height 0
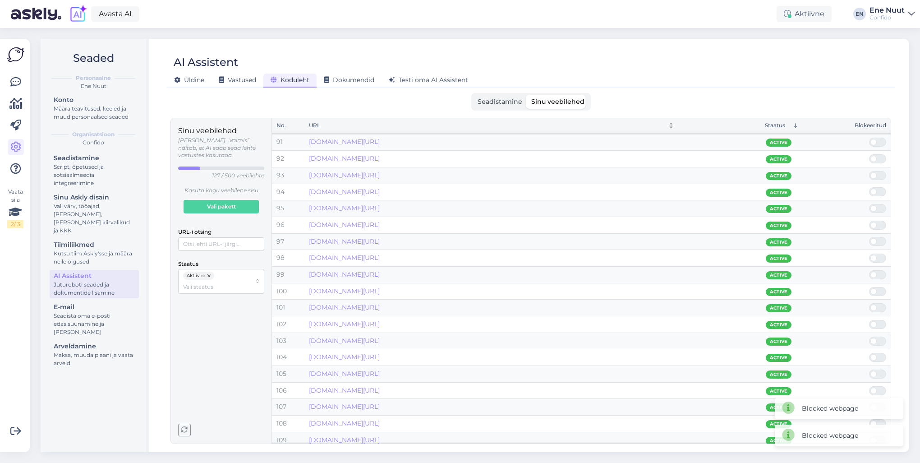
click at [882, 254] on span at bounding box center [882, 258] width 11 height 8
click at [869, 253] on input "checkbox" at bounding box center [869, 253] width 0 height 0
click at [880, 272] on span at bounding box center [882, 275] width 11 height 8
click at [869, 270] on input "checkbox" at bounding box center [869, 270] width 0 height 0
click at [880, 272] on span at bounding box center [882, 275] width 11 height 8
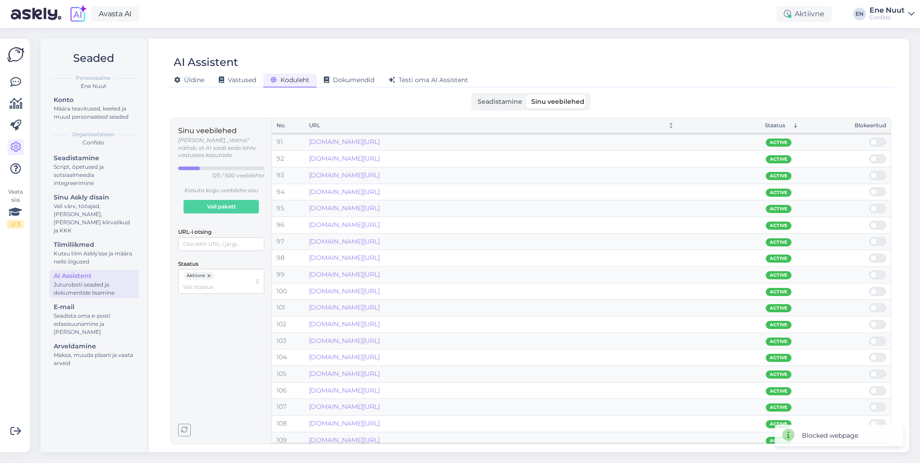
click at [869, 270] on input "checkbox" at bounding box center [869, 270] width 0 height 0
click at [880, 272] on span at bounding box center [882, 275] width 11 height 8
click at [869, 270] on input "checkbox" at bounding box center [869, 270] width 0 height 0
click at [880, 272] on span at bounding box center [882, 275] width 11 height 8
click at [869, 270] on input "checkbox" at bounding box center [869, 270] width 0 height 0
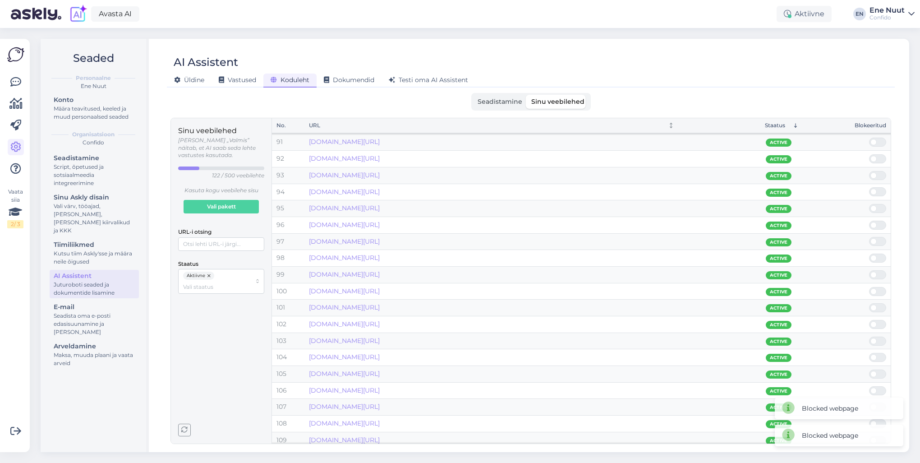
click at [880, 272] on span at bounding box center [882, 275] width 11 height 8
click at [869, 270] on input "checkbox" at bounding box center [869, 270] width 0 height 0
click at [880, 287] on span at bounding box center [882, 291] width 11 height 8
click at [869, 287] on input "checkbox" at bounding box center [869, 287] width 0 height 0
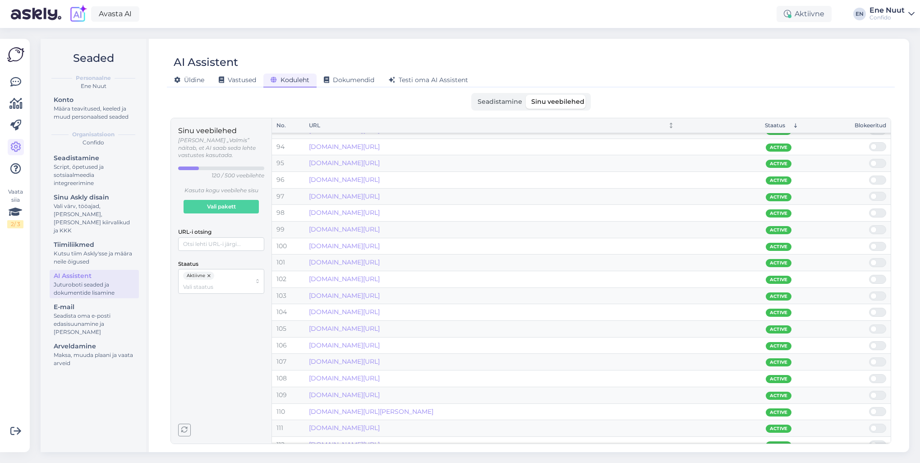
scroll to position [1579, 0]
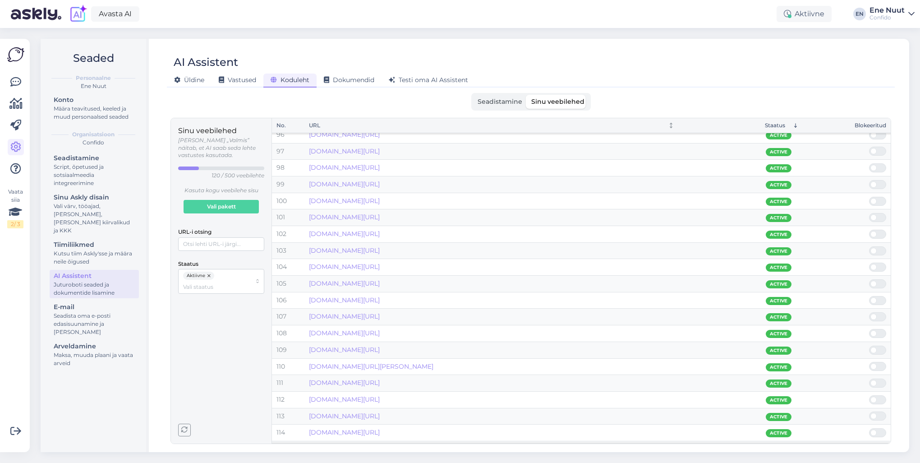
click at [874, 297] on span at bounding box center [873, 300] width 6 height 6
click at [869, 296] on input "checkbox" at bounding box center [869, 296] width 0 height 0
click at [874, 297] on span at bounding box center [873, 300] width 6 height 6
click at [869, 296] on input "checkbox" at bounding box center [869, 296] width 0 height 0
click at [874, 297] on span at bounding box center [873, 300] width 6 height 6
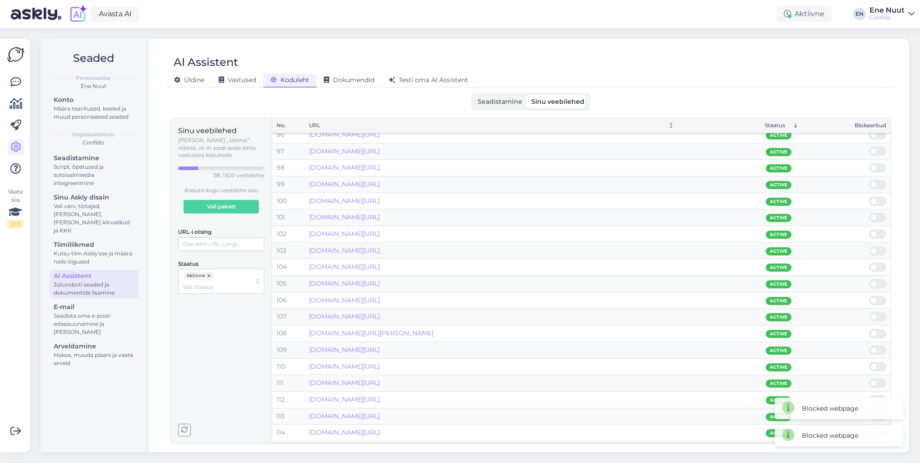
click at [869, 296] on input "checkbox" at bounding box center [869, 296] width 0 height 0
click at [871, 313] on span at bounding box center [873, 316] width 6 height 6
click at [869, 312] on input "checkbox" at bounding box center [869, 312] width 0 height 0
click at [875, 313] on span at bounding box center [873, 316] width 6 height 6
click at [869, 312] on input "checkbox" at bounding box center [869, 312] width 0 height 0
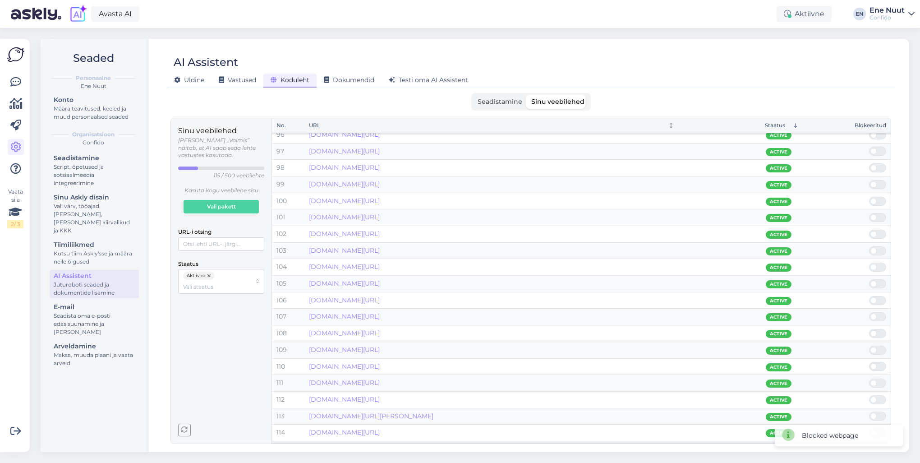
click at [875, 313] on span at bounding box center [873, 316] width 6 height 6
click at [869, 312] on input "checkbox" at bounding box center [869, 312] width 0 height 0
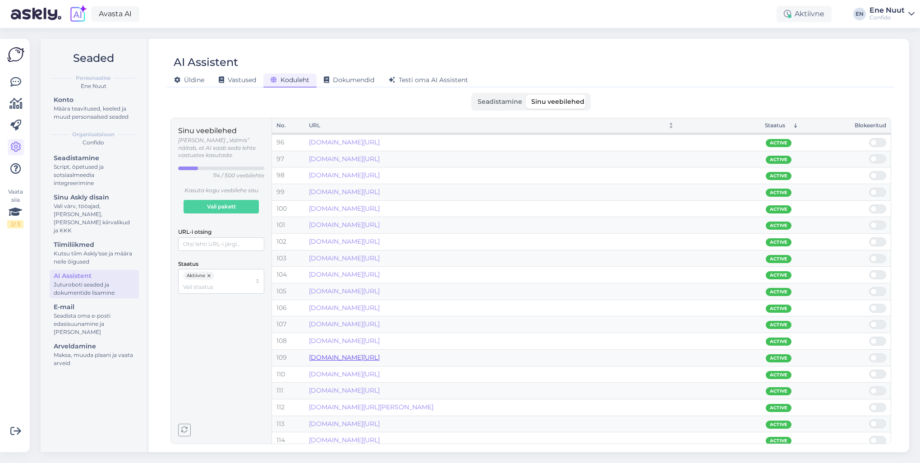
click at [380, 353] on link "[DOMAIN_NAME][URL]" at bounding box center [344, 357] width 71 height 8
click at [878, 354] on span at bounding box center [882, 358] width 11 height 8
click at [869, 353] on input "checkbox" at bounding box center [869, 353] width 0 height 0
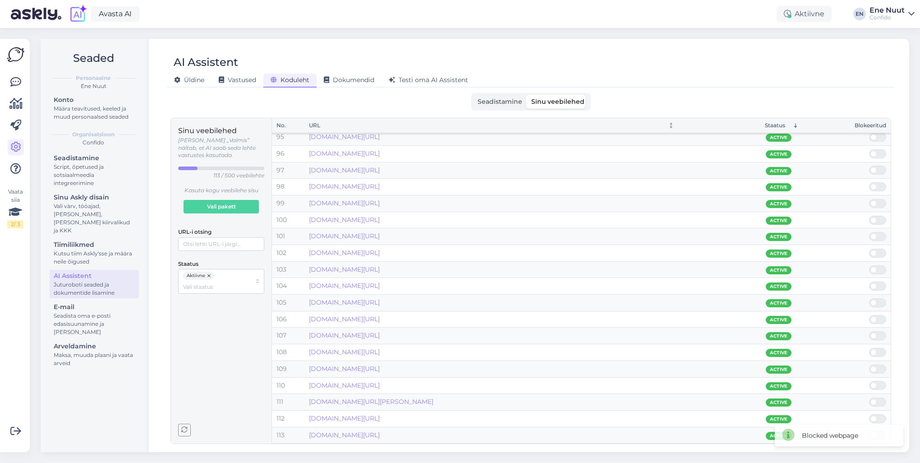
scroll to position [1555, 0]
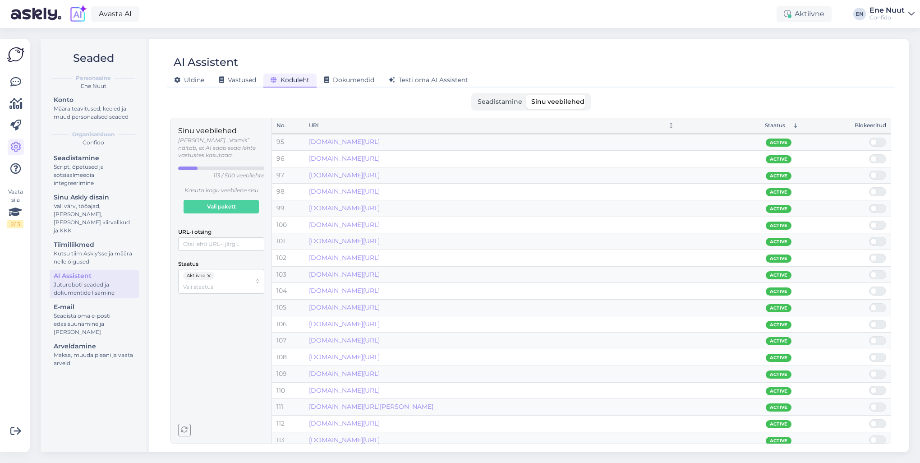
click at [877, 403] on span at bounding box center [882, 407] width 11 height 8
click at [869, 402] on input "checkbox" at bounding box center [869, 402] width 0 height 0
click at [878, 437] on span at bounding box center [882, 441] width 11 height 8
click at [869, 436] on input "checkbox" at bounding box center [869, 436] width 0 height 0
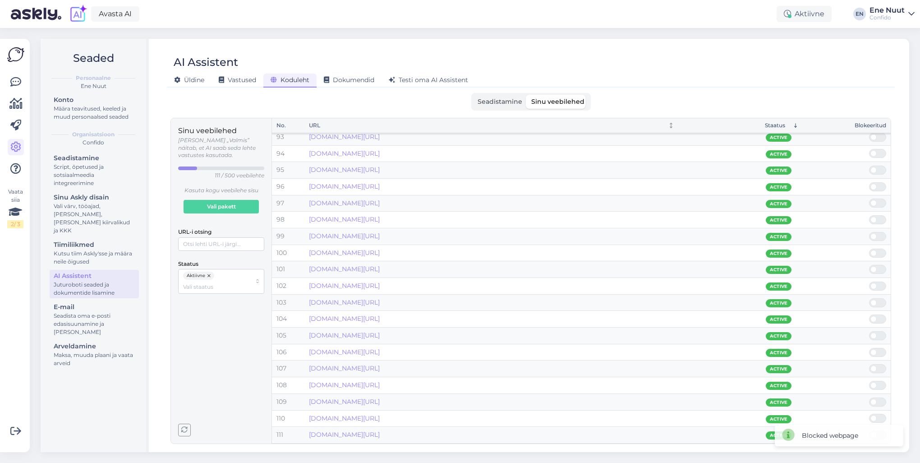
scroll to position [1521, 0]
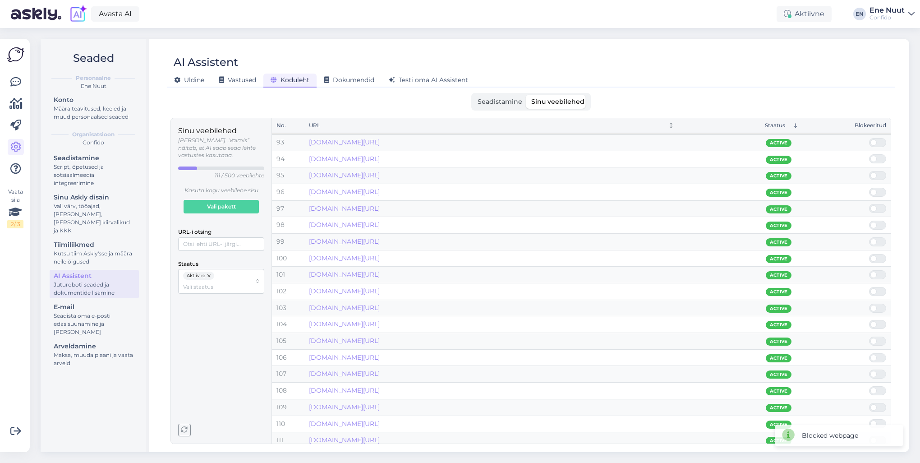
click at [496, 101] on span "Seadistamine" at bounding box center [500, 101] width 45 height 8
click at [473, 95] on input "Seadistamine" at bounding box center [473, 95] width 0 height 0
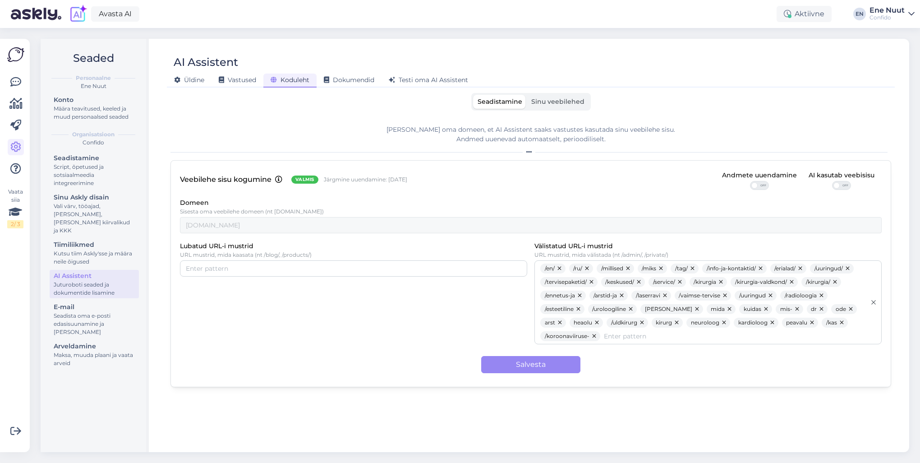
click at [571, 99] on span "Sinu veebilehed" at bounding box center [557, 101] width 53 height 8
click at [527, 95] on input "Sinu veebilehed" at bounding box center [527, 95] width 0 height 0
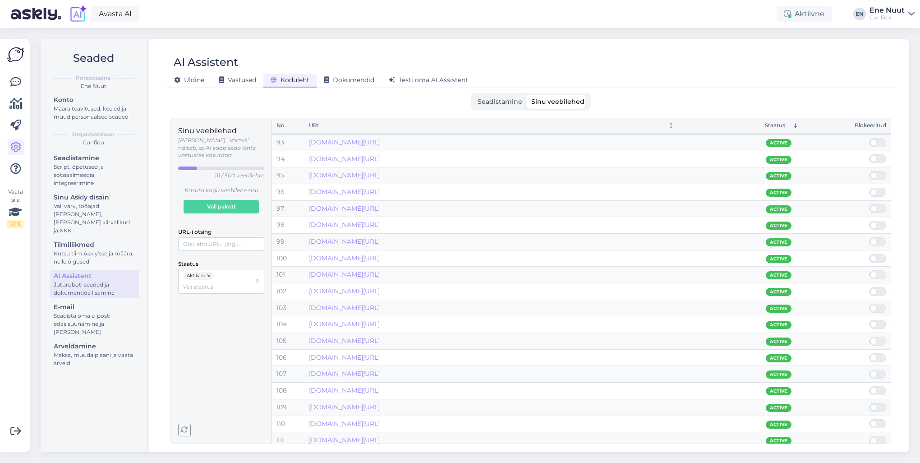
click at [210, 272] on button "button" at bounding box center [209, 276] width 9 height 8
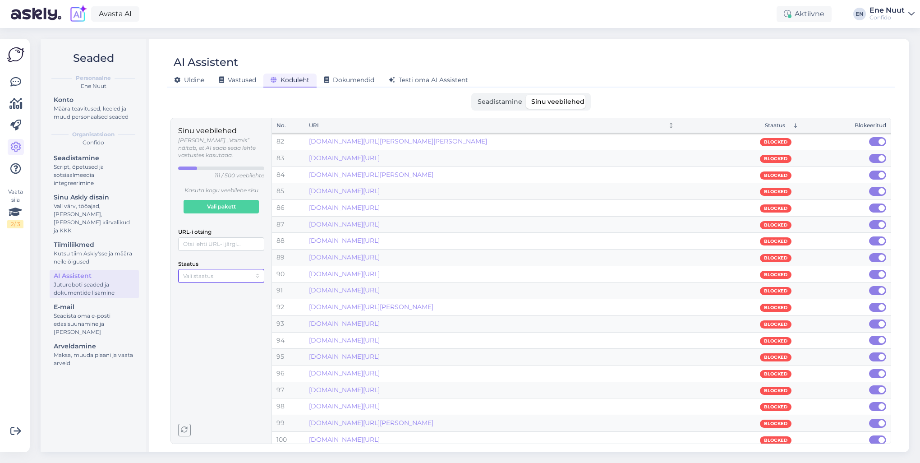
click at [205, 272] on input "Staatus" at bounding box center [217, 276] width 68 height 9
click at [203, 296] on span "Mitteaktiivne" at bounding box center [201, 298] width 35 height 8
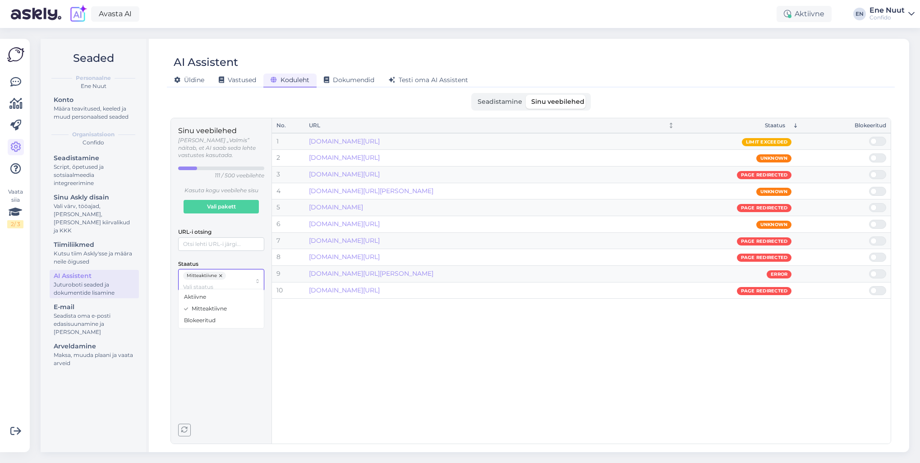
scroll to position [0, 0]
click at [185, 299] on span "Aktiivne" at bounding box center [195, 297] width 22 height 8
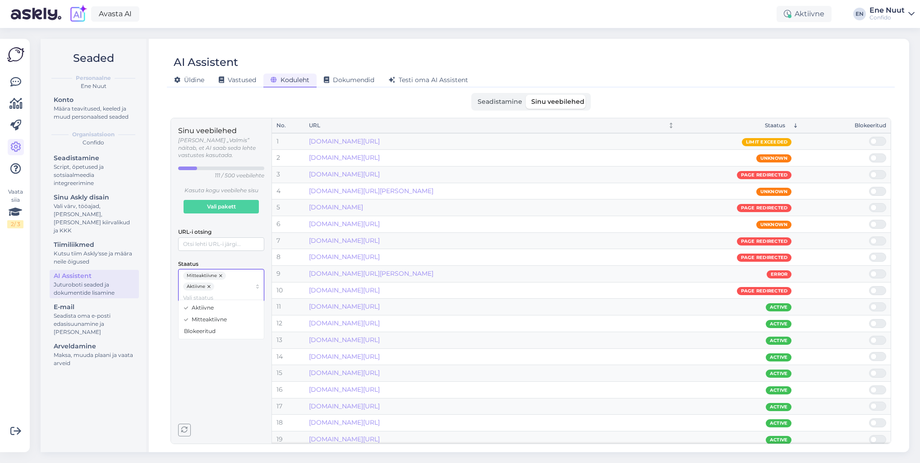
click at [188, 317] on div "Mitteaktiivne" at bounding box center [221, 319] width 82 height 12
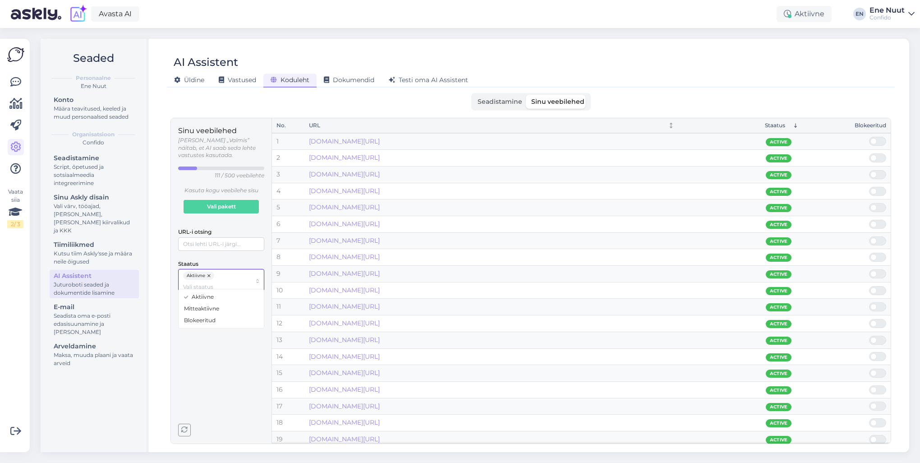
click at [199, 320] on span "Blokeeritud" at bounding box center [200, 320] width 32 height 8
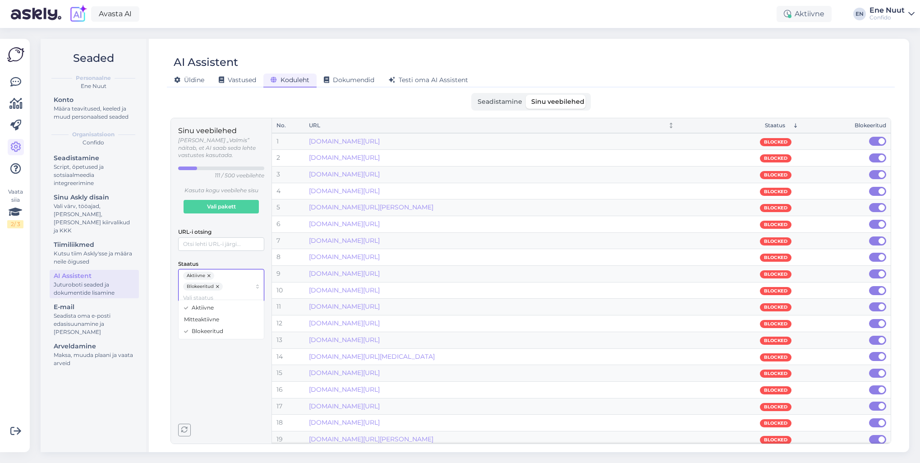
click at [198, 331] on span "Blokeeritud" at bounding box center [208, 331] width 32 height 8
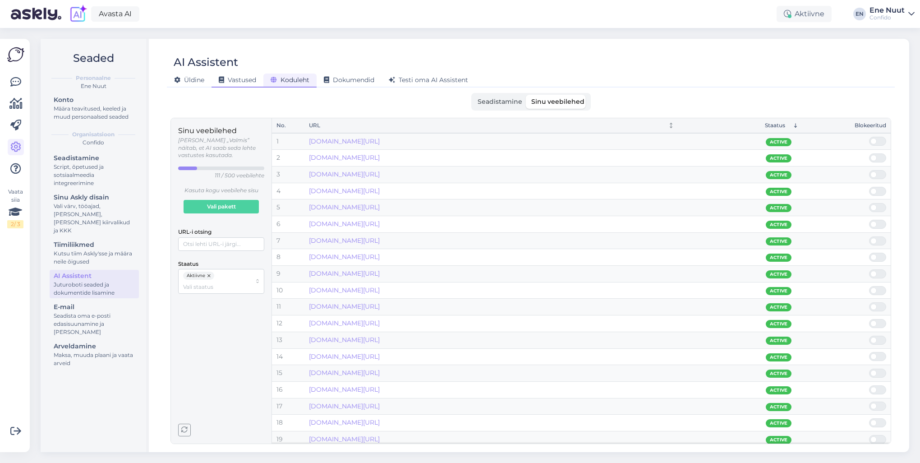
click at [241, 78] on span "Vastused" at bounding box center [237, 80] width 37 height 8
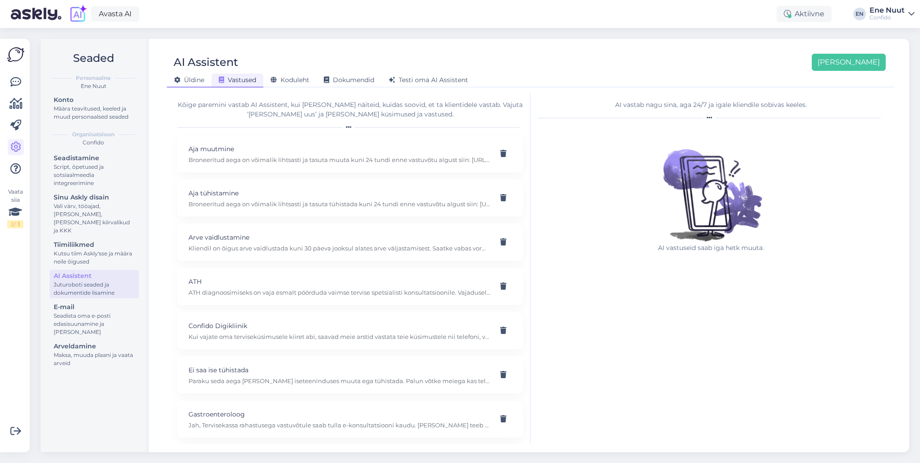
click at [187, 80] on span "Üldine" at bounding box center [189, 80] width 30 height 8
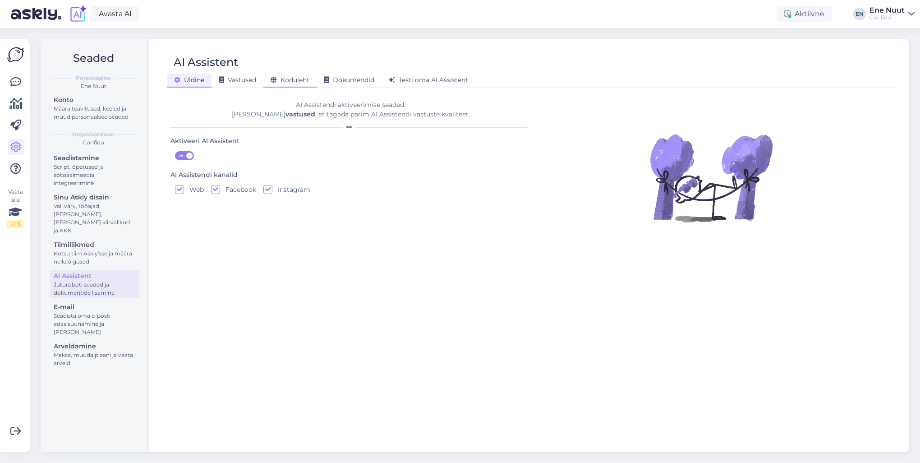
click at [287, 81] on span "Koduleht" at bounding box center [290, 80] width 39 height 8
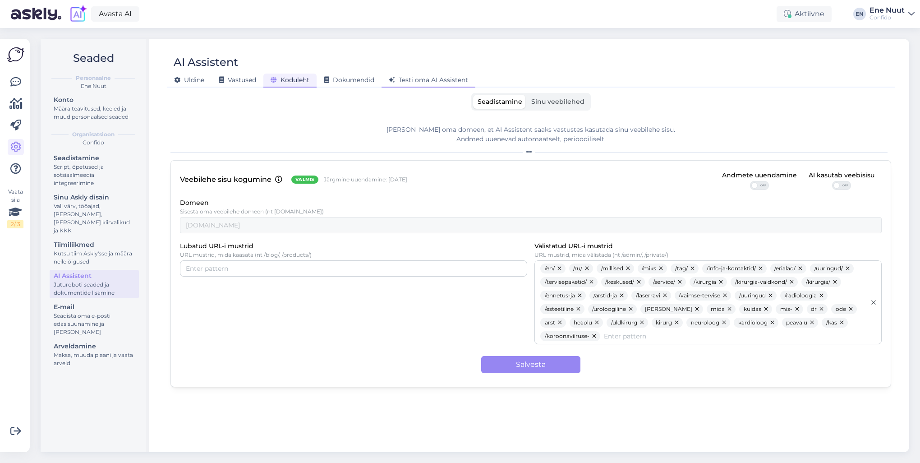
click at [452, 81] on span "Testi oma AI Assistent" at bounding box center [428, 80] width 79 height 8
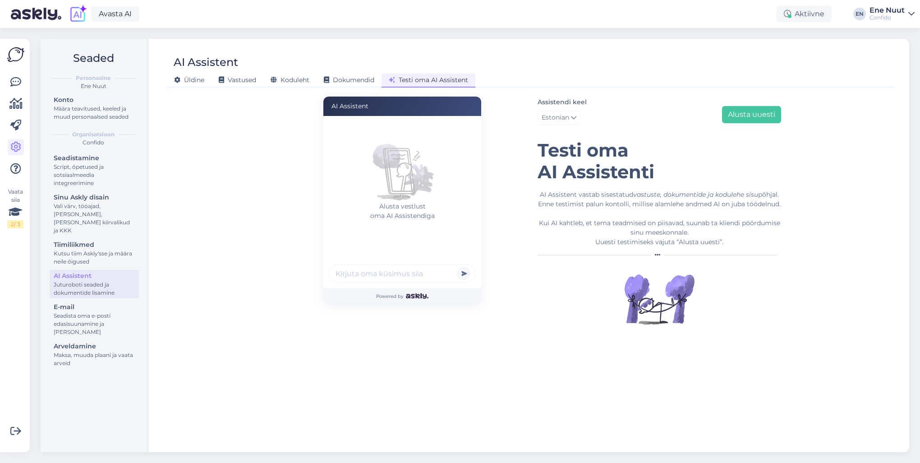
click at [381, 272] on input "text" at bounding box center [402, 273] width 147 height 18
type input "mul varvas valutab"
click at [457, 267] on button "submit" at bounding box center [464, 274] width 14 height 14
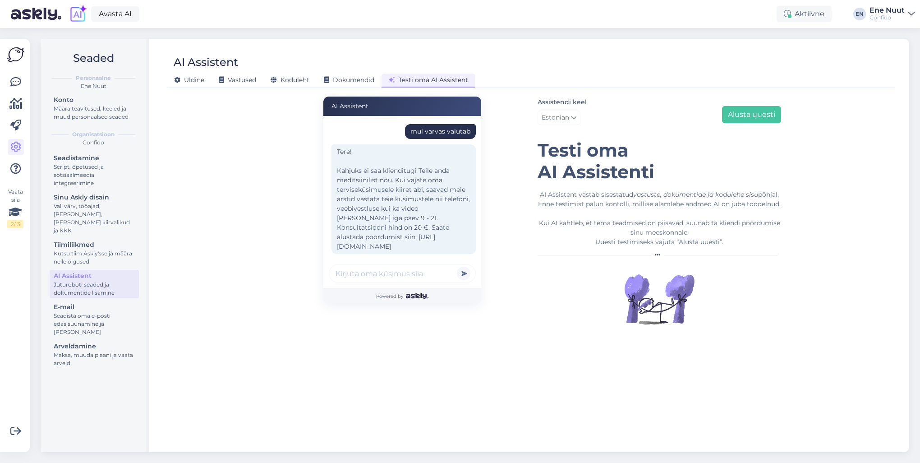
scroll to position [18, 0]
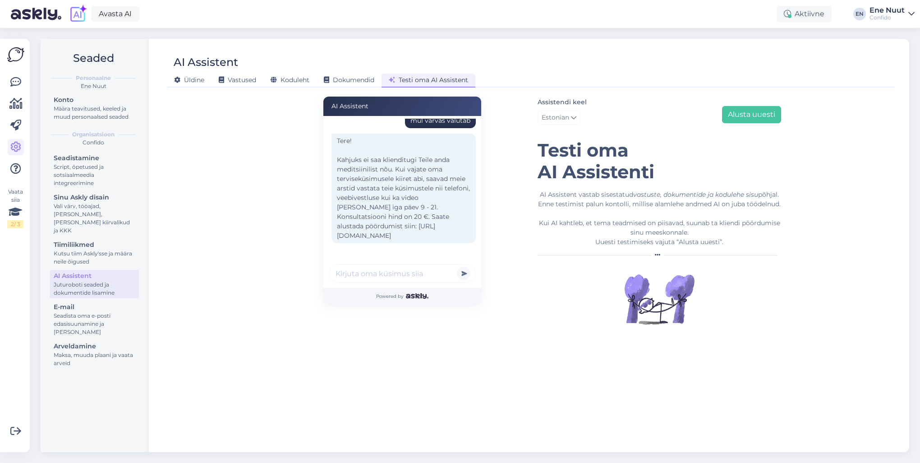
click at [356, 271] on input "text" at bounding box center [402, 273] width 147 height 18
type input "lõin pea ära ja nüüd selg valutab"
click at [457, 267] on button "submit" at bounding box center [464, 274] width 14 height 14
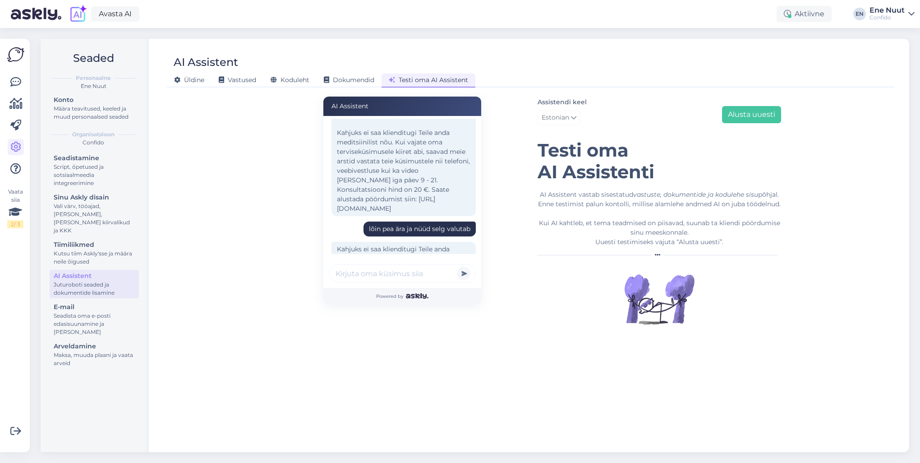
scroll to position [134, 0]
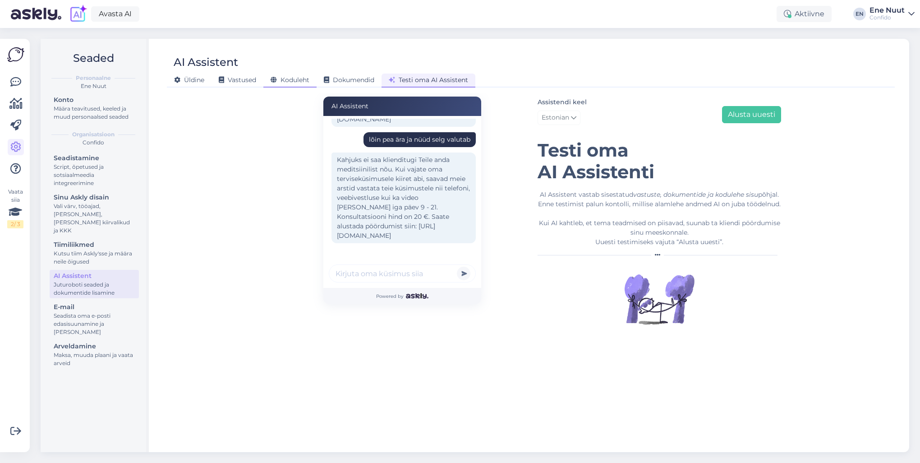
click at [284, 79] on span "Koduleht" at bounding box center [290, 80] width 39 height 8
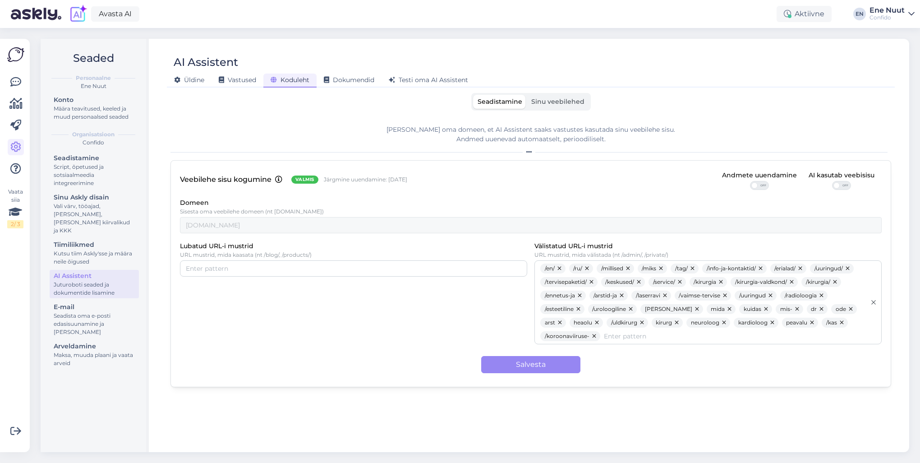
click at [534, 100] on span "Sinu veebilehed" at bounding box center [557, 101] width 53 height 8
click at [527, 95] on input "Sinu veebilehed" at bounding box center [527, 95] width 0 height 0
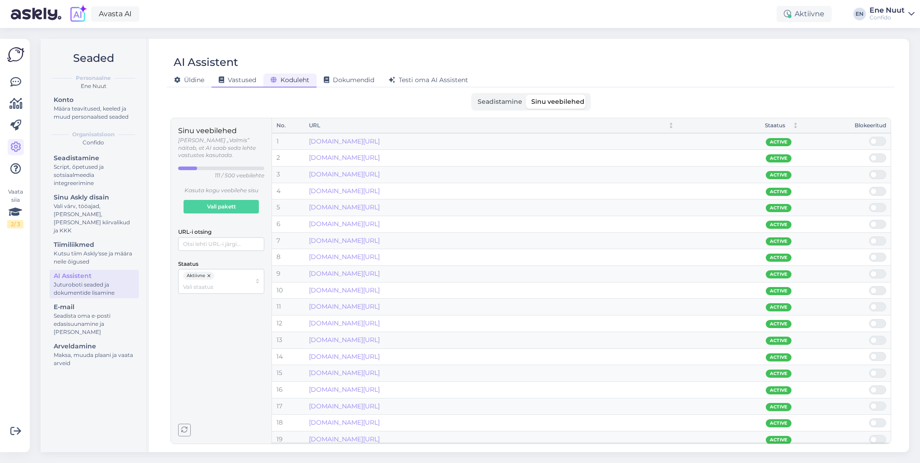
click at [238, 79] on span "Vastused" at bounding box center [237, 80] width 37 height 8
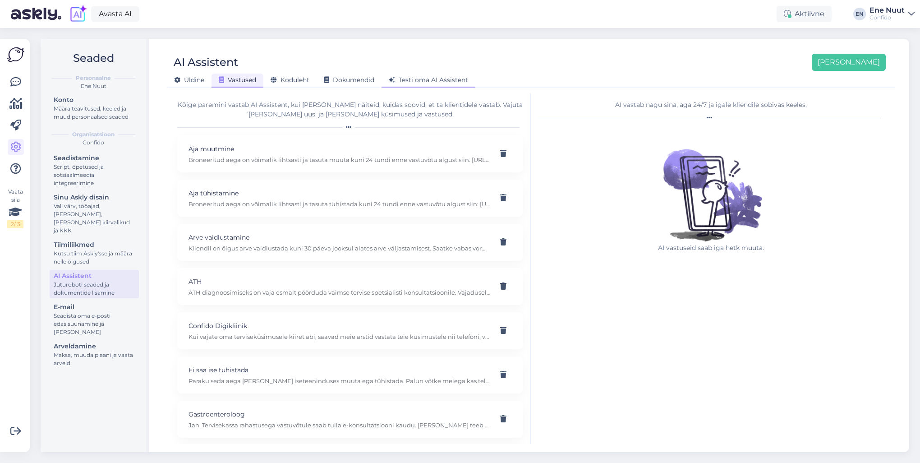
click at [444, 77] on span "Testi oma AI Assistent" at bounding box center [428, 80] width 79 height 8
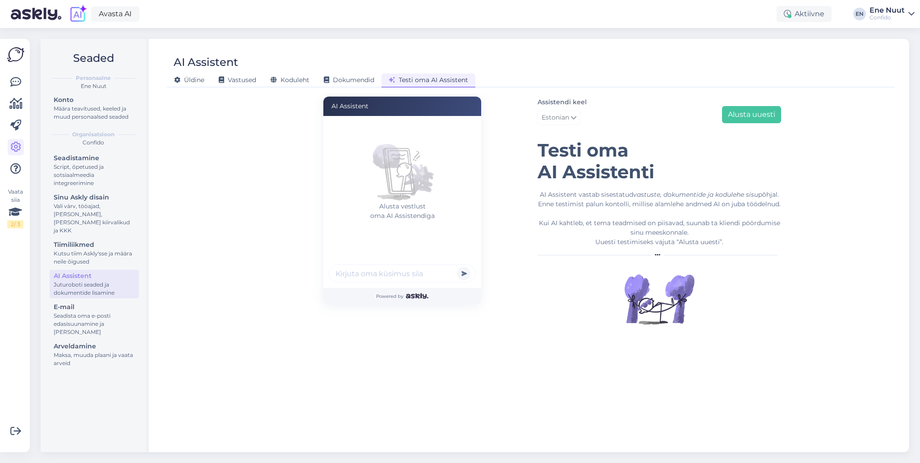
click at [362, 281] on input "text" at bounding box center [402, 273] width 147 height 18
type input "pea valutab"
click at [457, 267] on button "submit" at bounding box center [464, 274] width 14 height 14
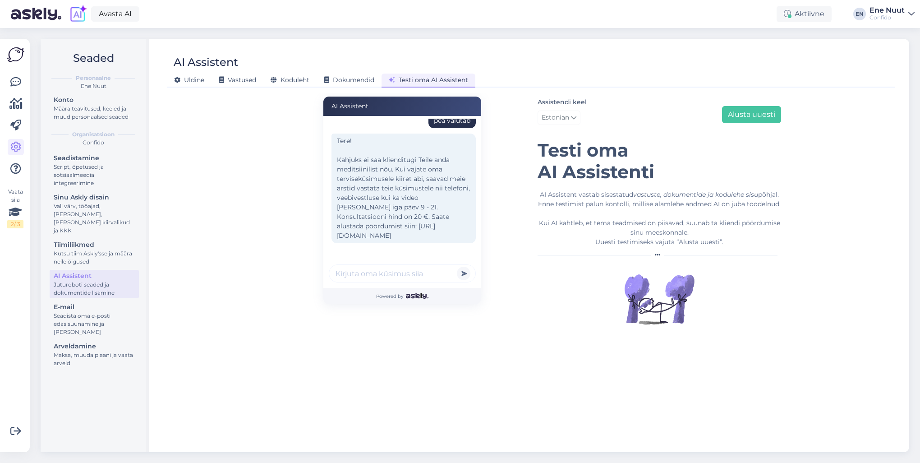
click at [341, 267] on input "text" at bounding box center [402, 273] width 147 height 18
type input "aga mida teha varbavaluga?"
click at [457, 267] on button "submit" at bounding box center [464, 274] width 14 height 14
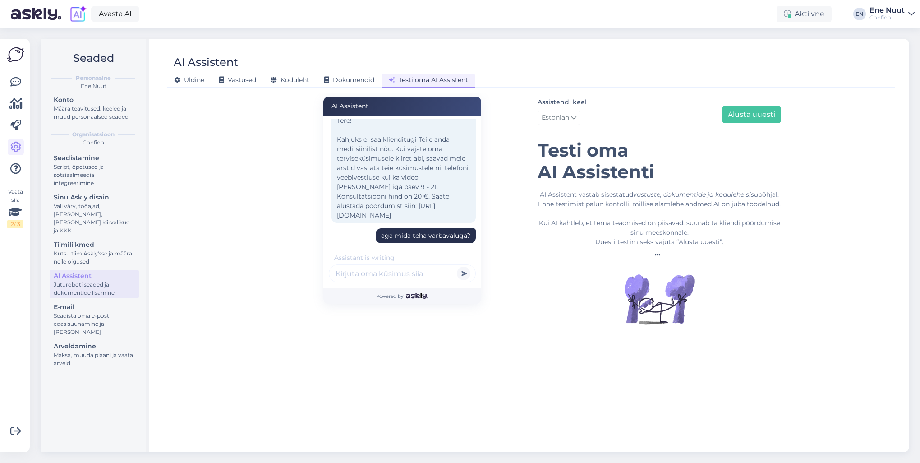
scroll to position [134, 0]
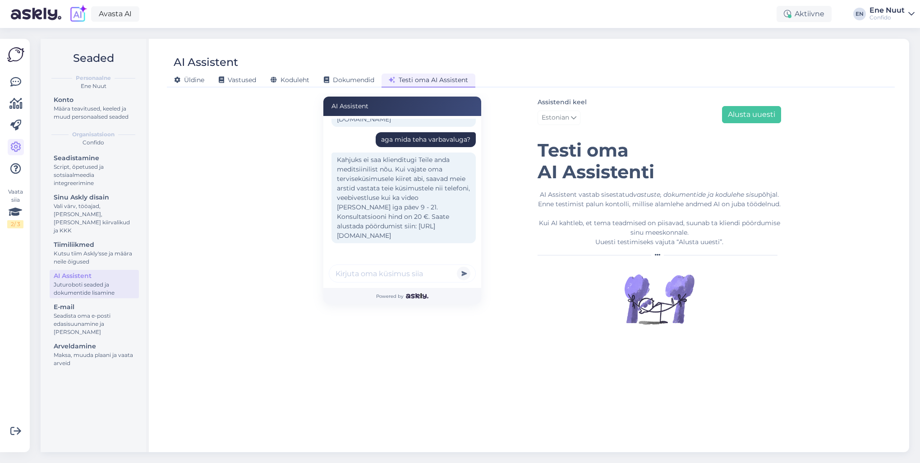
click at [372, 281] on input "text" at bounding box center [402, 273] width 147 height 18
type input "kas mu analüüsitulemused on valmis?"
click at [457, 267] on button "submit" at bounding box center [464, 274] width 14 height 14
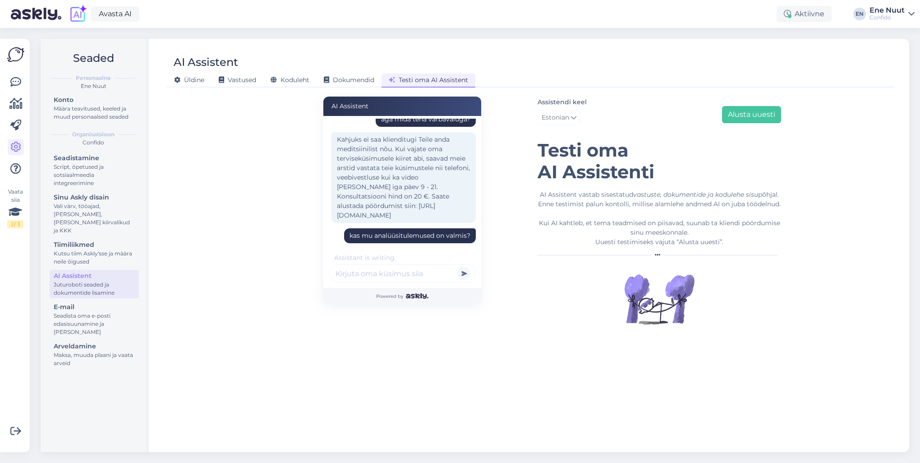
scroll to position [193, 0]
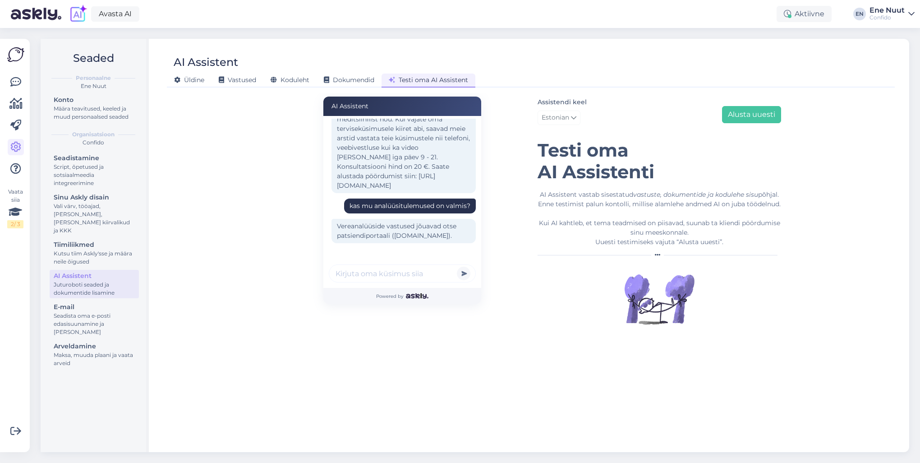
click at [413, 276] on input "text" at bounding box center [402, 273] width 147 height 18
type input "ma ei näe neid seal"
click at [457, 267] on button "submit" at bounding box center [464, 274] width 14 height 14
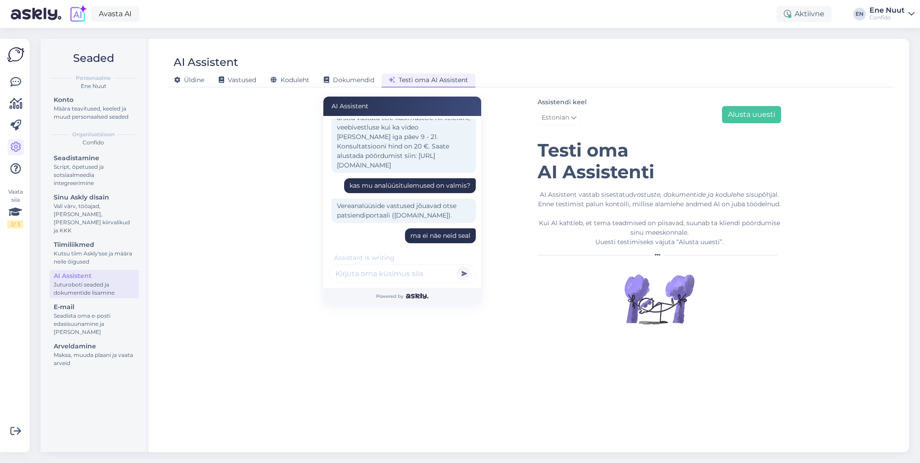
scroll to position [318, 0]
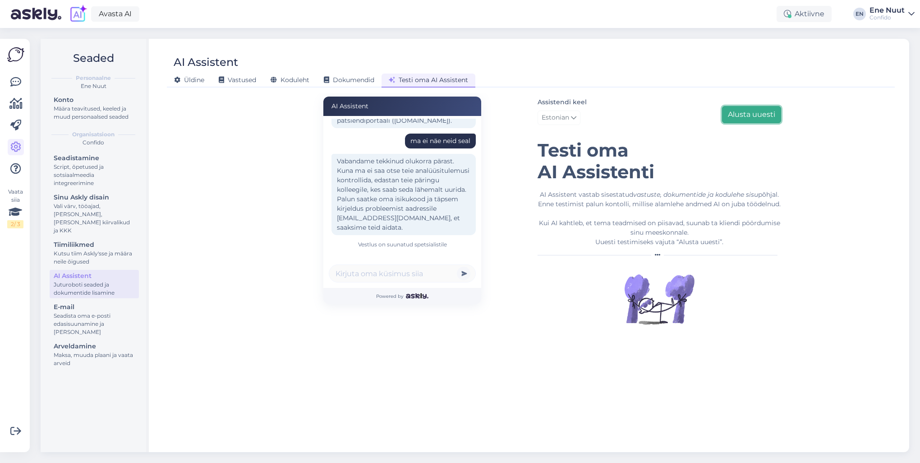
click at [757, 111] on button "Alusta uuesti" at bounding box center [751, 114] width 59 height 17
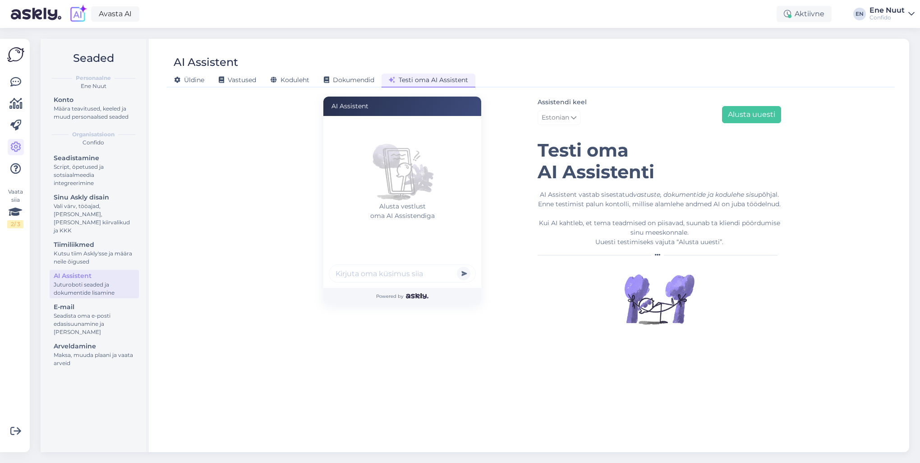
click at [395, 279] on input "text" at bounding box center [402, 273] width 147 height 18
type input "k"
type input "kellelt ma saan infot?"
click at [457, 267] on button "submit" at bounding box center [464, 274] width 14 height 14
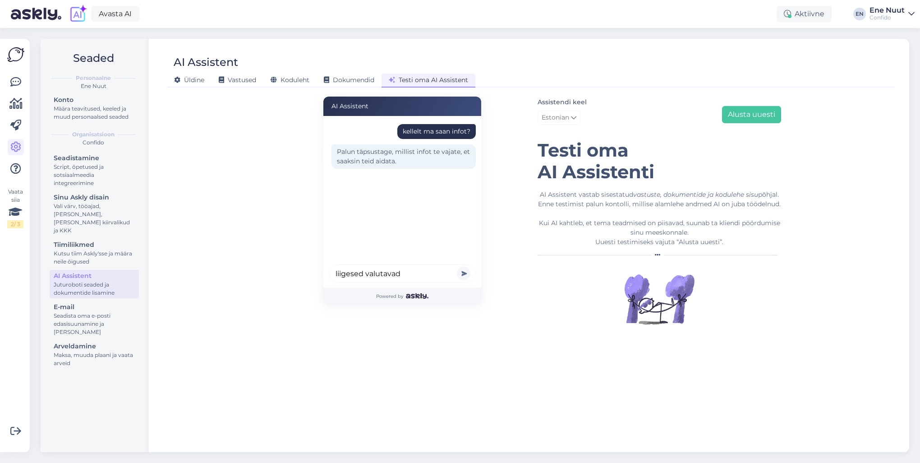
type input "liigesed valutavad"
click at [457, 267] on button "submit" at bounding box center [464, 274] width 14 height 14
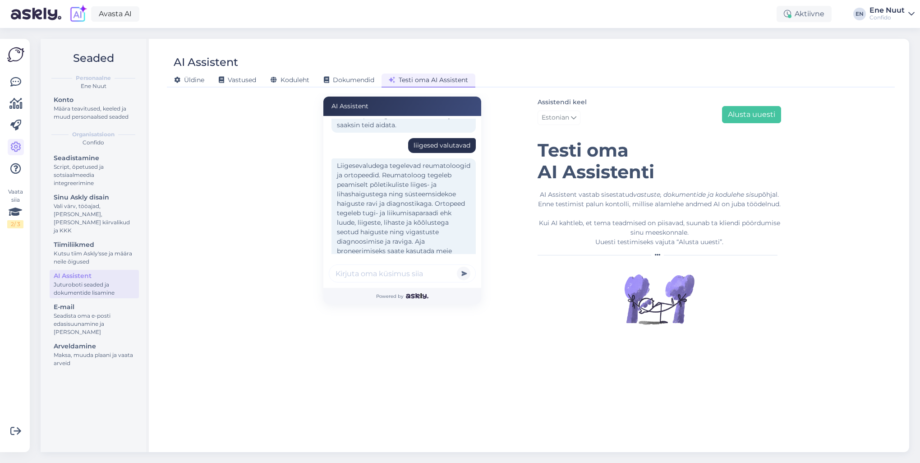
scroll to position [77, 0]
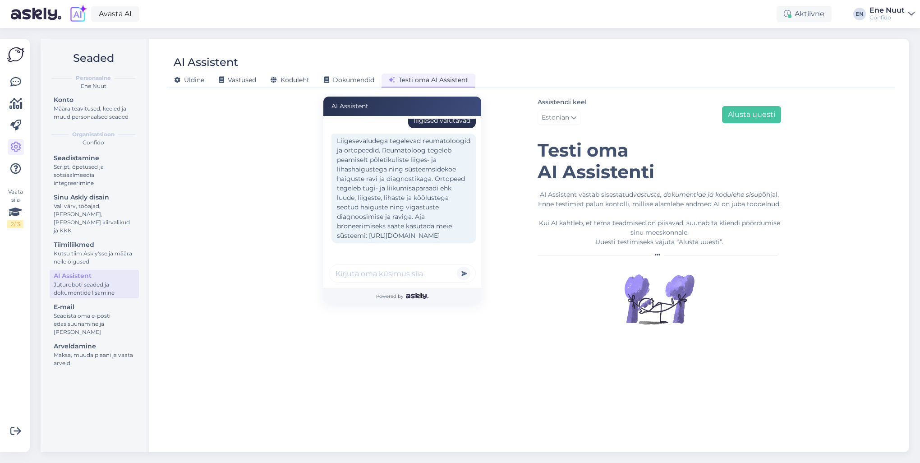
click at [374, 272] on input "text" at bounding box center [402, 273] width 147 height 18
type input "kumma juurde ma [PERSON_NAME] panema"
click at [457, 267] on button "submit" at bounding box center [464, 274] width 14 height 14
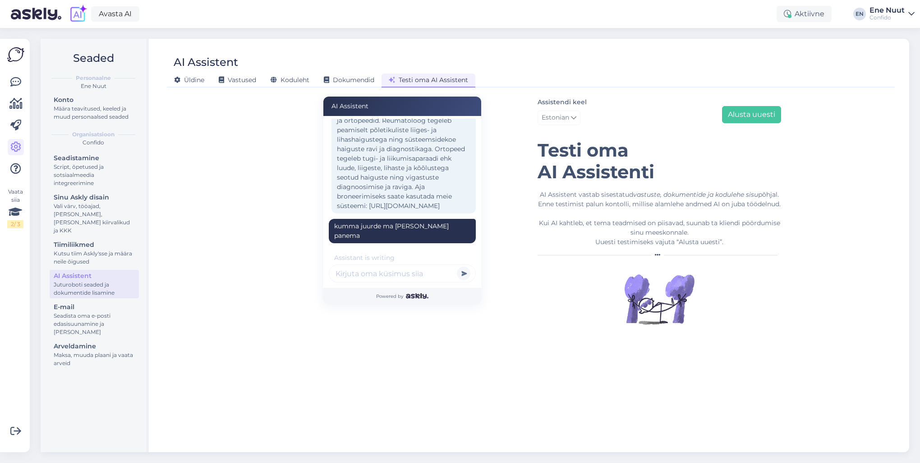
scroll to position [175, 0]
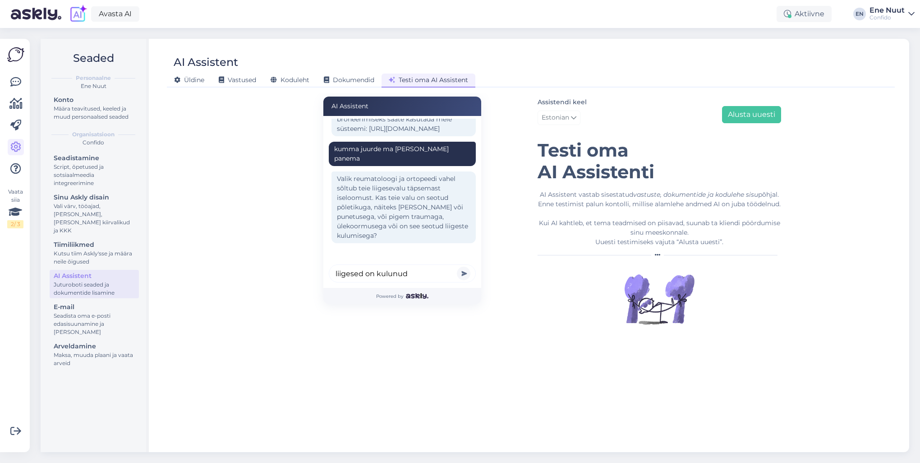
type input "liigesed on kulunud"
click at [457, 267] on button "submit" at bounding box center [464, 274] width 14 height 14
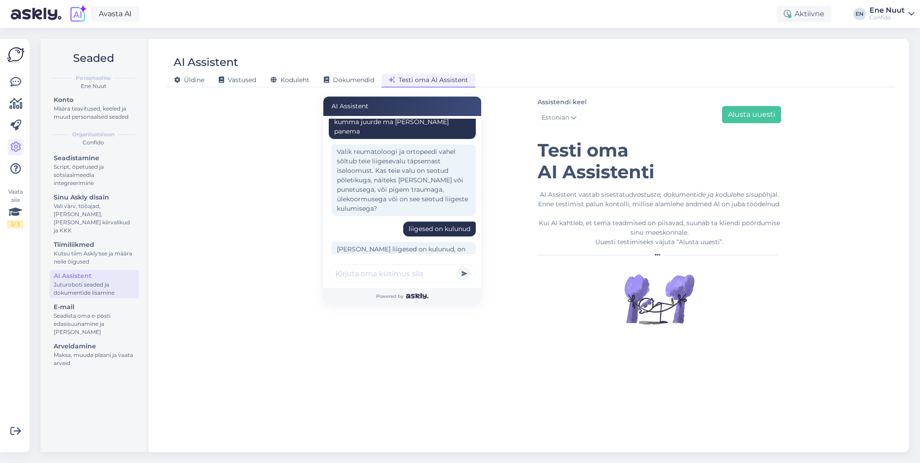
scroll to position [291, 0]
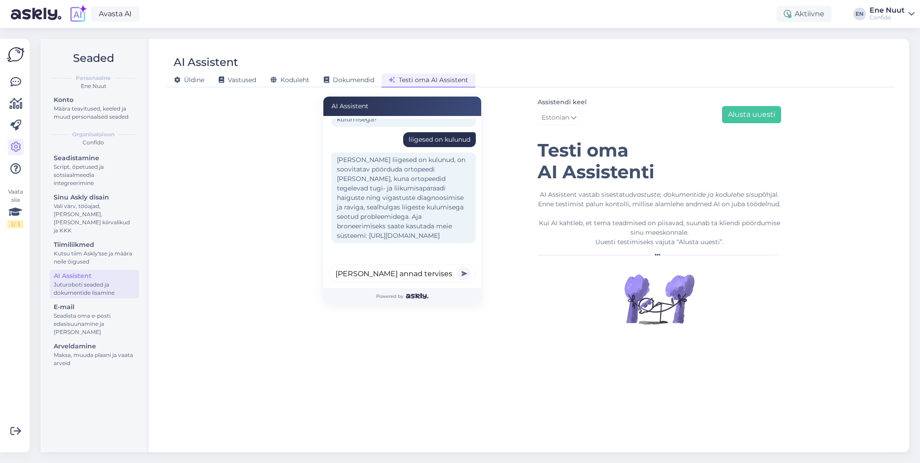
type input "[PERSON_NAME] annad tervisesoovitust?"
click at [457, 267] on button "submit" at bounding box center [464, 274] width 14 height 14
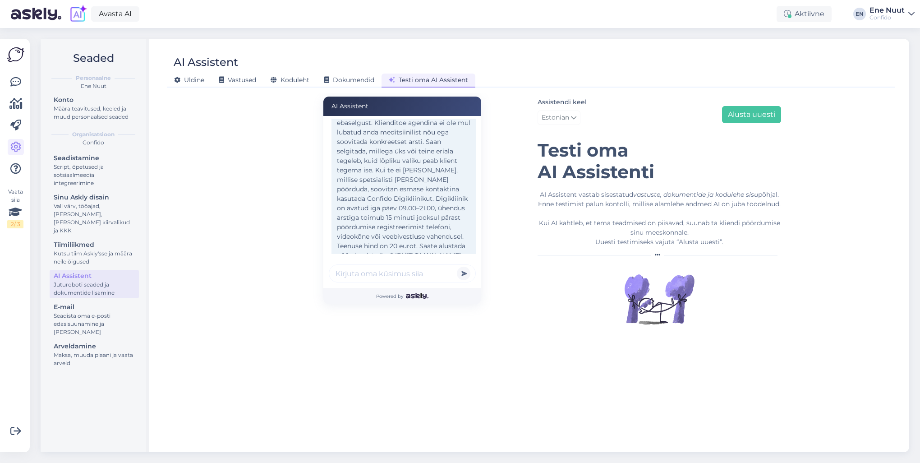
scroll to position [483, 0]
click at [358, 273] on input "text" at bounding box center [402, 273] width 147 height 18
type input "[PERSON_NAME] kohe sellist vastust ei andud ja hakkasid soovitama reumatoloogi …"
click at [457, 267] on button "submit" at bounding box center [464, 274] width 14 height 14
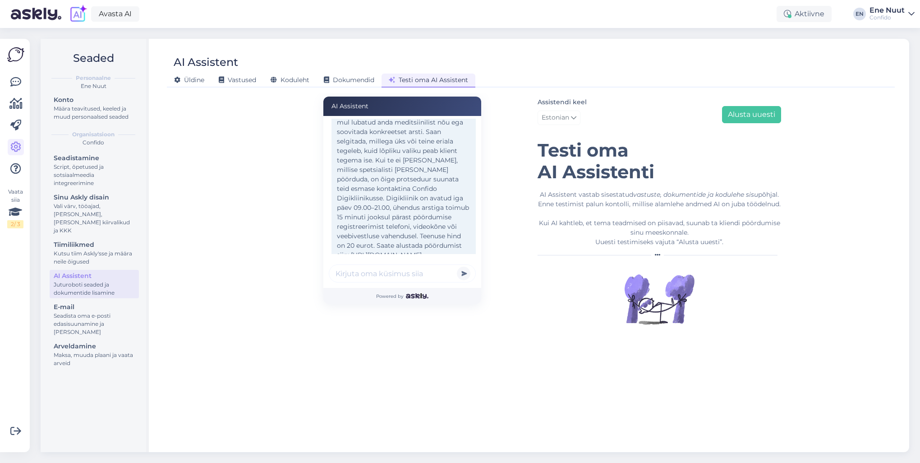
scroll to position [713, 0]
click at [408, 268] on input "text" at bounding box center [402, 273] width 147 height 18
type input "[PERSON_NAME] eksisid?"
click at [457, 267] on button "submit" at bounding box center [464, 274] width 14 height 14
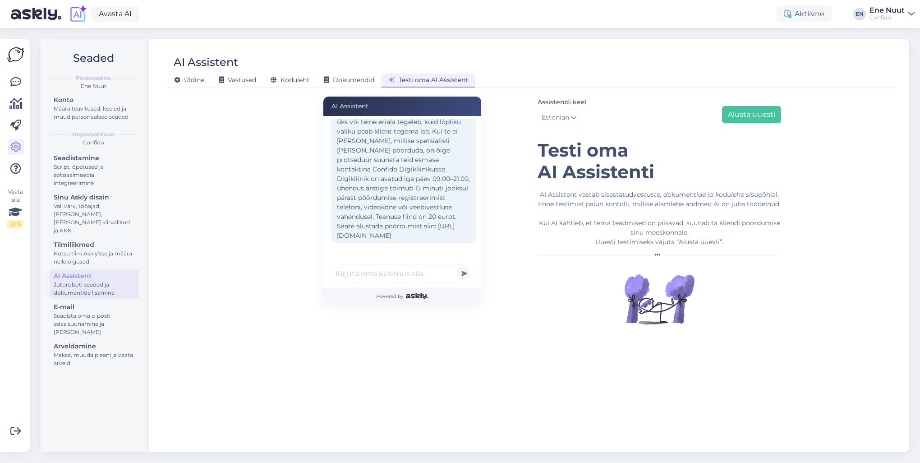
scroll to position [934, 0]
type input "see vabandamine [PERSON_NAME]"
click at [457, 267] on button "submit" at bounding box center [464, 274] width 14 height 14
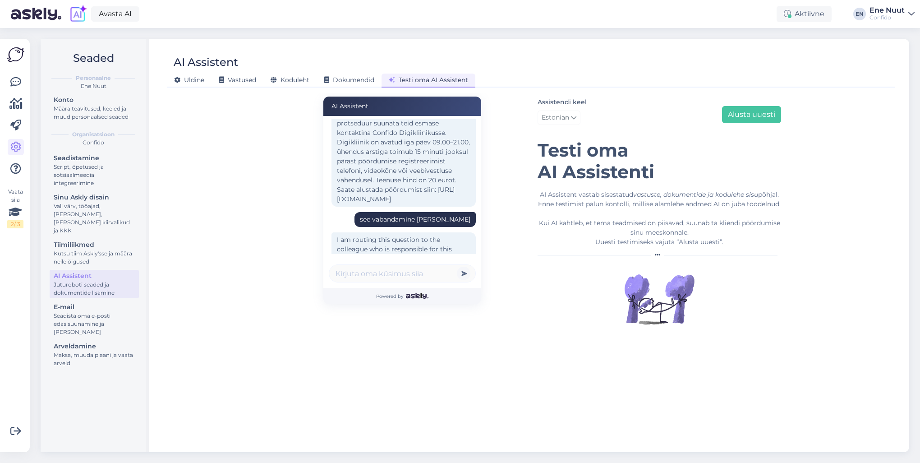
scroll to position [1011, 0]
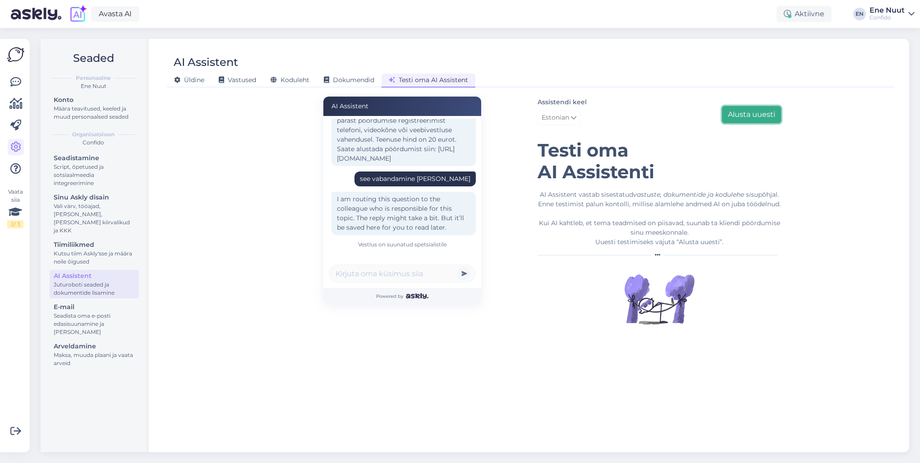
click at [755, 115] on button "Alusta uuesti" at bounding box center [751, 114] width 59 height 17
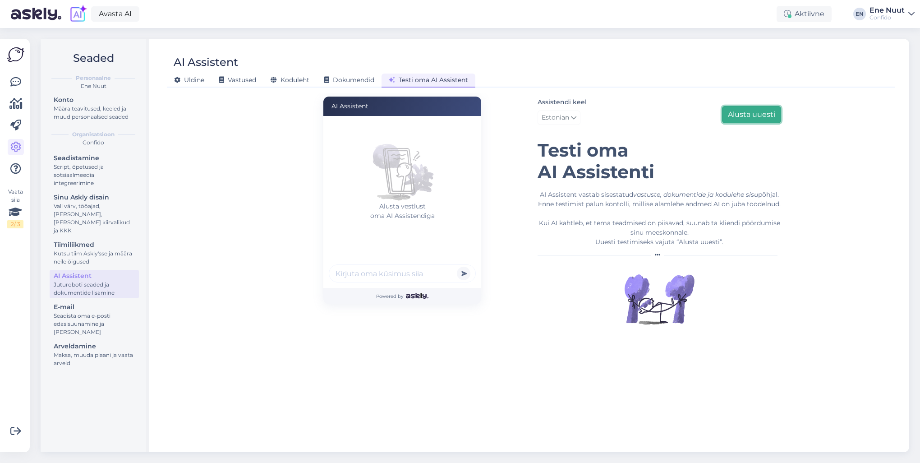
scroll to position [0, 0]
click at [416, 273] on input "text" at bounding box center [402, 273] width 147 height 18
type input "nõmedad olete"
click at [457, 267] on button "submit" at bounding box center [464, 274] width 14 height 14
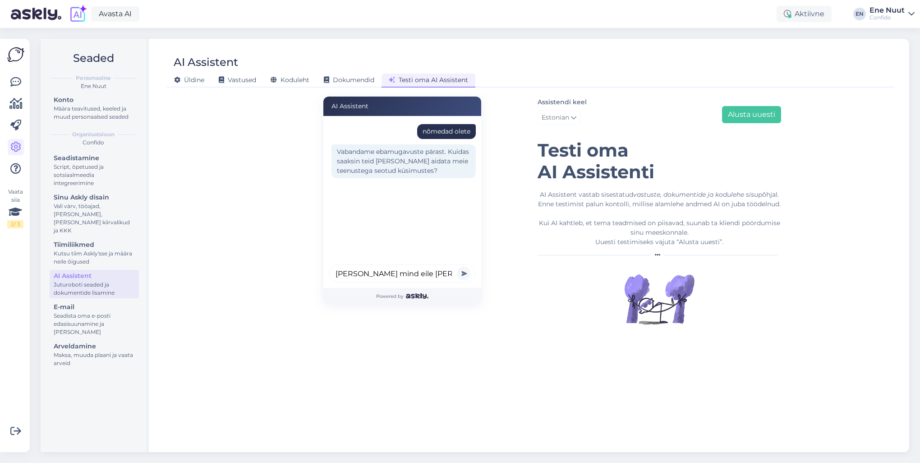
type input "[PERSON_NAME] mind eile [PERSON_NAME]"
click at [457, 267] on button "submit" at bounding box center [464, 274] width 14 height 14
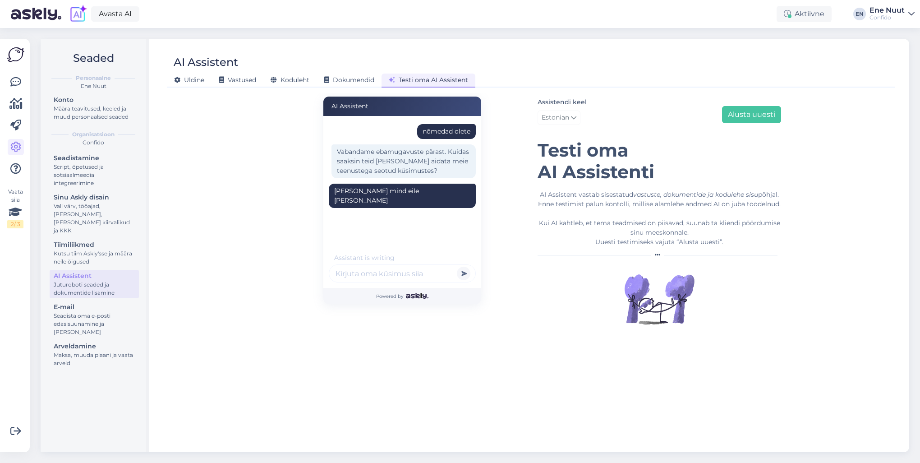
scroll to position [19, 0]
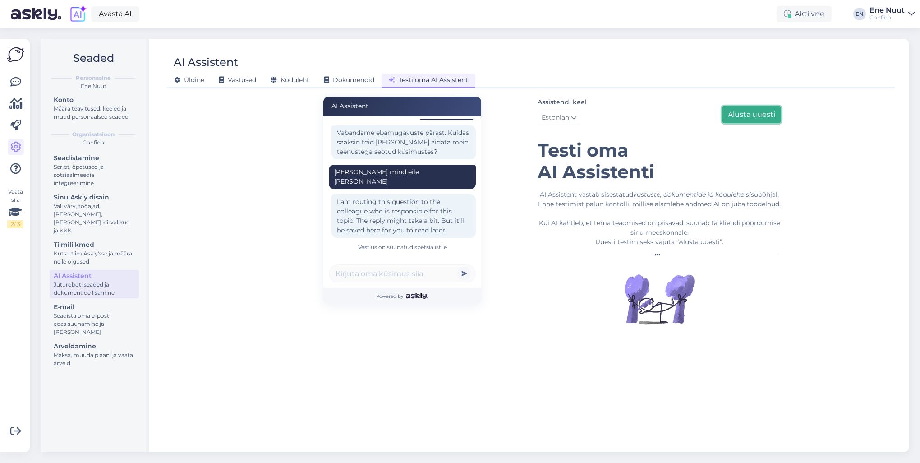
click at [752, 108] on button "Alusta uuesti" at bounding box center [751, 114] width 59 height 17
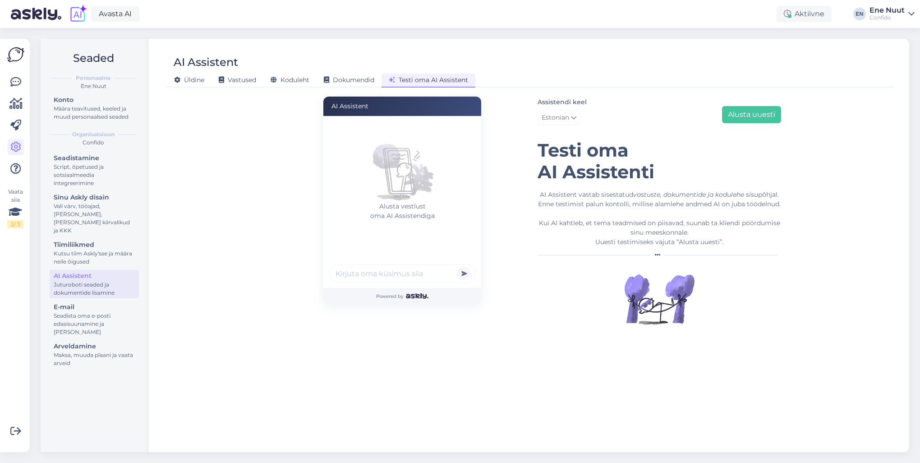
click at [418, 270] on input "text" at bounding box center [402, 273] width 147 height 18
type input "kas põlvesüsti saab?"
click at [457, 267] on button "submit" at bounding box center [464, 274] width 14 height 14
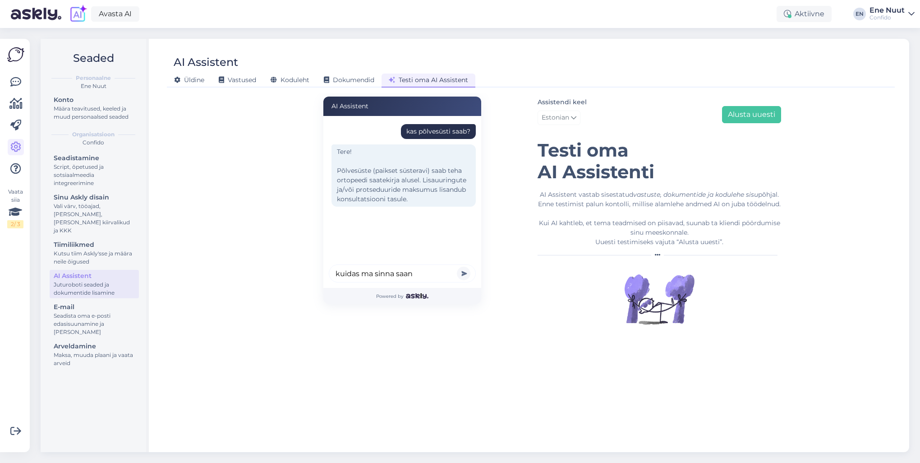
type input "kuidas ma sinna saan"
click at [457, 267] on button "submit" at bounding box center [464, 274] width 14 height 14
type input "ja palju see maksab"
click at [457, 267] on button "submit" at bounding box center [464, 274] width 14 height 14
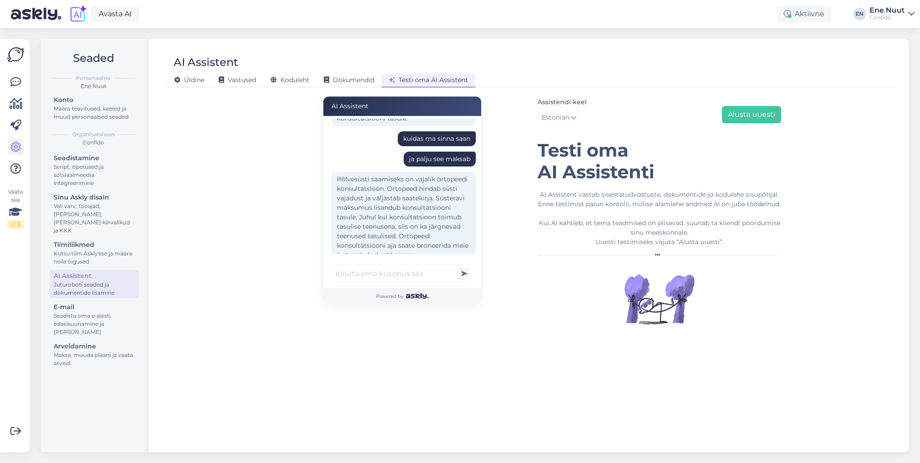
scroll to position [126, 0]
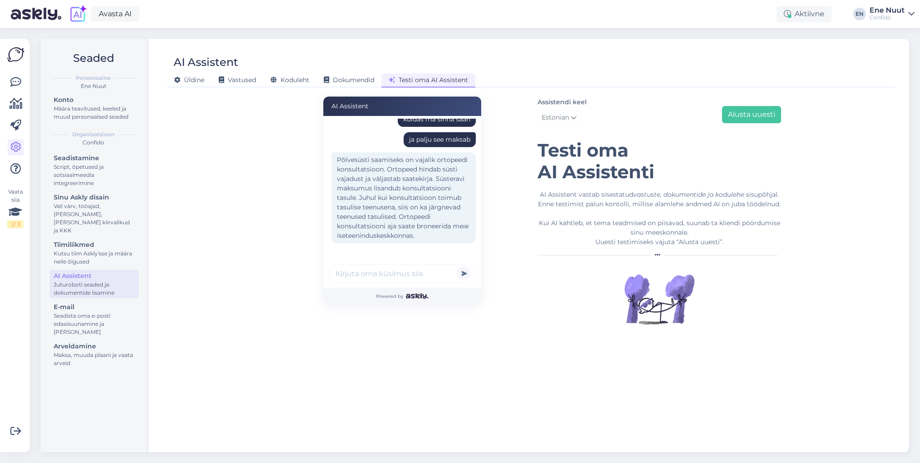
click at [355, 279] on input "text" at bounding box center [402, 273] width 147 height 18
type input "kas puusasüsti ka saab"
click at [457, 267] on button "submit" at bounding box center [464, 274] width 14 height 14
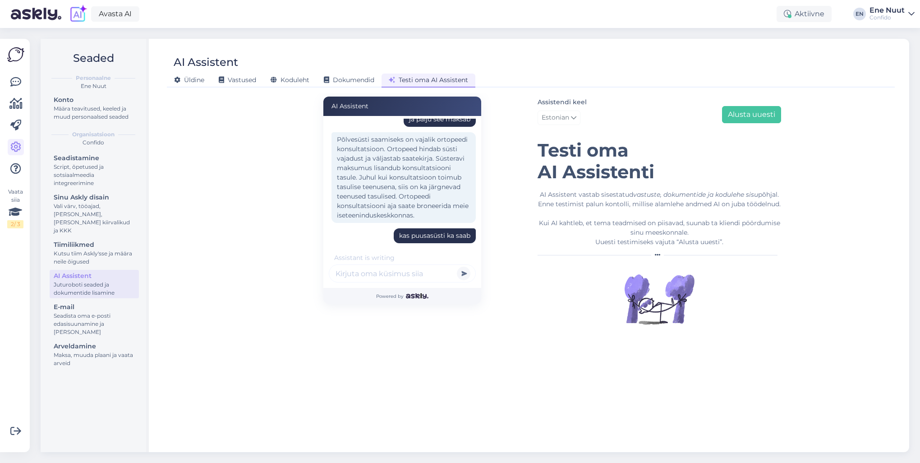
scroll to position [223, 0]
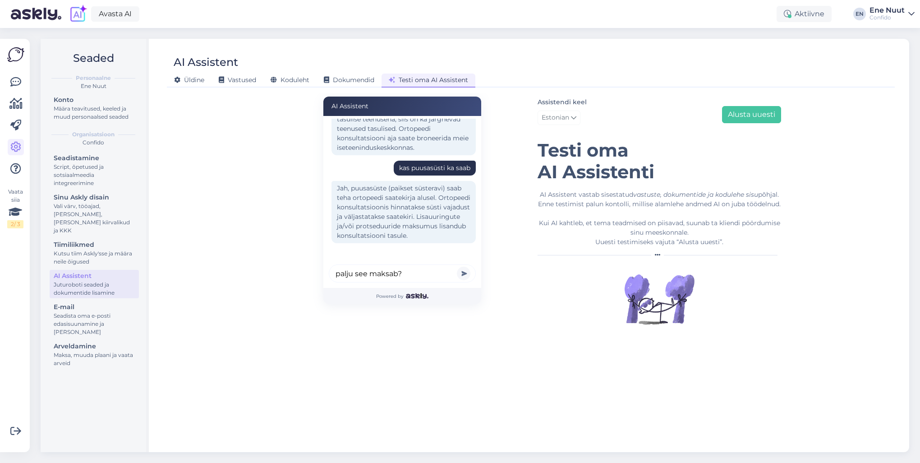
type input "palju see maksab?"
click at [457, 267] on button "submit" at bounding box center [464, 274] width 14 height 14
type input "kas Toomsoo juurde vaba aega on?"
click at [457, 267] on button "submit" at bounding box center [464, 274] width 14 height 14
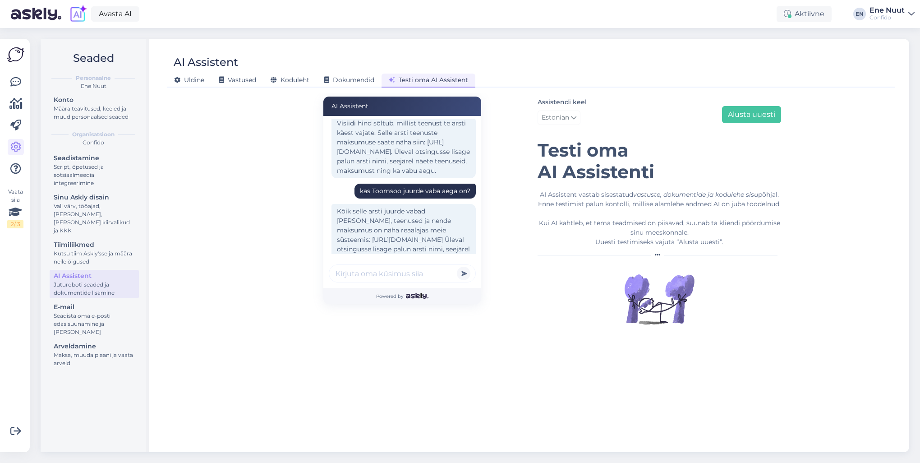
scroll to position [447, 0]
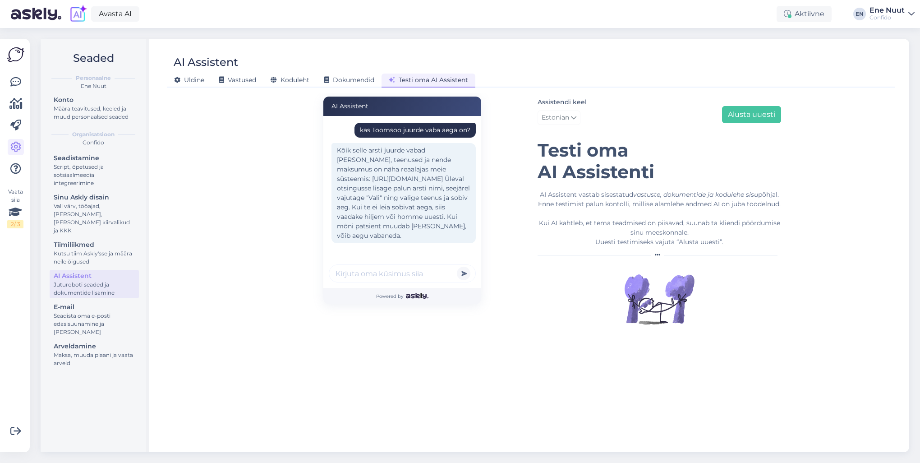
click at [355, 274] on input "text" at bounding box center [402, 273] width 147 height 18
drag, startPoint x: 356, startPoint y: 273, endPoint x: 318, endPoint y: 266, distance: 39.5
click at [318, 267] on div "AI Assistent kas põlvesüsti saab? Tere! Põlvesüste (paikset süsteravi) saab teh…" at bounding box center [402, 220] width 257 height 246
type input "kas te altsut ka ravite"
click at [457, 267] on button "submit" at bounding box center [464, 274] width 14 height 14
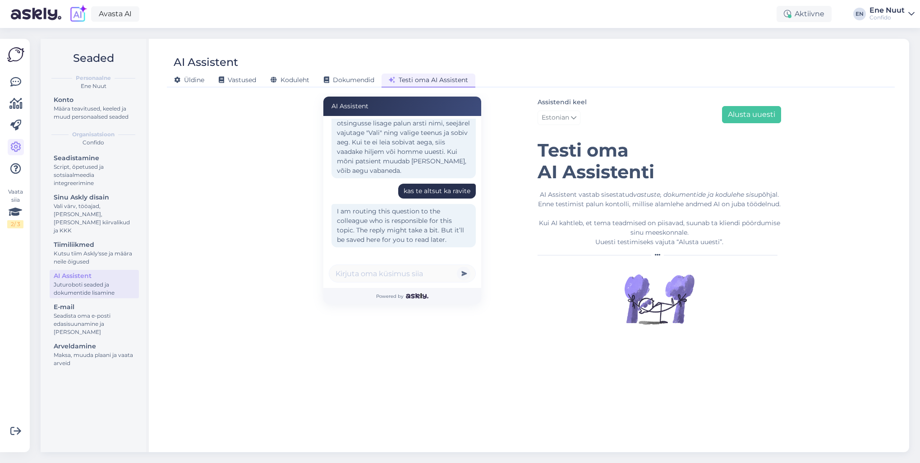
scroll to position [524, 0]
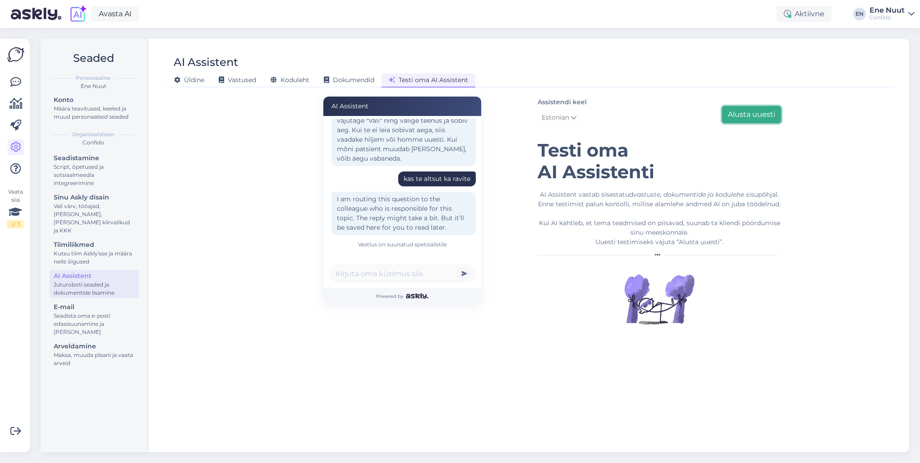
click at [741, 118] on button "Alusta uuesti" at bounding box center [751, 114] width 59 height 17
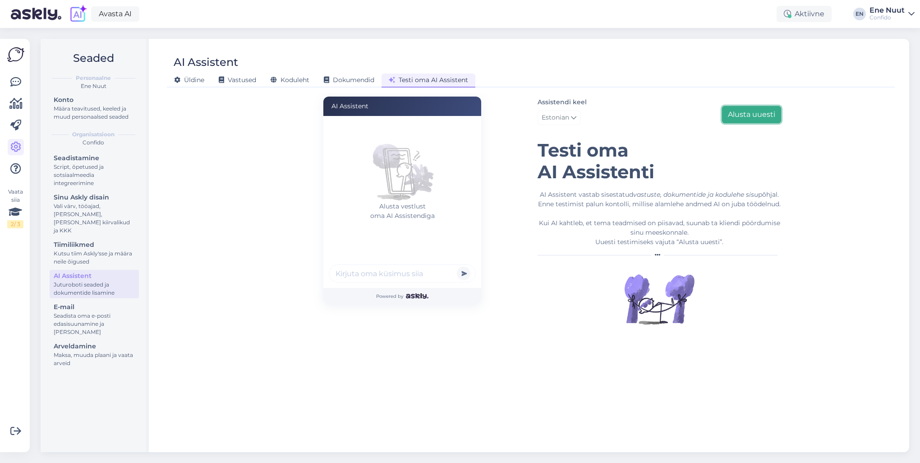
scroll to position [0, 0]
click at [371, 284] on div at bounding box center [402, 274] width 147 height 21
click at [364, 275] on input "text" at bounding box center [402, 273] width 147 height 18
type input "tere"
click at [457, 267] on button "submit" at bounding box center [464, 274] width 14 height 14
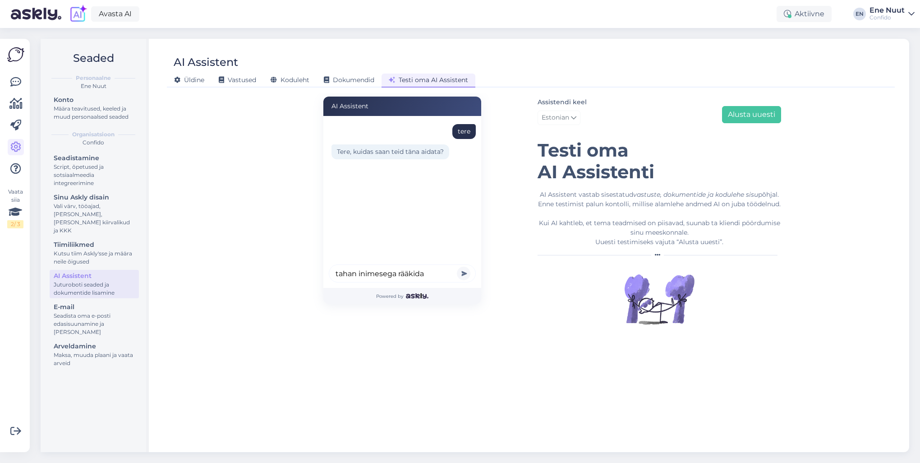
type input "tahan inimesega rääkida"
click at [457, 267] on button "submit" at bounding box center [464, 274] width 14 height 14
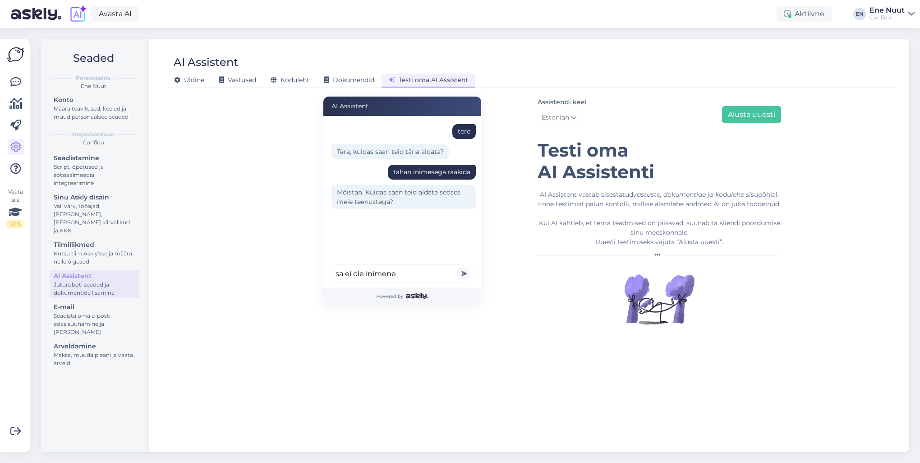
type input "sa ei ole inimene"
click at [457, 267] on button "submit" at bounding box center [464, 274] width 14 height 14
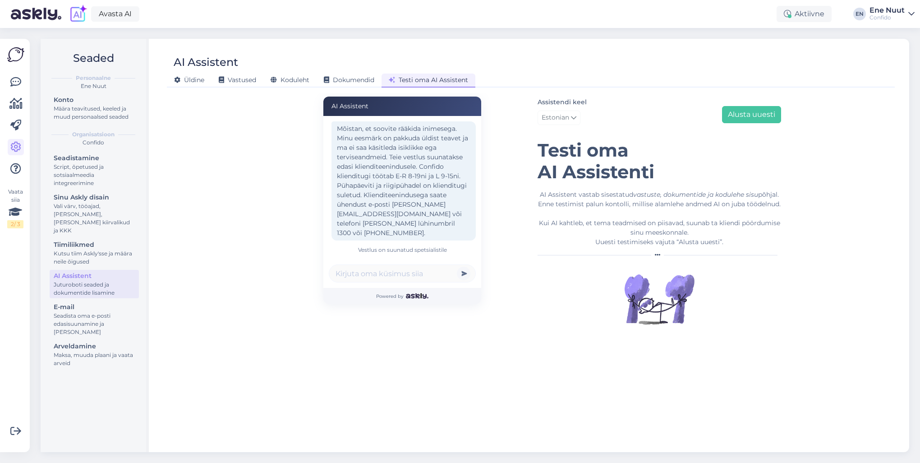
scroll to position [116, 0]
click at [741, 114] on button "Alusta uuesti" at bounding box center [751, 114] width 59 height 17
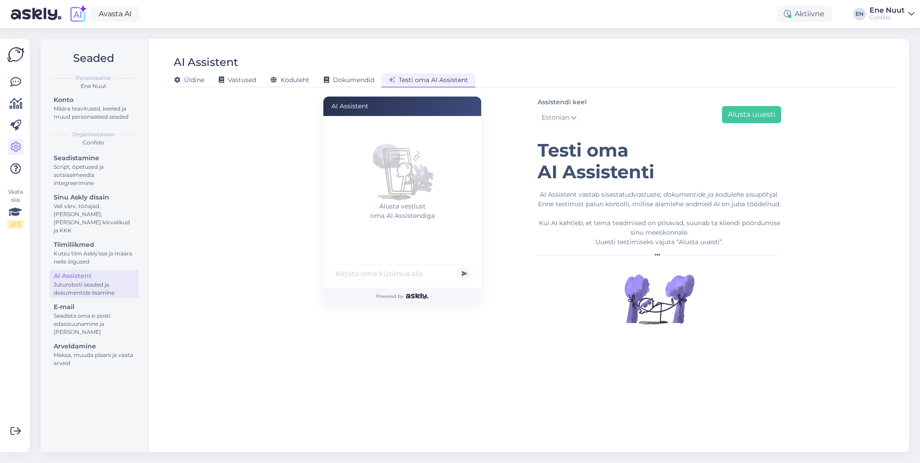
click at [368, 268] on input "text" at bounding box center [402, 273] width 147 height 18
type input "tere"
click at [457, 267] on button "submit" at bounding box center [464, 274] width 14 height 14
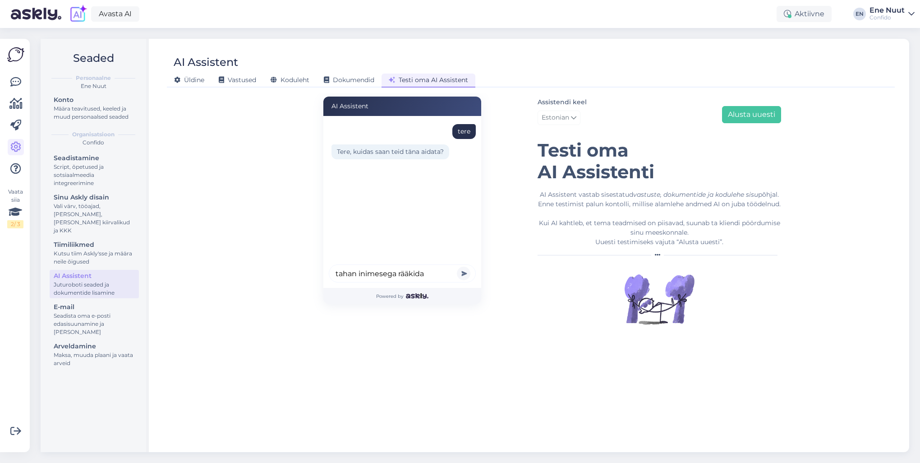
type input "tahan inimesega rääkida"
click at [457, 267] on button "submit" at bounding box center [464, 274] width 14 height 14
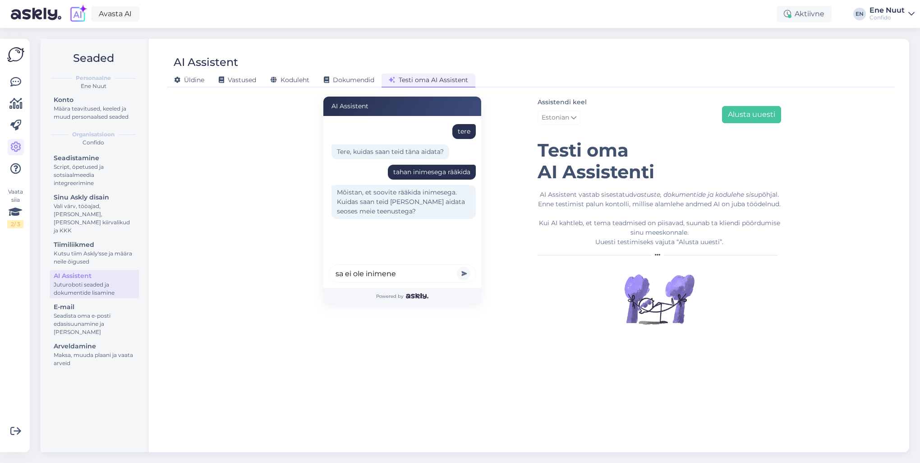
type input "sa ei ole inimene"
click at [457, 267] on button "submit" at bounding box center [464, 274] width 14 height 14
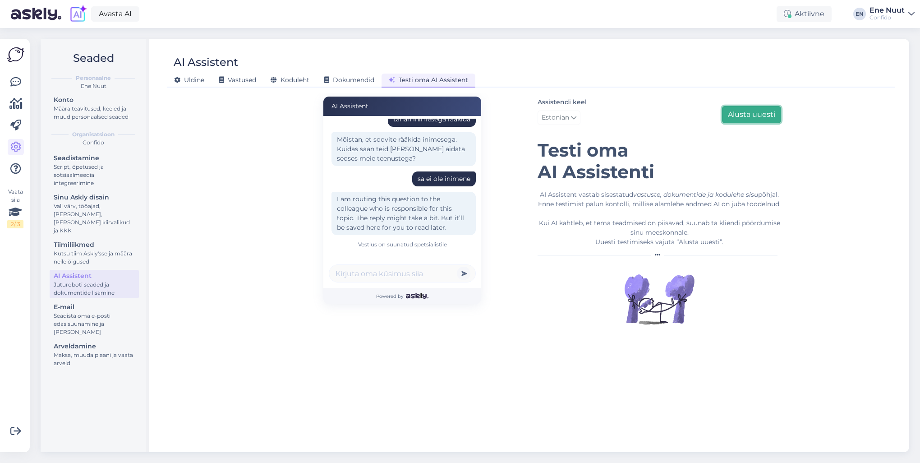
click at [750, 117] on button "Alusta uuesti" at bounding box center [751, 114] width 59 height 17
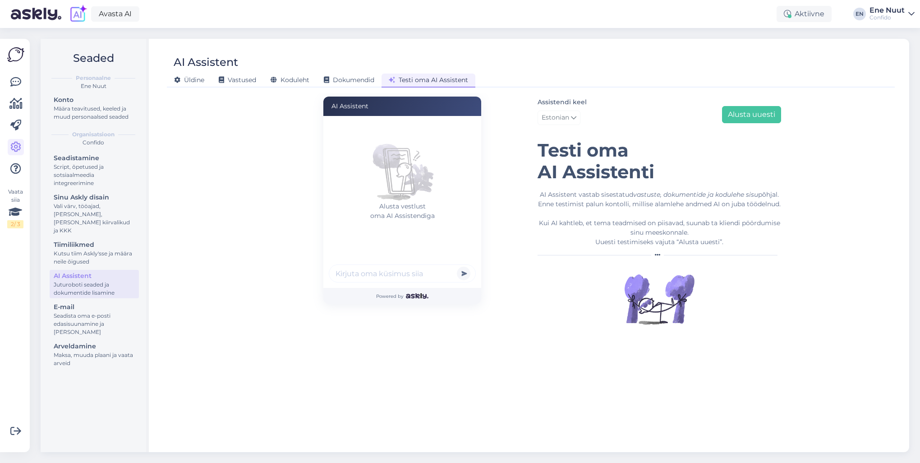
click at [360, 264] on input "text" at bounding box center [402, 273] width 147 height 18
type input "ma [PERSON_NAME] robotiga rääkida"
click at [457, 267] on button "submit" at bounding box center [464, 274] width 14 height 14
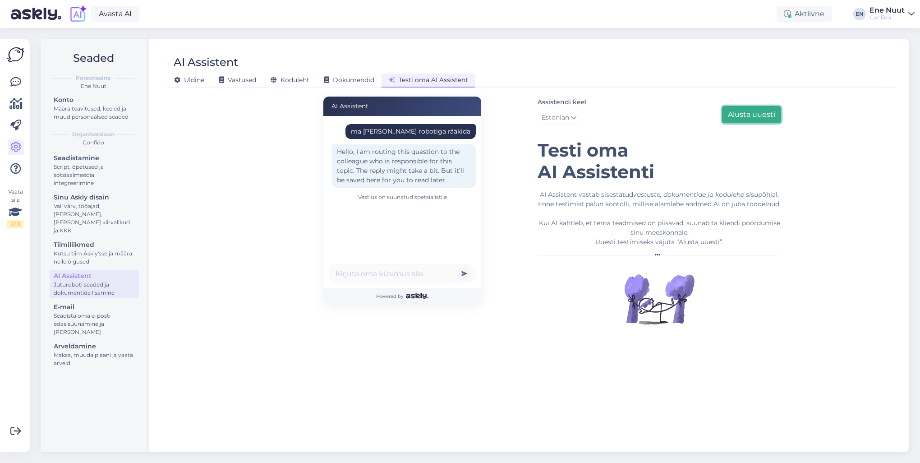
click at [768, 114] on button "Alusta uuesti" at bounding box center [751, 114] width 59 height 17
